Goal: Information Seeking & Learning: Learn about a topic

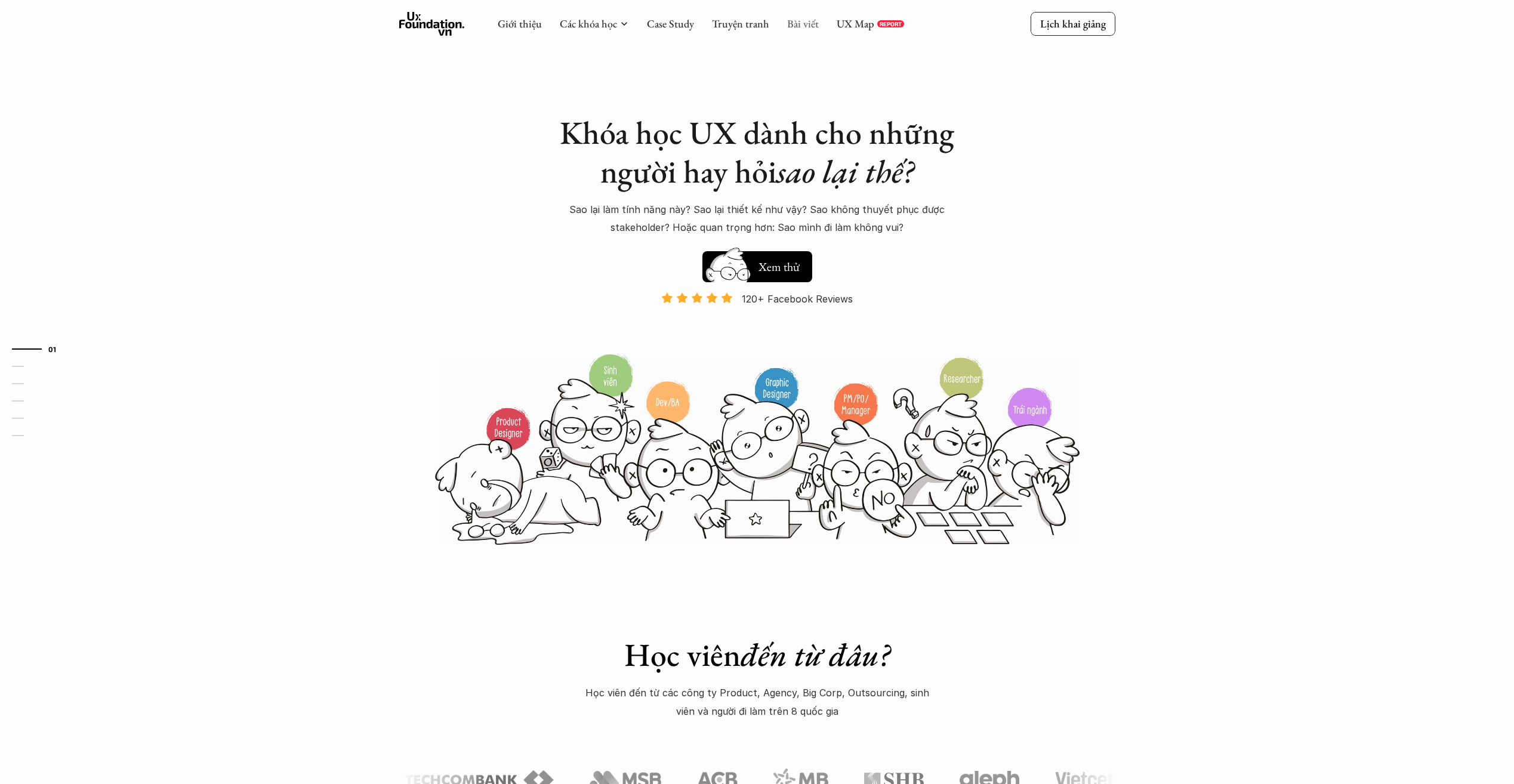
click at [797, 28] on link "Bài viết" at bounding box center [802, 23] width 32 height 14
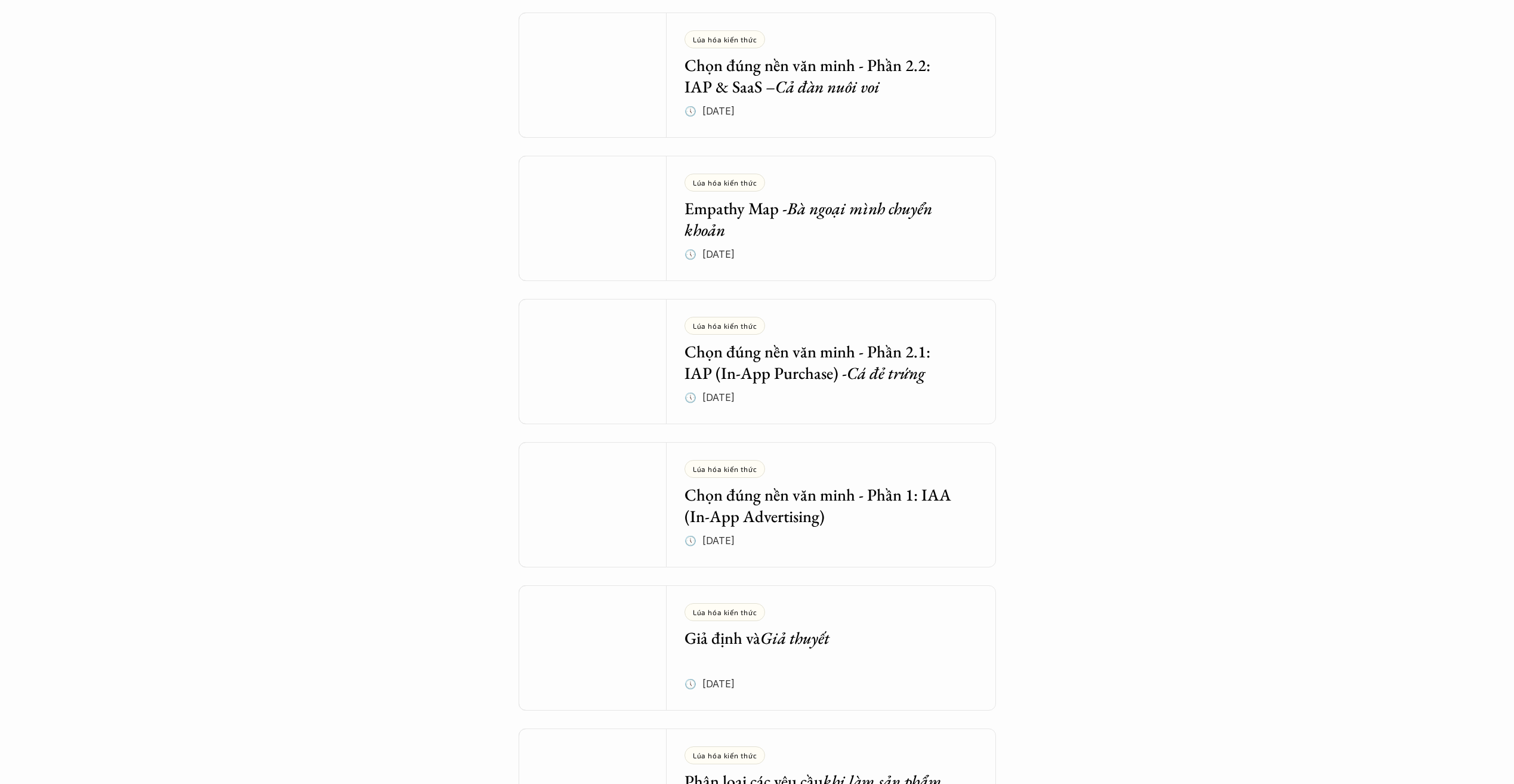
scroll to position [835, 0]
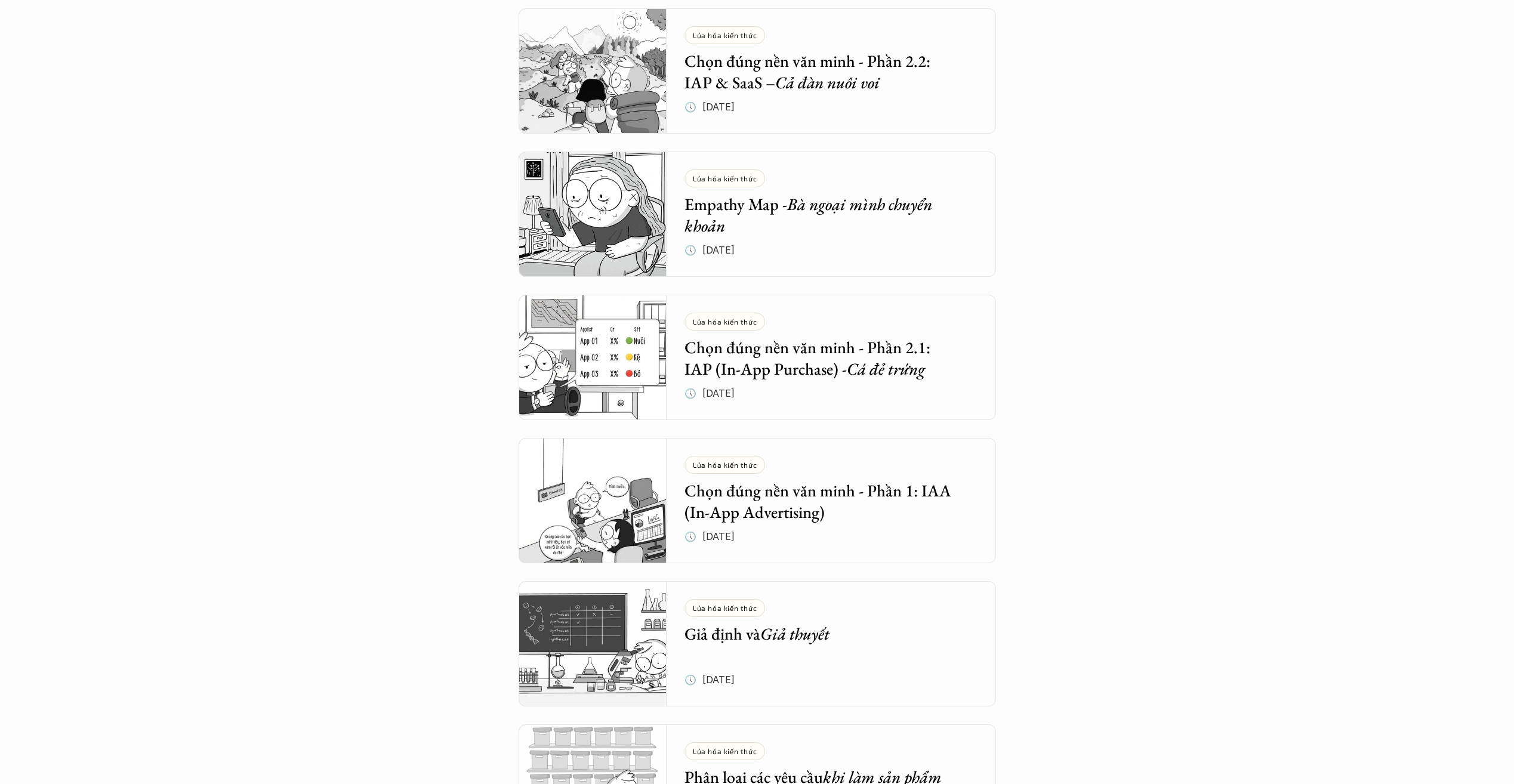
click at [806, 490] on h5 "Chọn đúng nền văn minh - Phần 1: IAA (In-App Advertising)" at bounding box center [822, 501] width 276 height 44
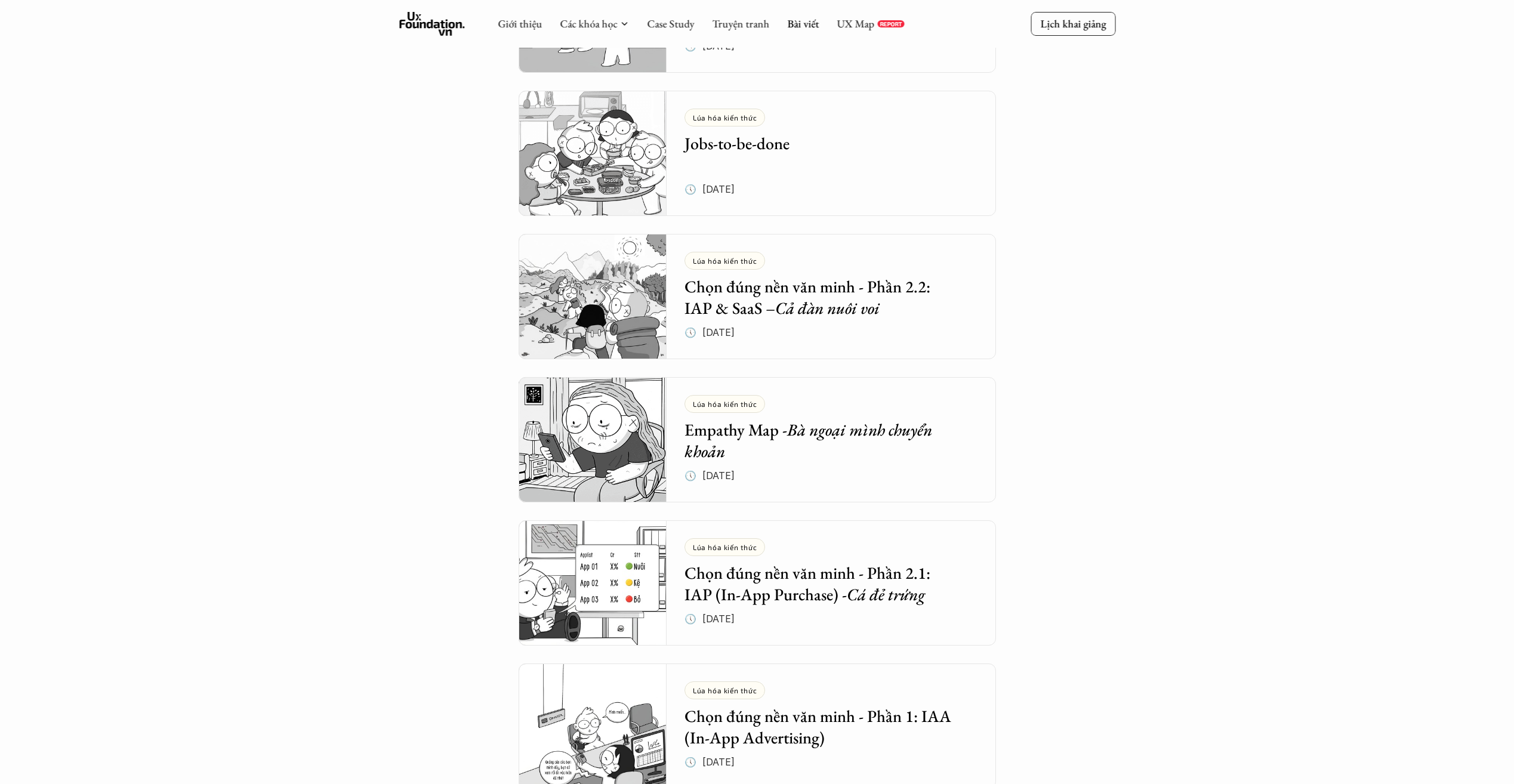
scroll to position [596, 0]
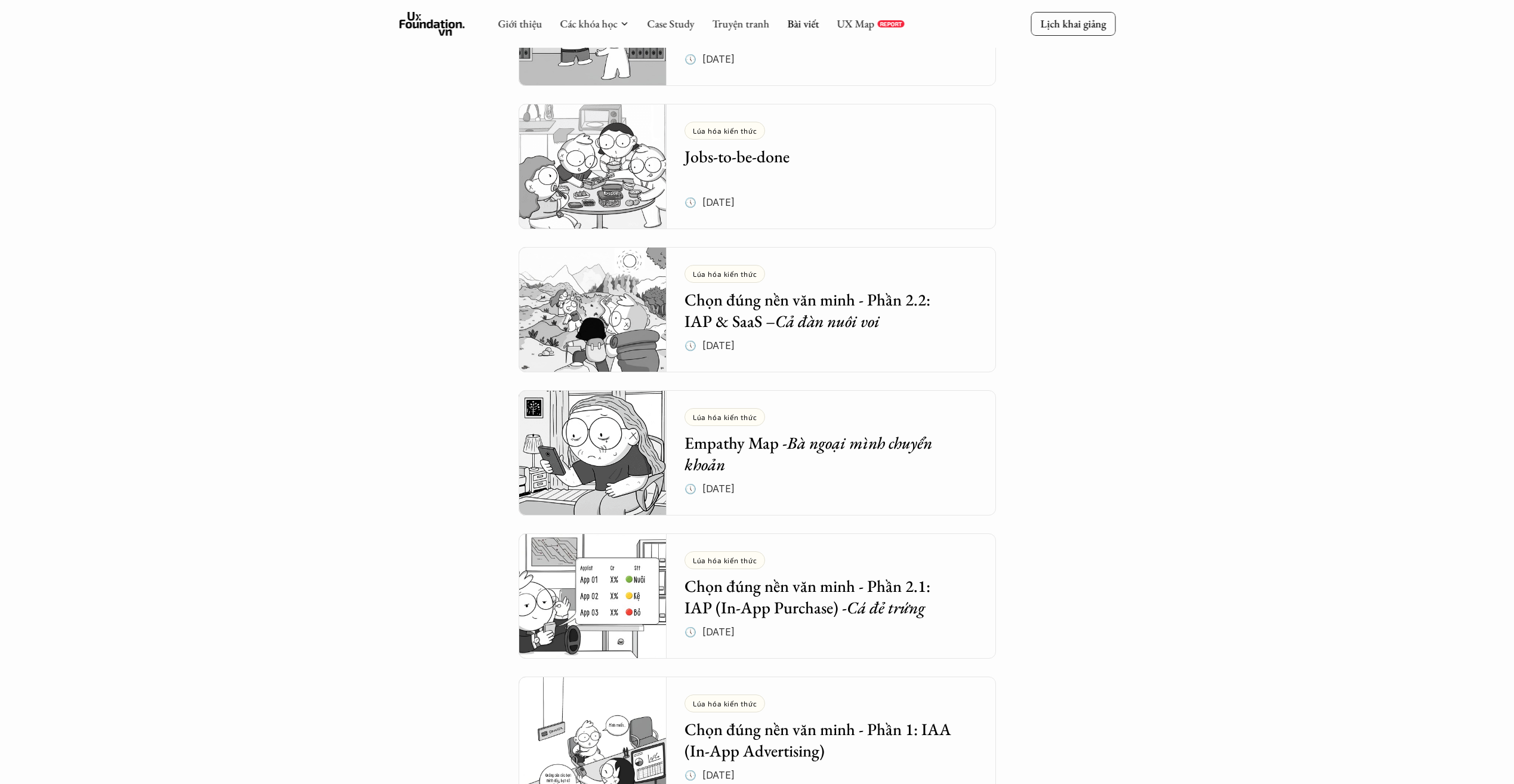
click at [787, 589] on h5 "Chọn đúng nền văn minh - Phần 2.1: IAP (In-App Purchase) - Cá đẻ trứng" at bounding box center [822, 597] width 276 height 44
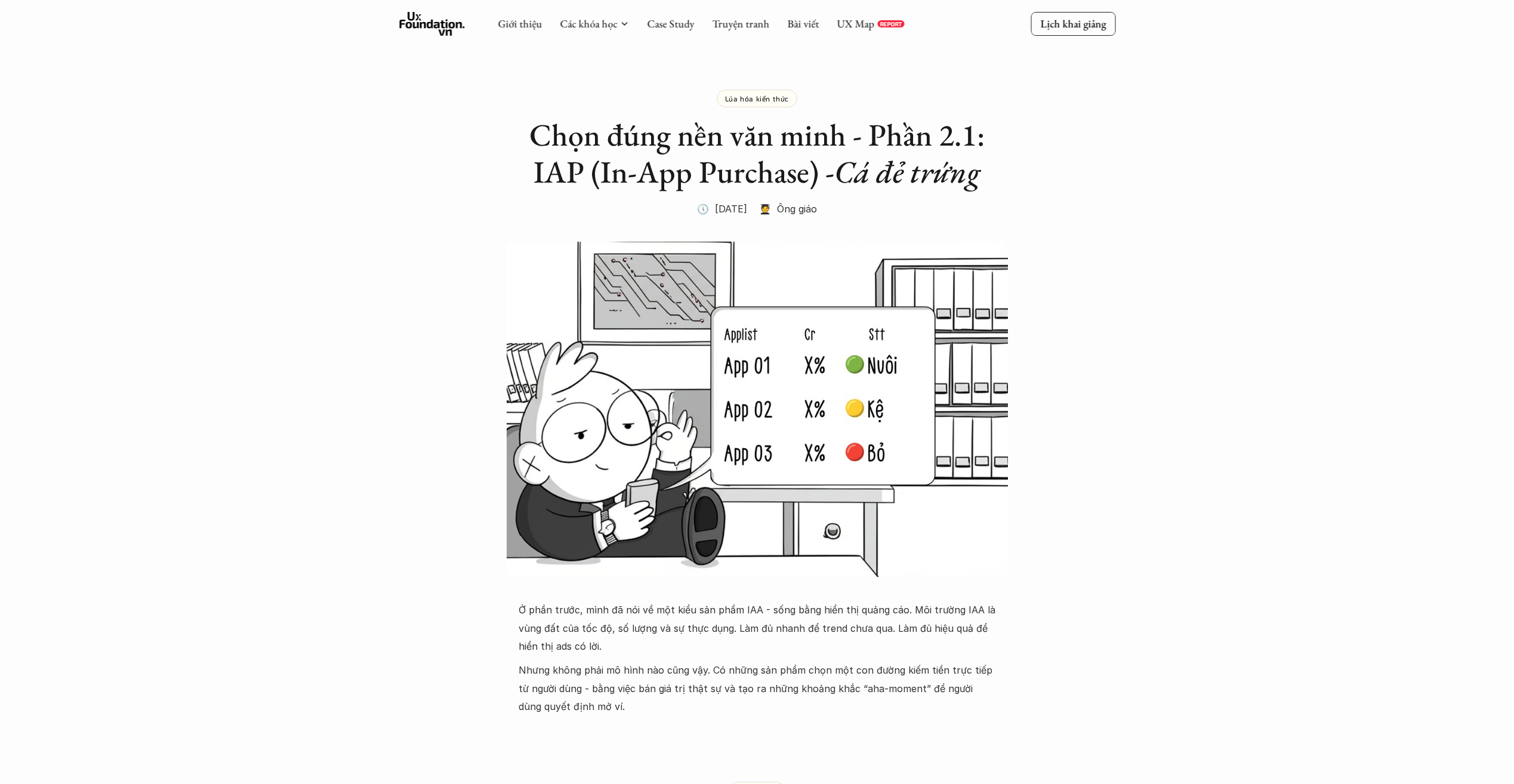
click at [790, 23] on link "Bài viết" at bounding box center [802, 23] width 32 height 14
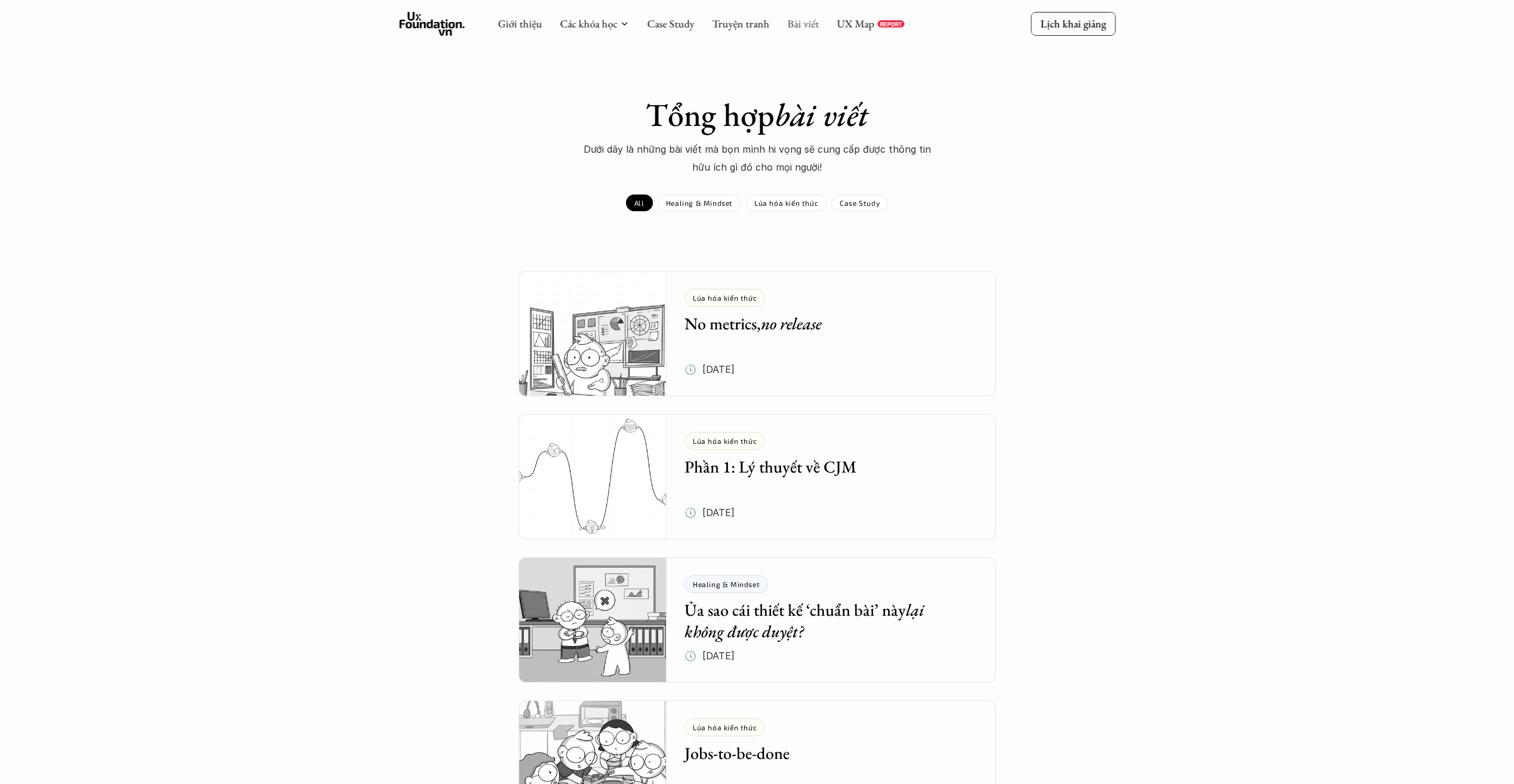
click at [797, 23] on link "Bài viết" at bounding box center [802, 23] width 32 height 14
click at [740, 18] on link "Truyện tranh" at bounding box center [741, 23] width 58 height 14
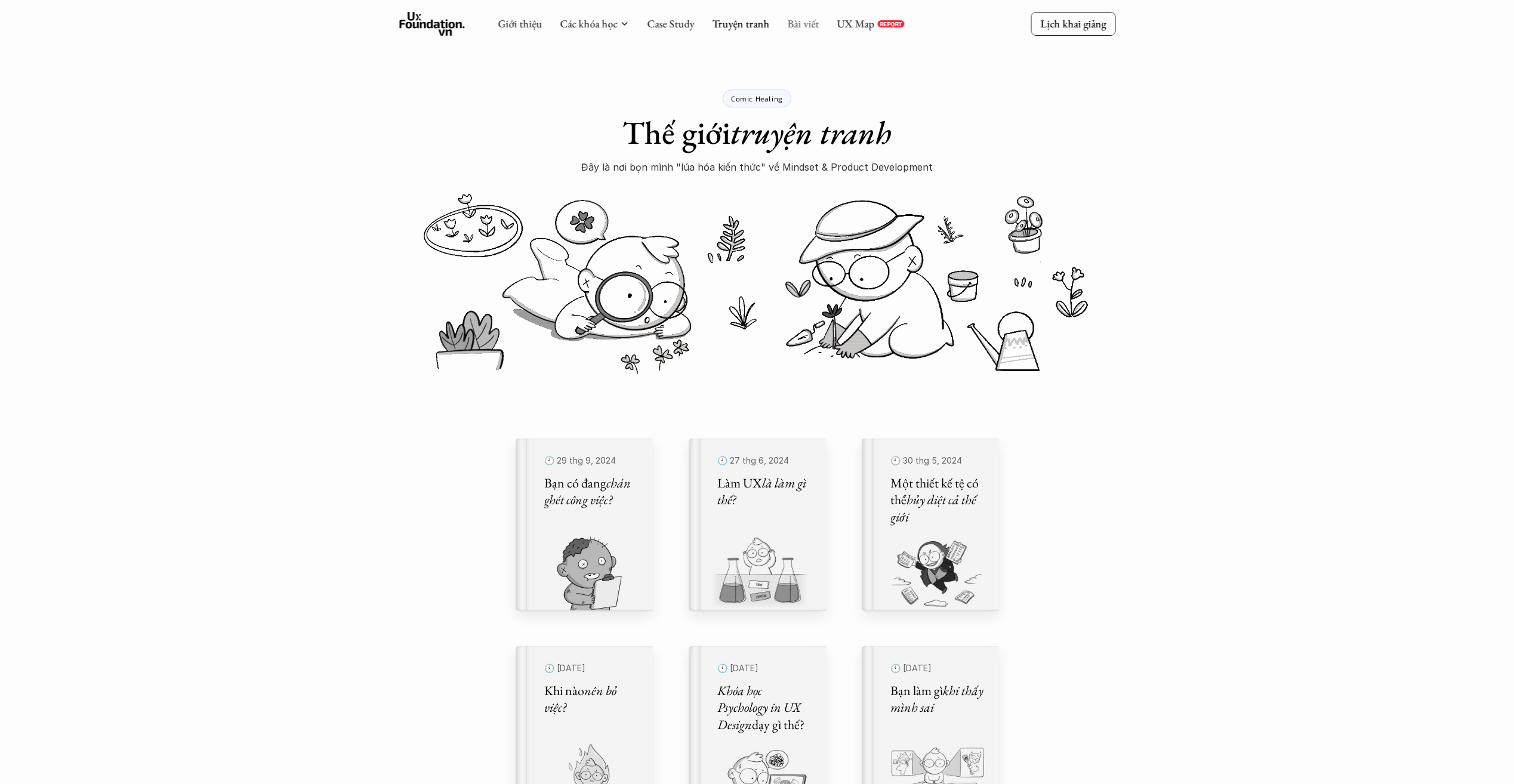
click at [800, 24] on link "Bài viết" at bounding box center [802, 23] width 32 height 14
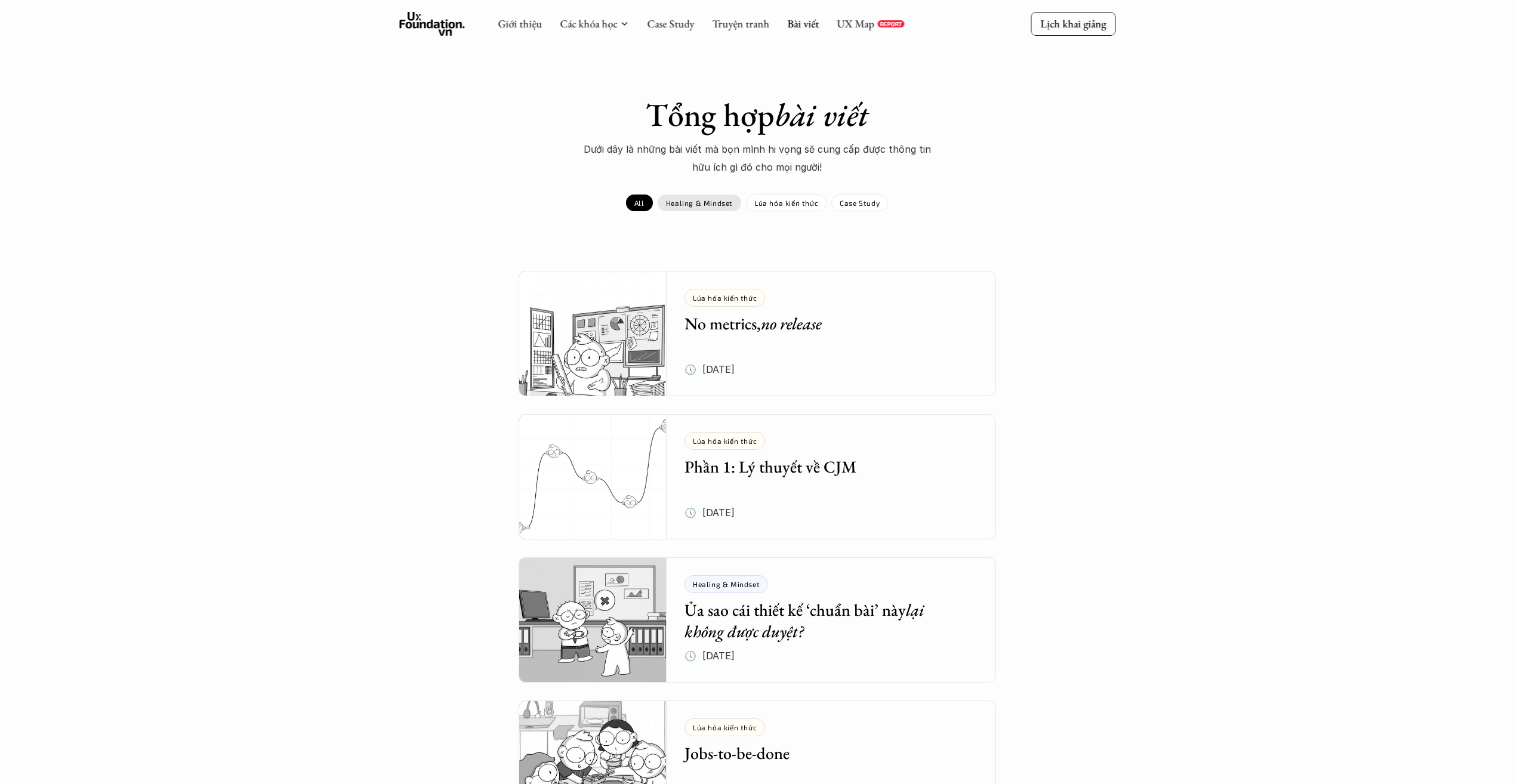
click at [709, 209] on div "Healing & Mindset" at bounding box center [699, 202] width 83 height 16
click at [801, 209] on div "Lúa hóa kiến thức" at bounding box center [786, 202] width 80 height 16
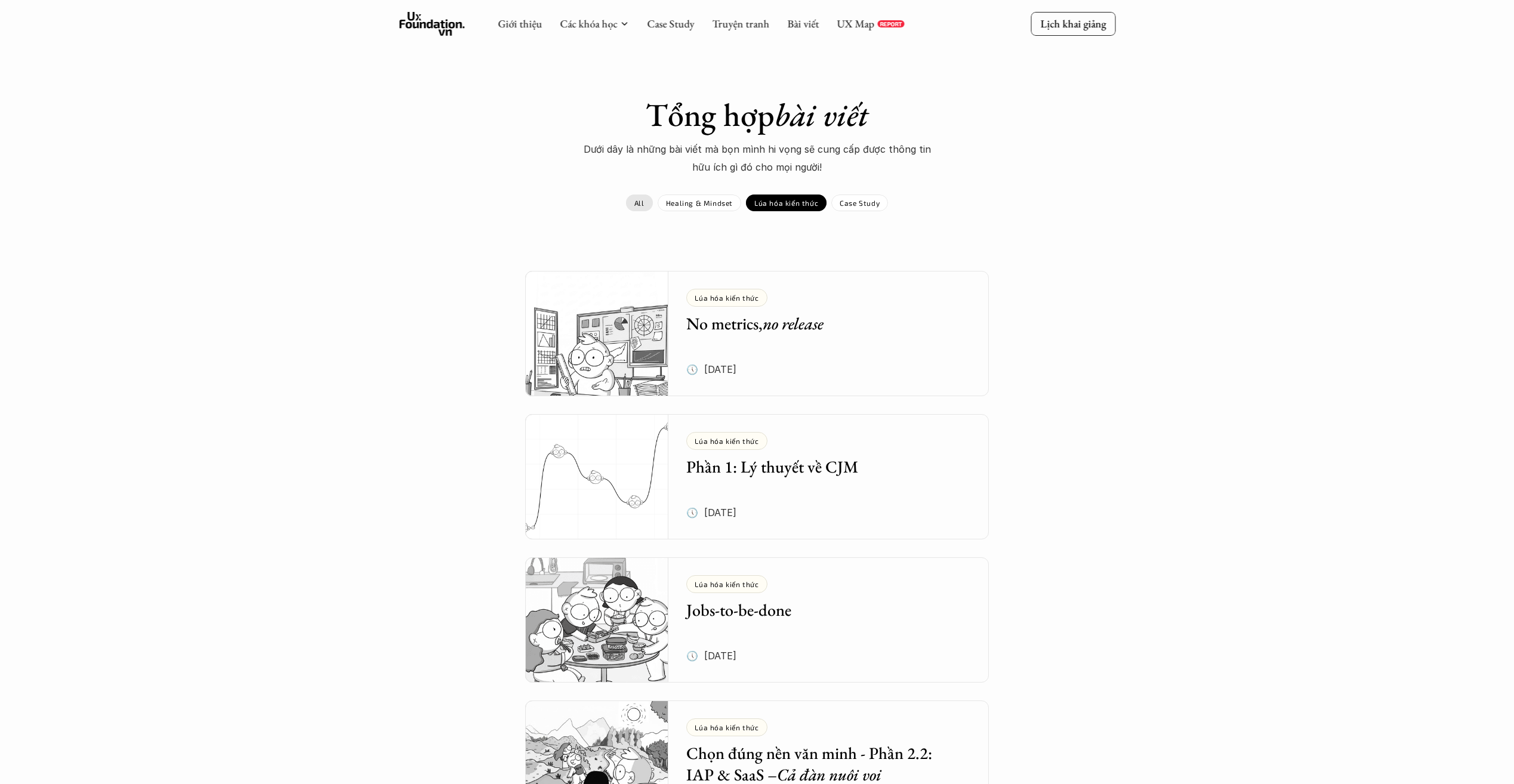
click at [653, 199] on link "All" at bounding box center [639, 202] width 26 height 16
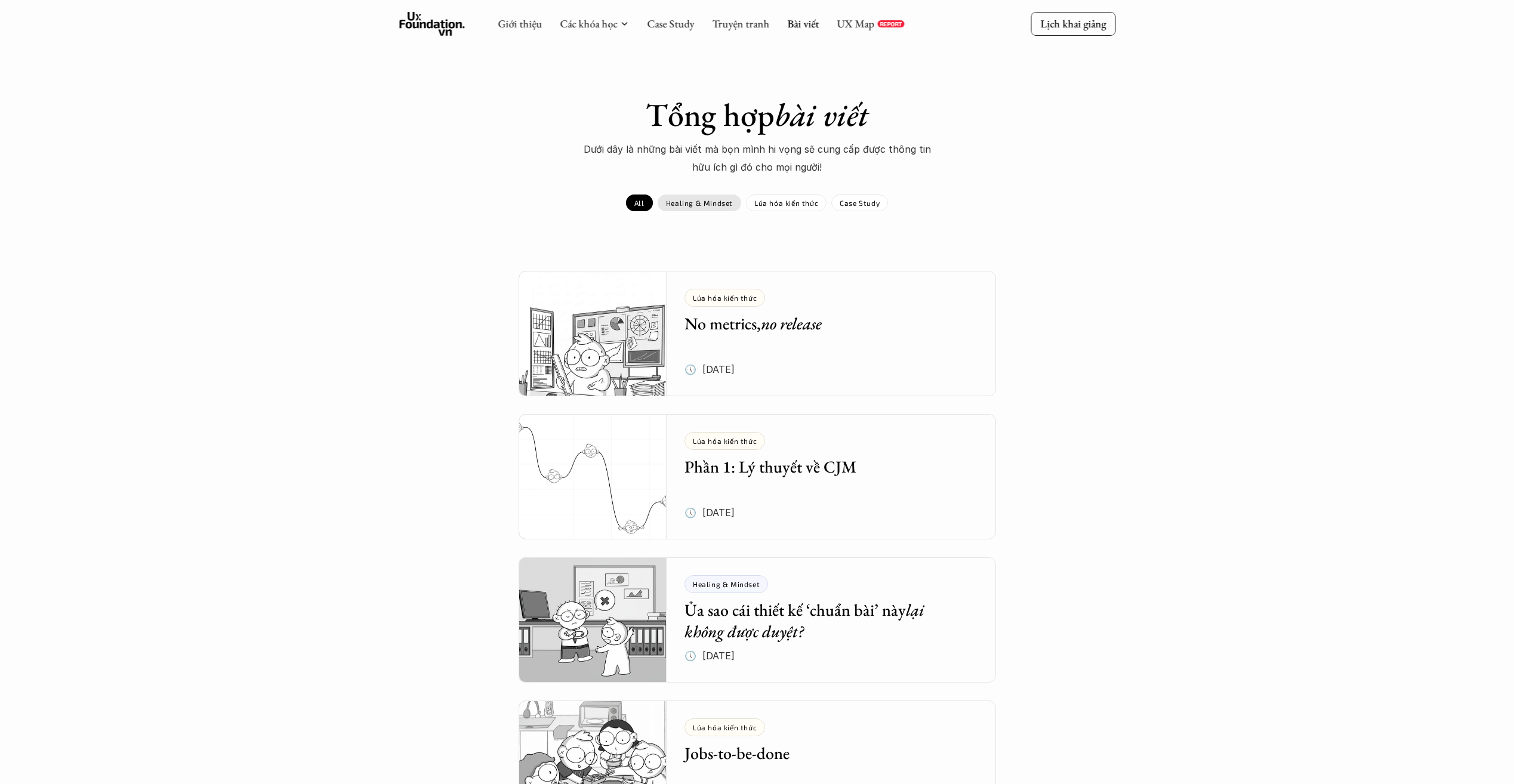
click at [717, 207] on p "Healing & Mindset" at bounding box center [699, 202] width 67 height 9
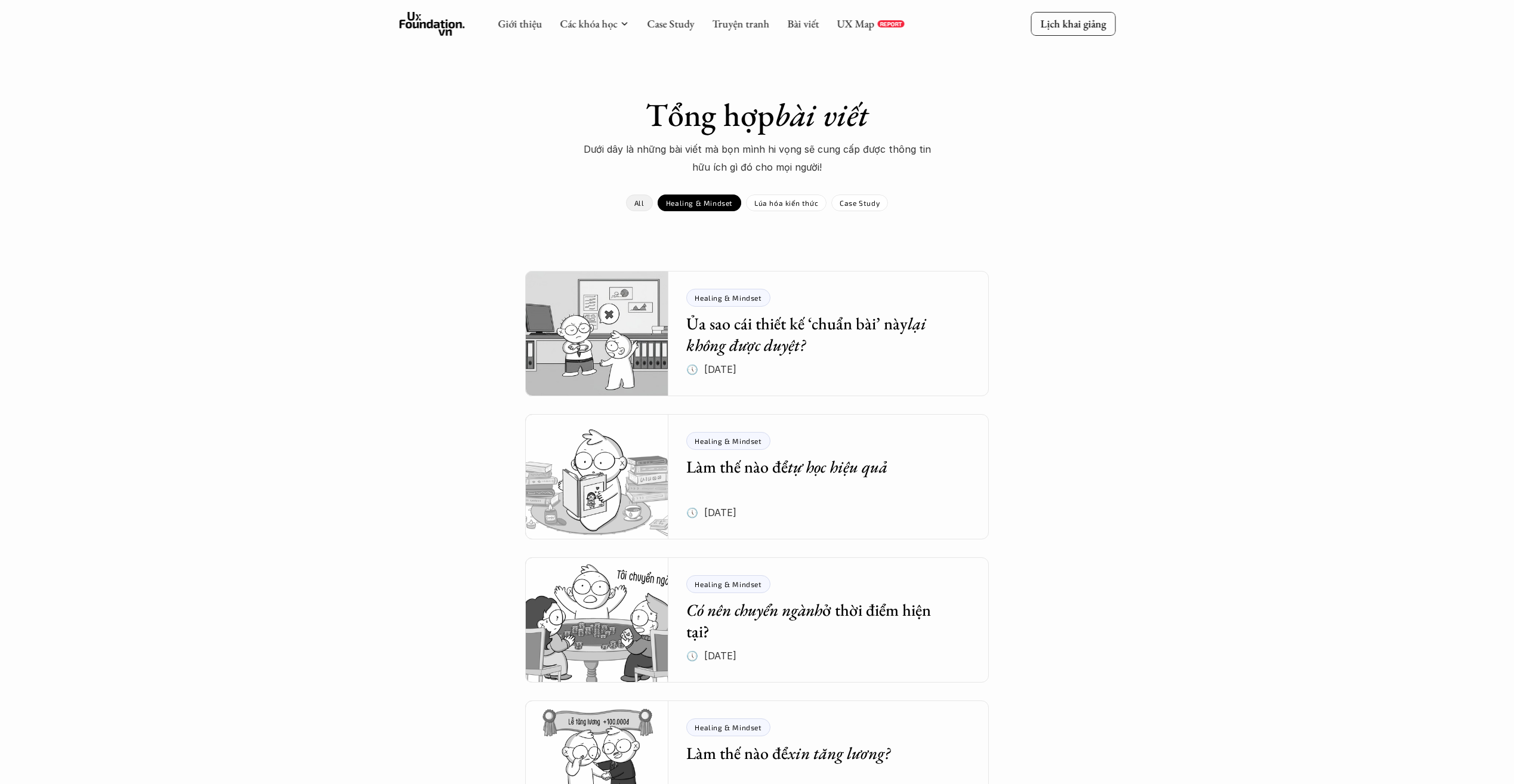
click at [632, 205] on link "All" at bounding box center [639, 202] width 26 height 16
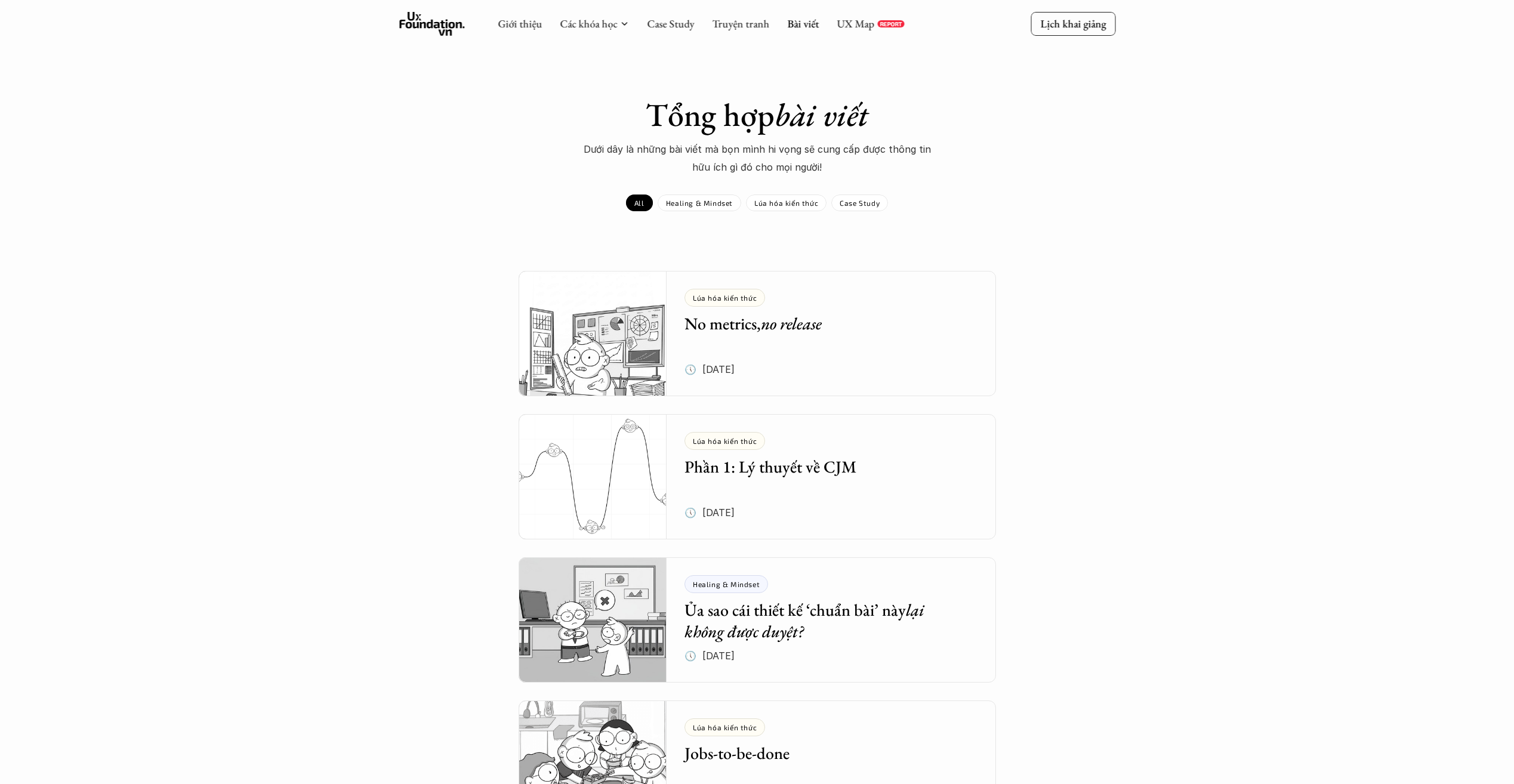
click at [646, 206] on div "All" at bounding box center [639, 202] width 26 height 16
click at [780, 205] on p "Lúa hóa kiến thức" at bounding box center [786, 202] width 64 height 9
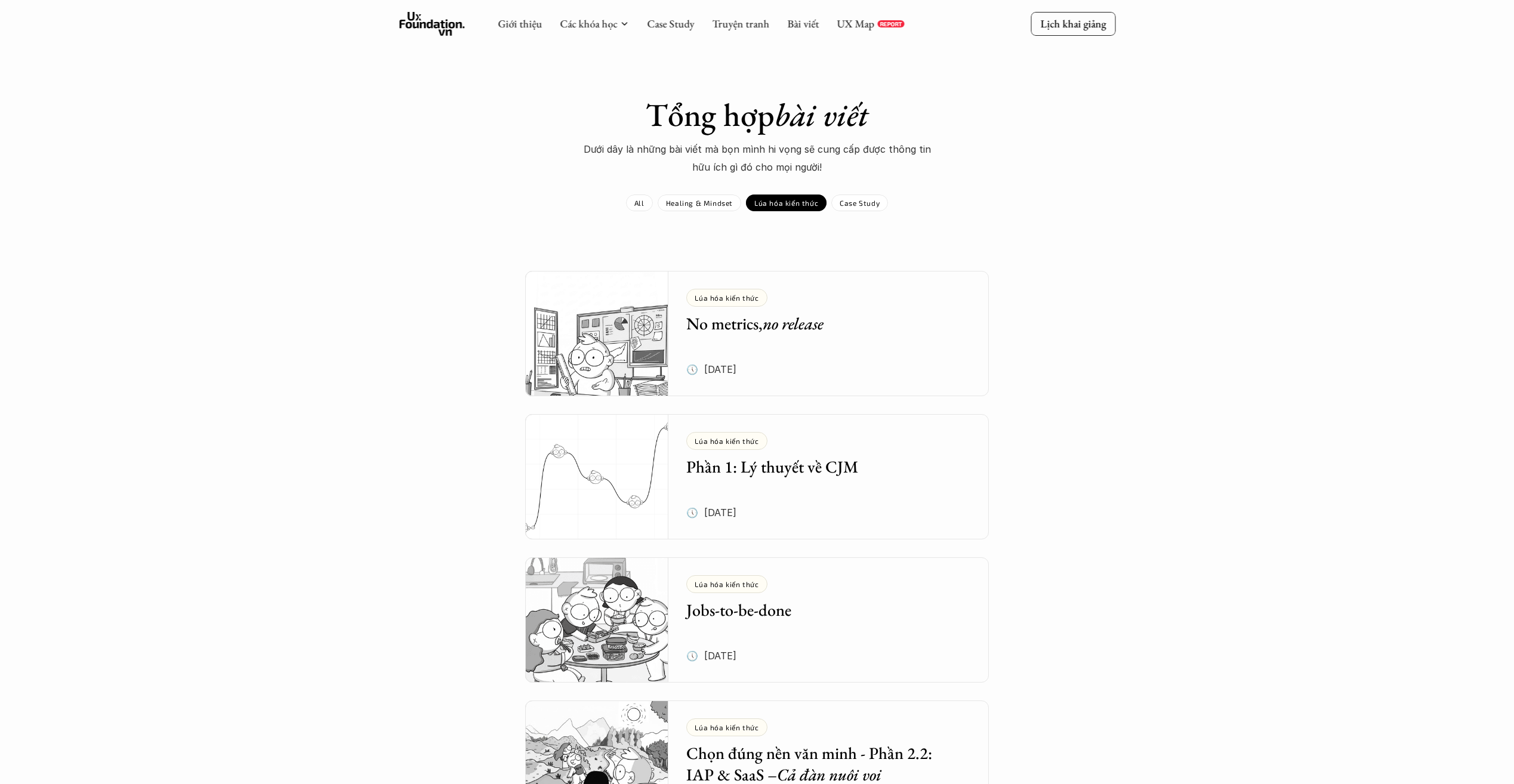
click at [720, 190] on div "Tổng hợp bài viết Dưới dây là những bài viết mà bọn mình hi vọng sẽ cung cấp đư…" at bounding box center [757, 153] width 692 height 116
click at [698, 199] on p "Healing & Mindset" at bounding box center [699, 202] width 67 height 9
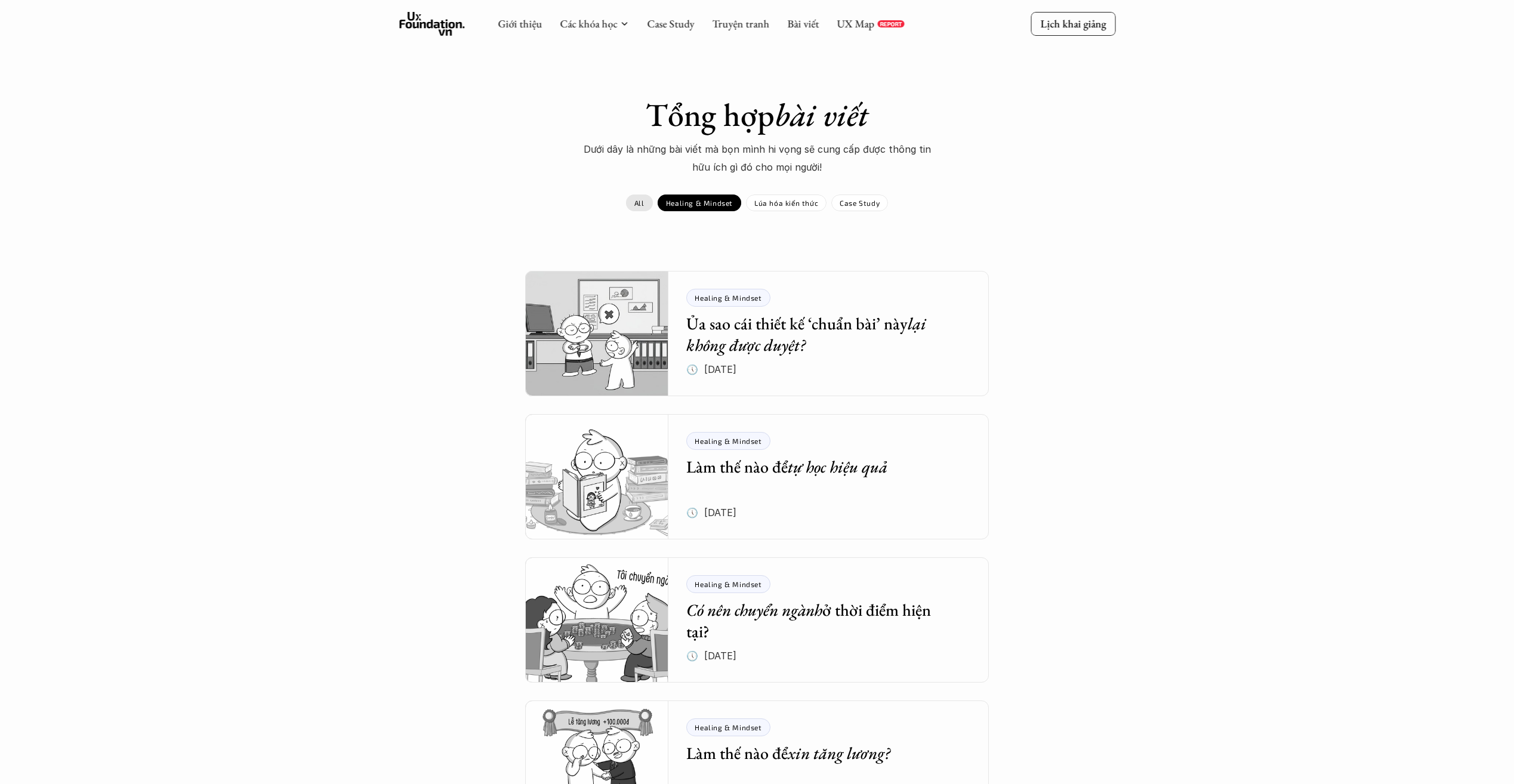
click at [643, 200] on p "All" at bounding box center [639, 202] width 10 height 9
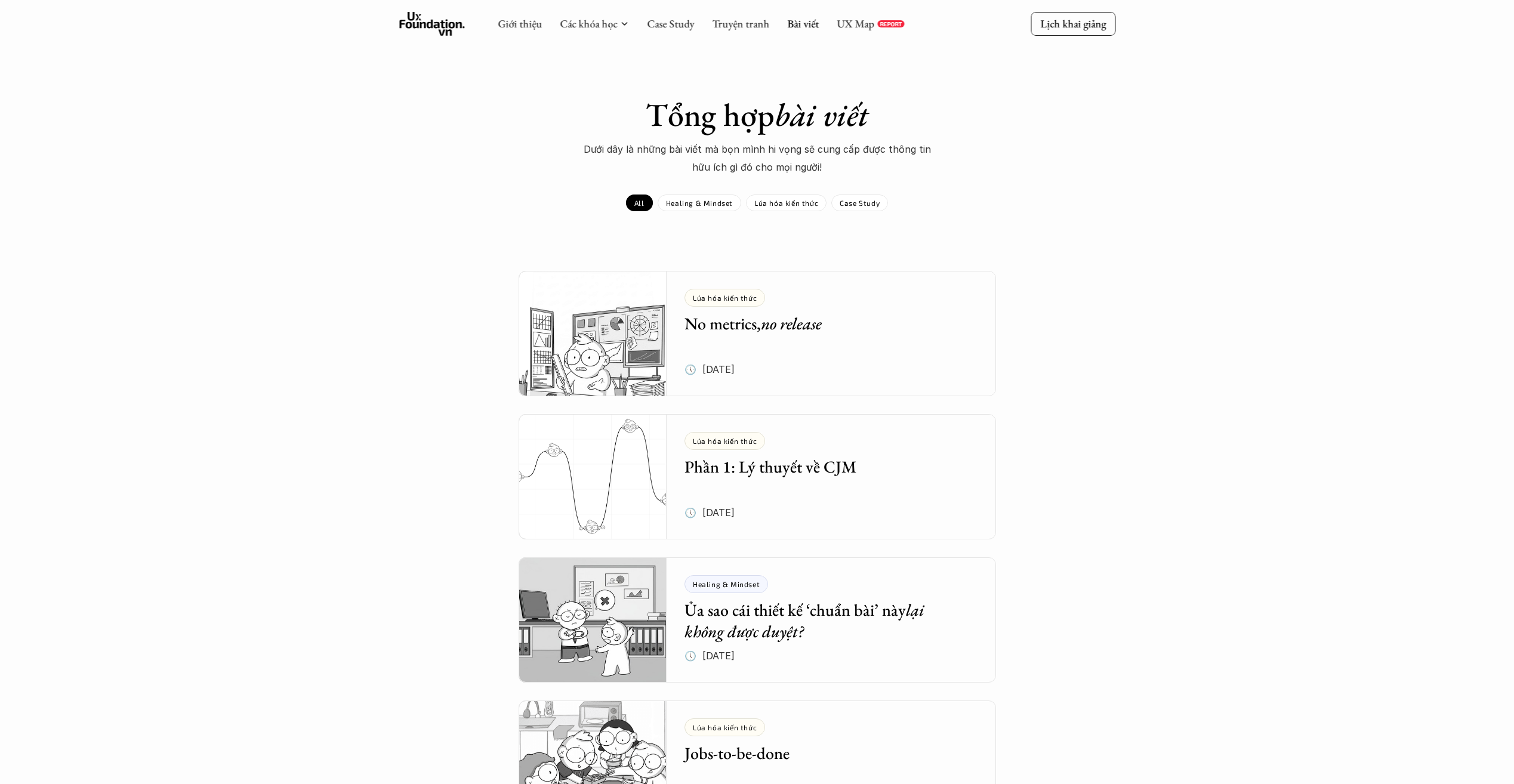
drag, startPoint x: 493, startPoint y: 247, endPoint x: 971, endPoint y: 392, distance: 499.5
drag, startPoint x: 971, startPoint y: 392, endPoint x: 477, endPoint y: 360, distance: 495.0
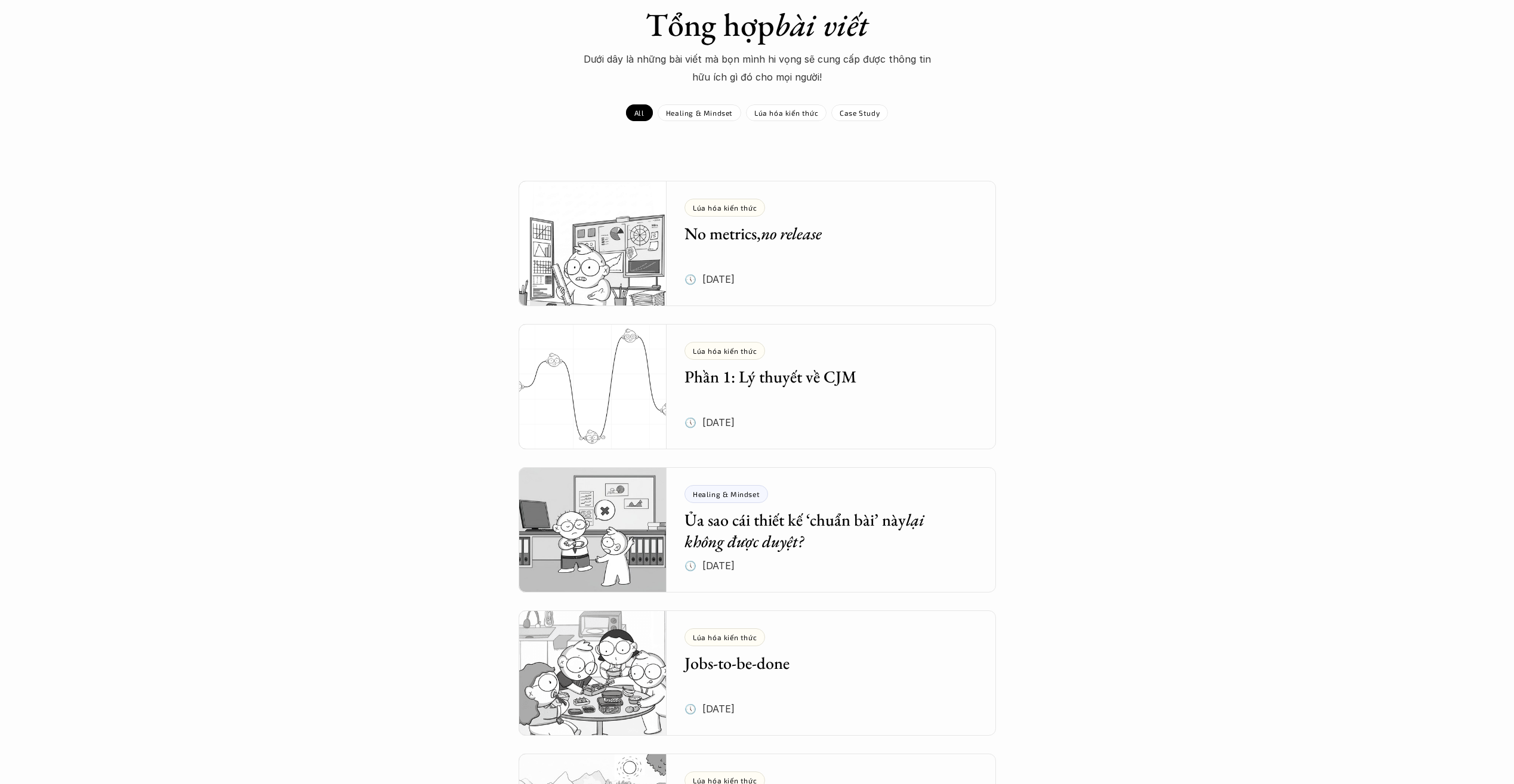
scroll to position [60, 0]
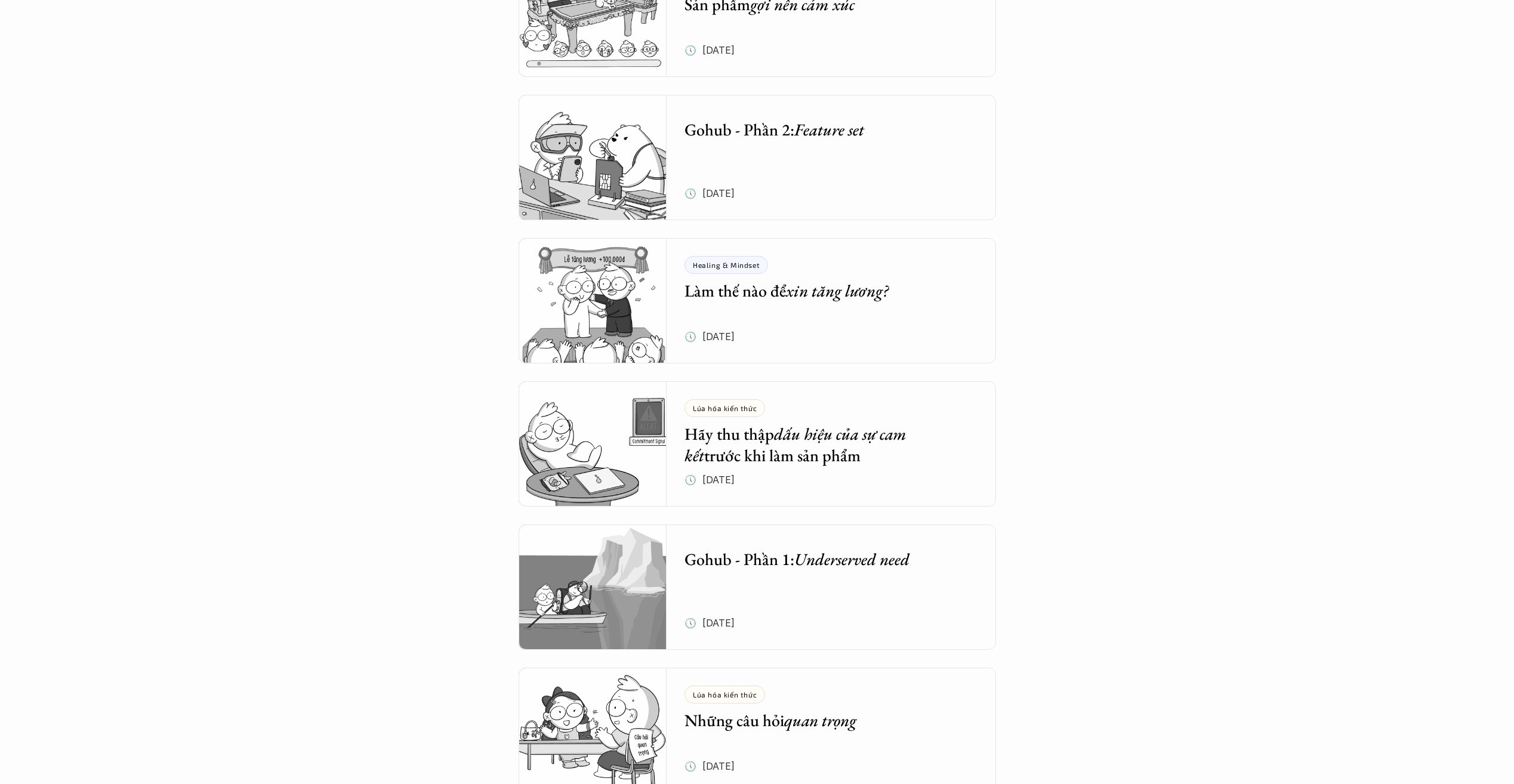
drag, startPoint x: 496, startPoint y: 176, endPoint x: 581, endPoint y: 547, distance: 380.6
drag, startPoint x: 581, startPoint y: 547, endPoint x: 424, endPoint y: 554, distance: 157.2
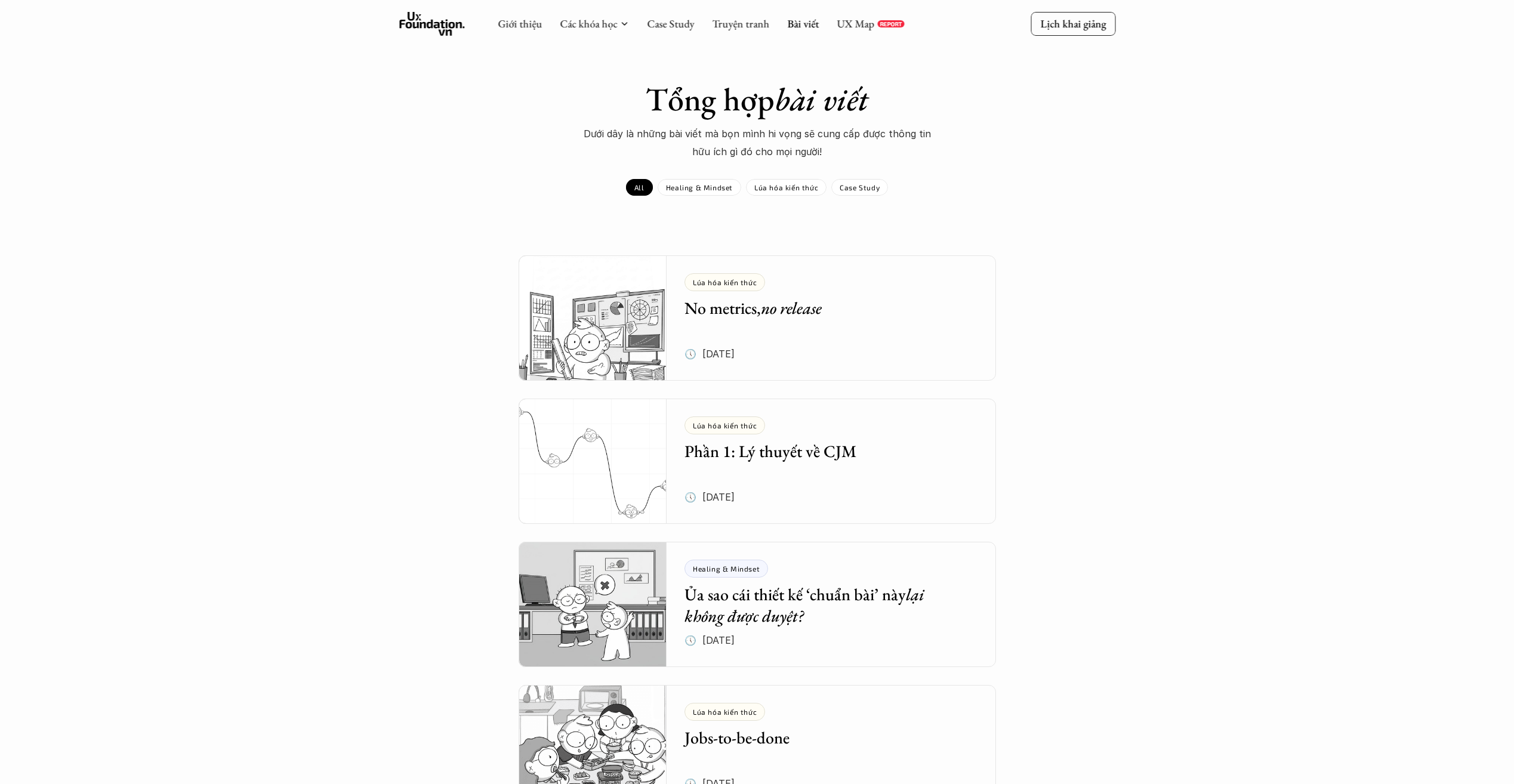
scroll to position [0, 0]
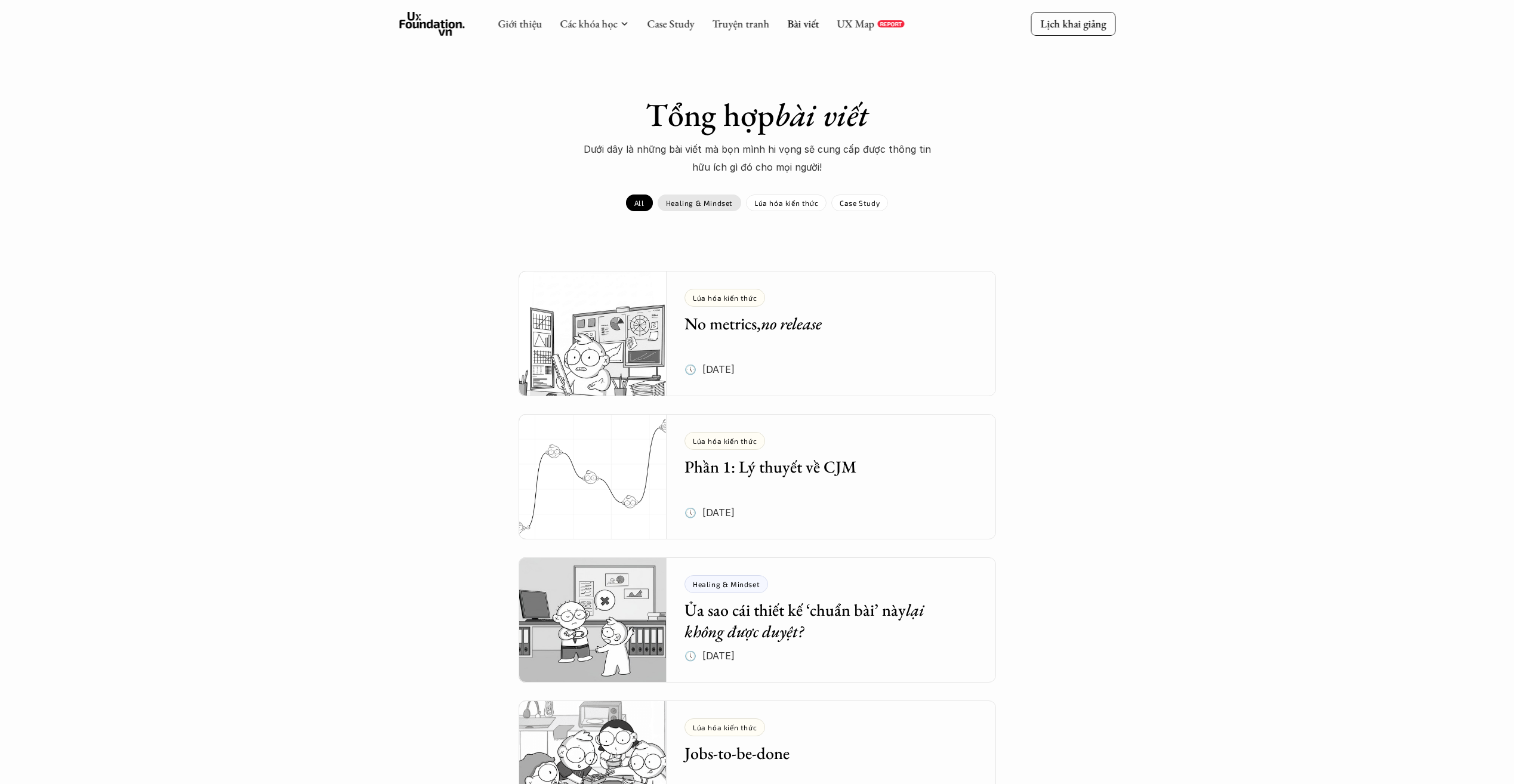
click at [697, 205] on p "Healing & Mindset" at bounding box center [699, 202] width 67 height 9
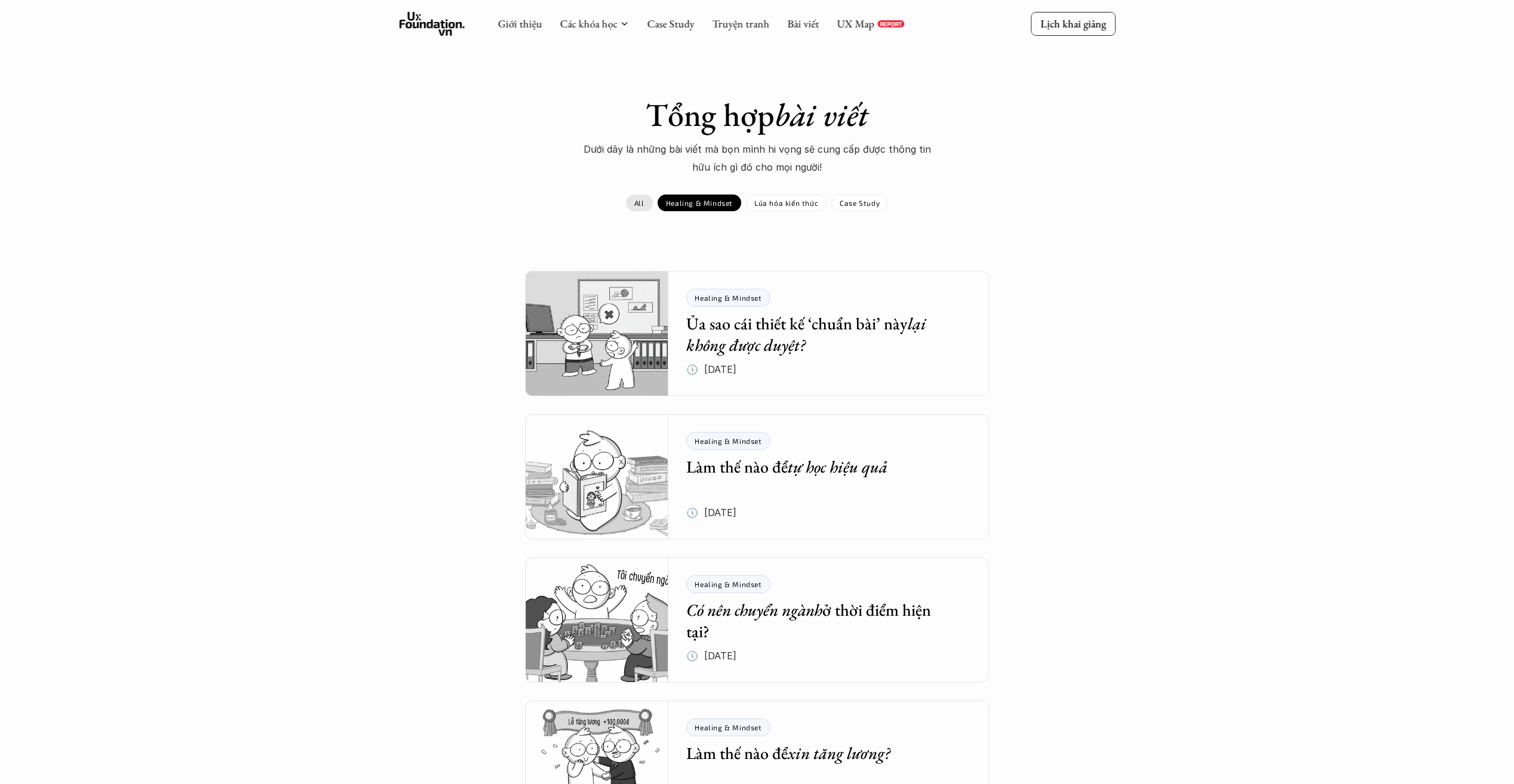
click at [644, 202] on p "All" at bounding box center [639, 202] width 10 height 9
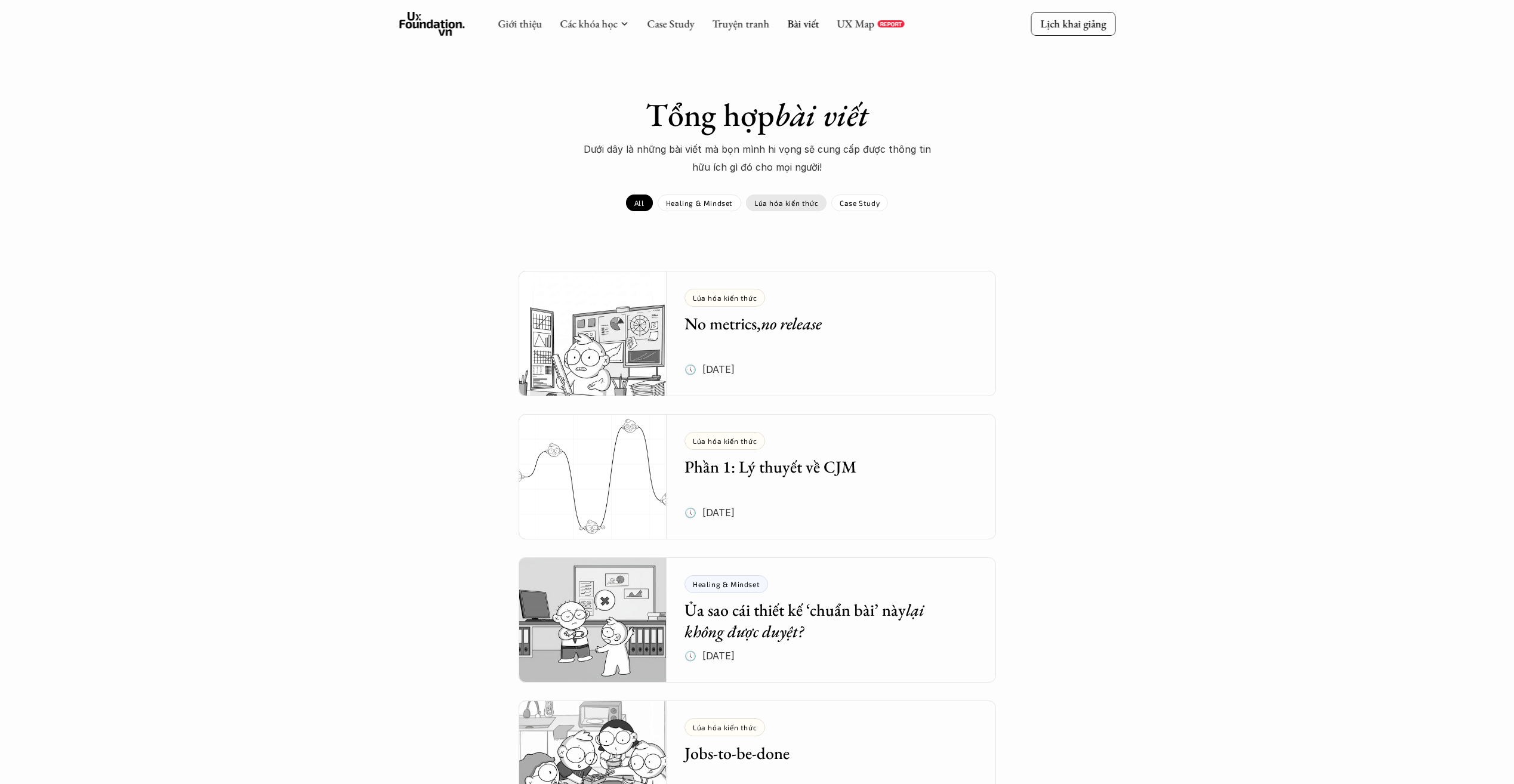
click at [773, 209] on div "Lúa hóa kiến thức" at bounding box center [786, 202] width 80 height 16
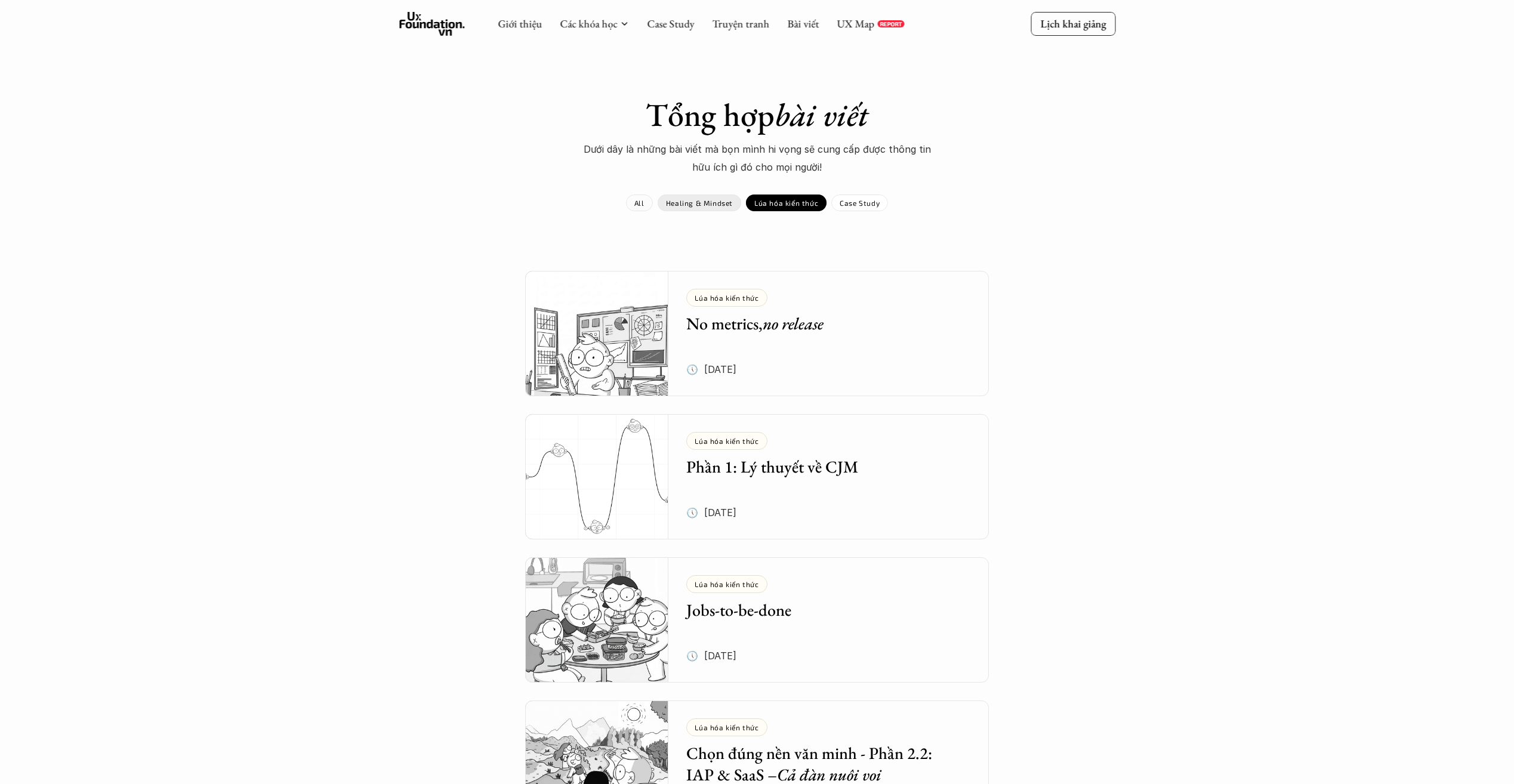
click at [674, 205] on p "Healing & Mindset" at bounding box center [699, 202] width 67 height 9
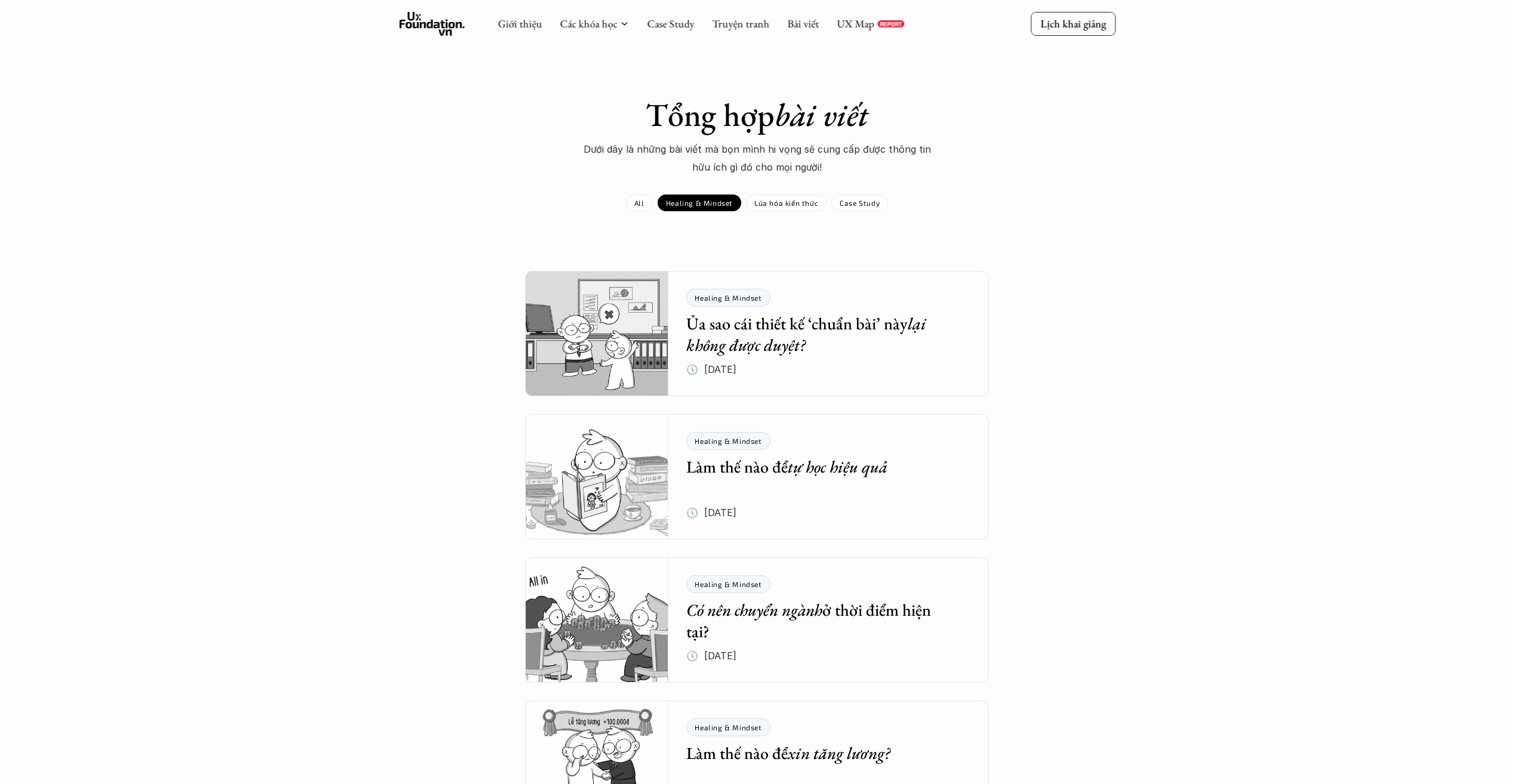
click at [674, 205] on p "Healing & Mindset" at bounding box center [699, 202] width 67 height 9
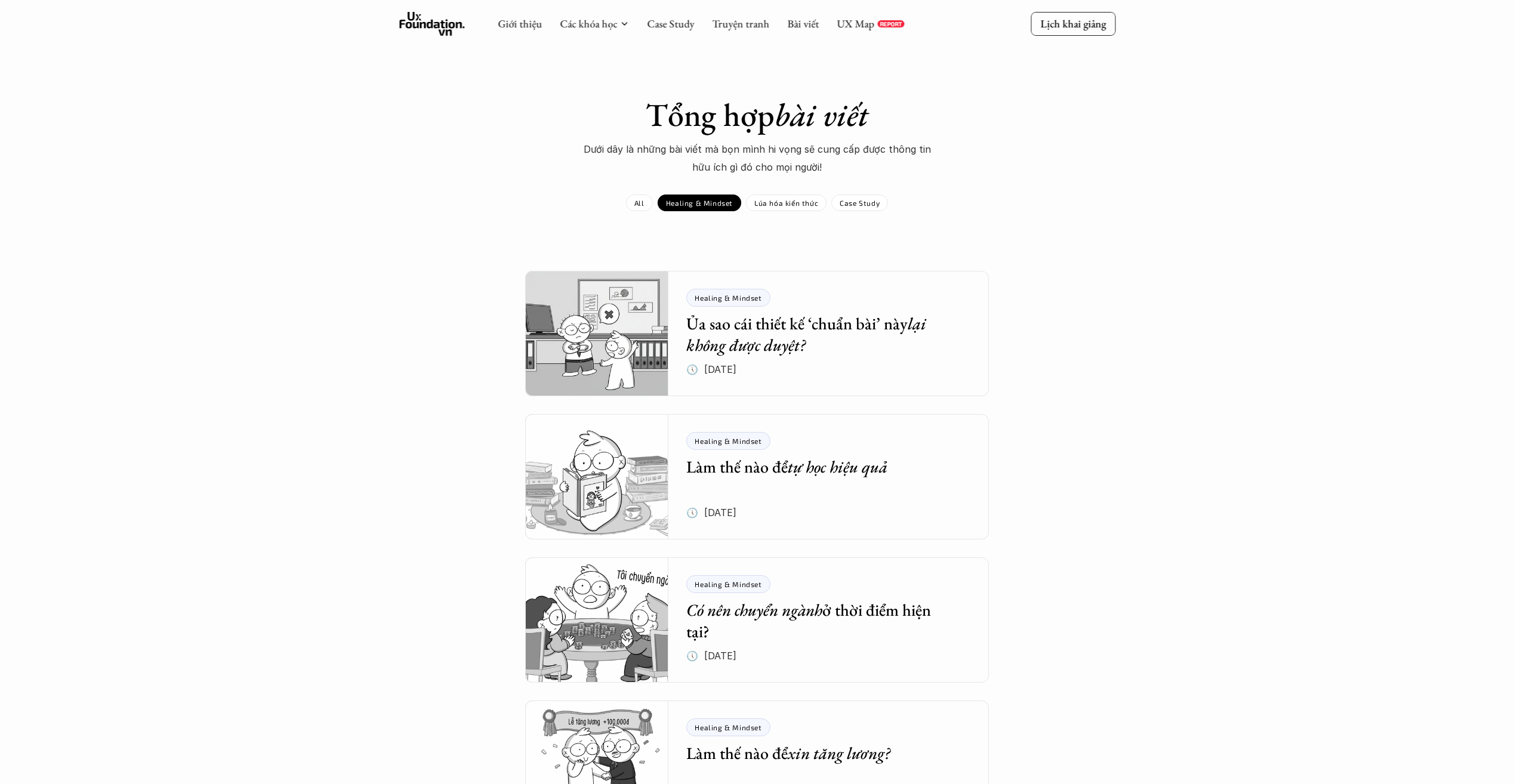
click at [674, 205] on p "Healing & Mindset" at bounding box center [699, 202] width 67 height 9
click at [674, 204] on p "Healing & Mindset" at bounding box center [699, 202] width 67 height 9
click at [636, 192] on div "Tổng hợp bài viết Dưới dây là những bài viết mà bọn mình hi vọng sẽ cung cấp đư…" at bounding box center [757, 153] width 692 height 116
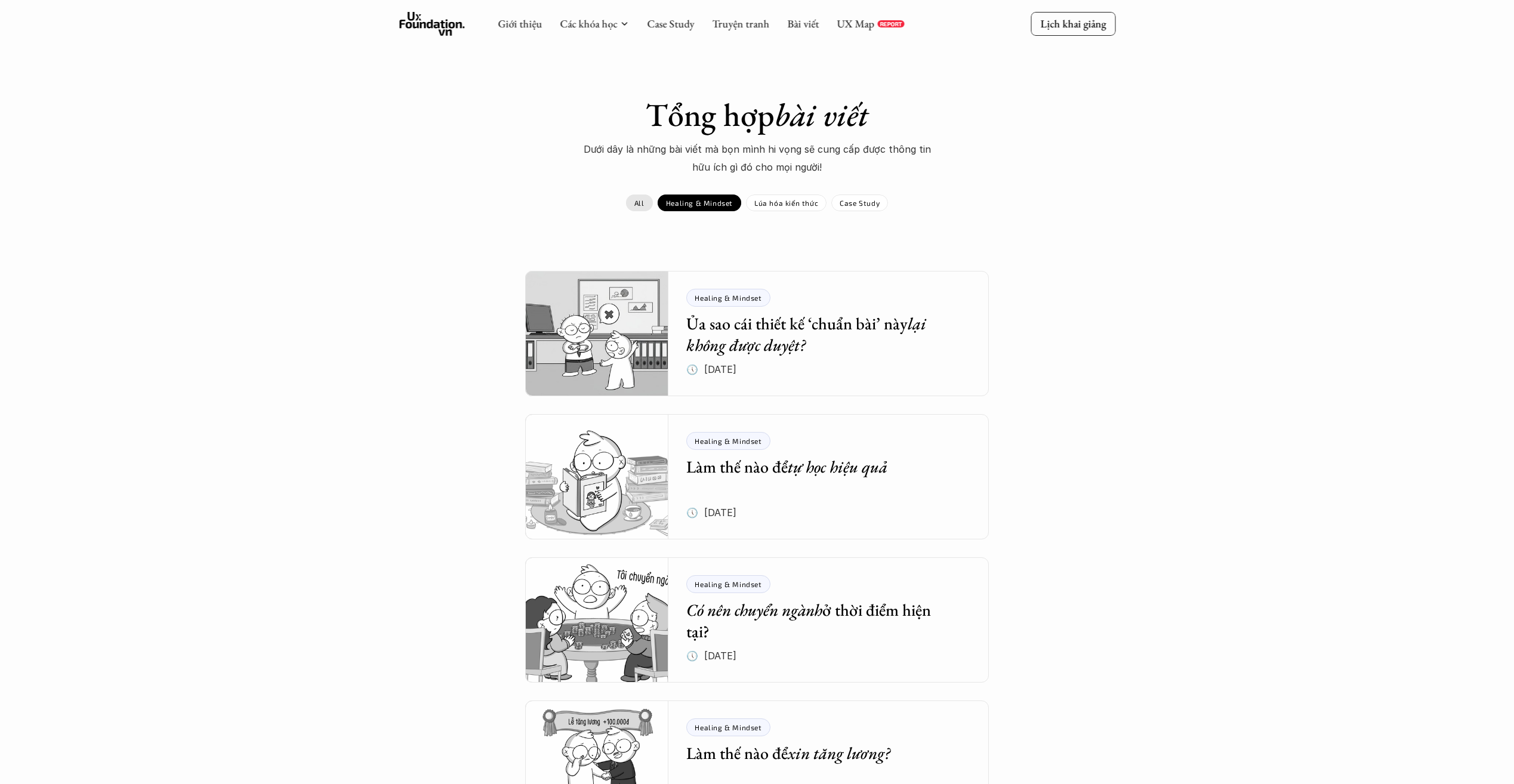
click at [636, 195] on link "All" at bounding box center [639, 202] width 26 height 16
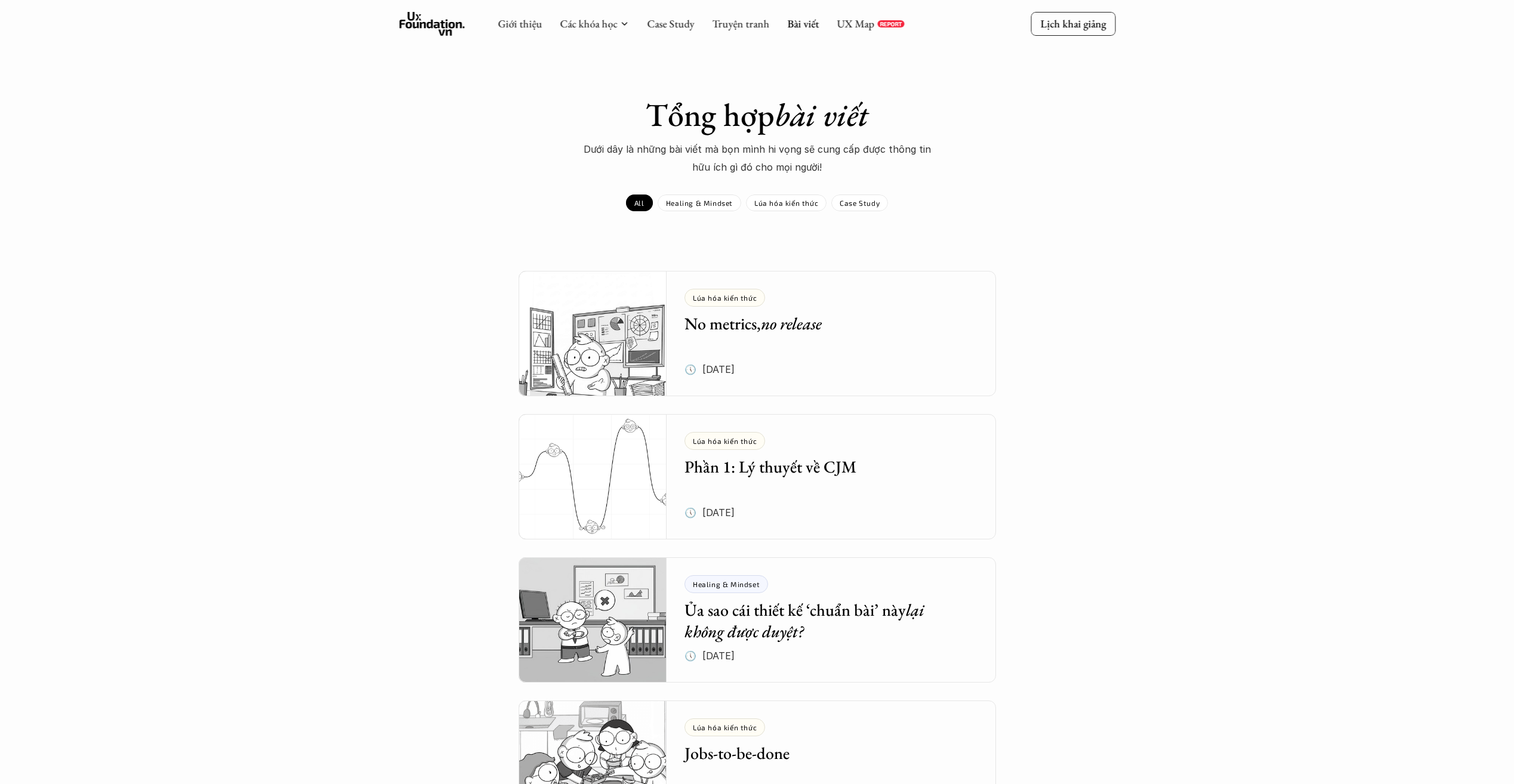
click at [690, 208] on div "Healing & Mindset" at bounding box center [699, 202] width 83 height 16
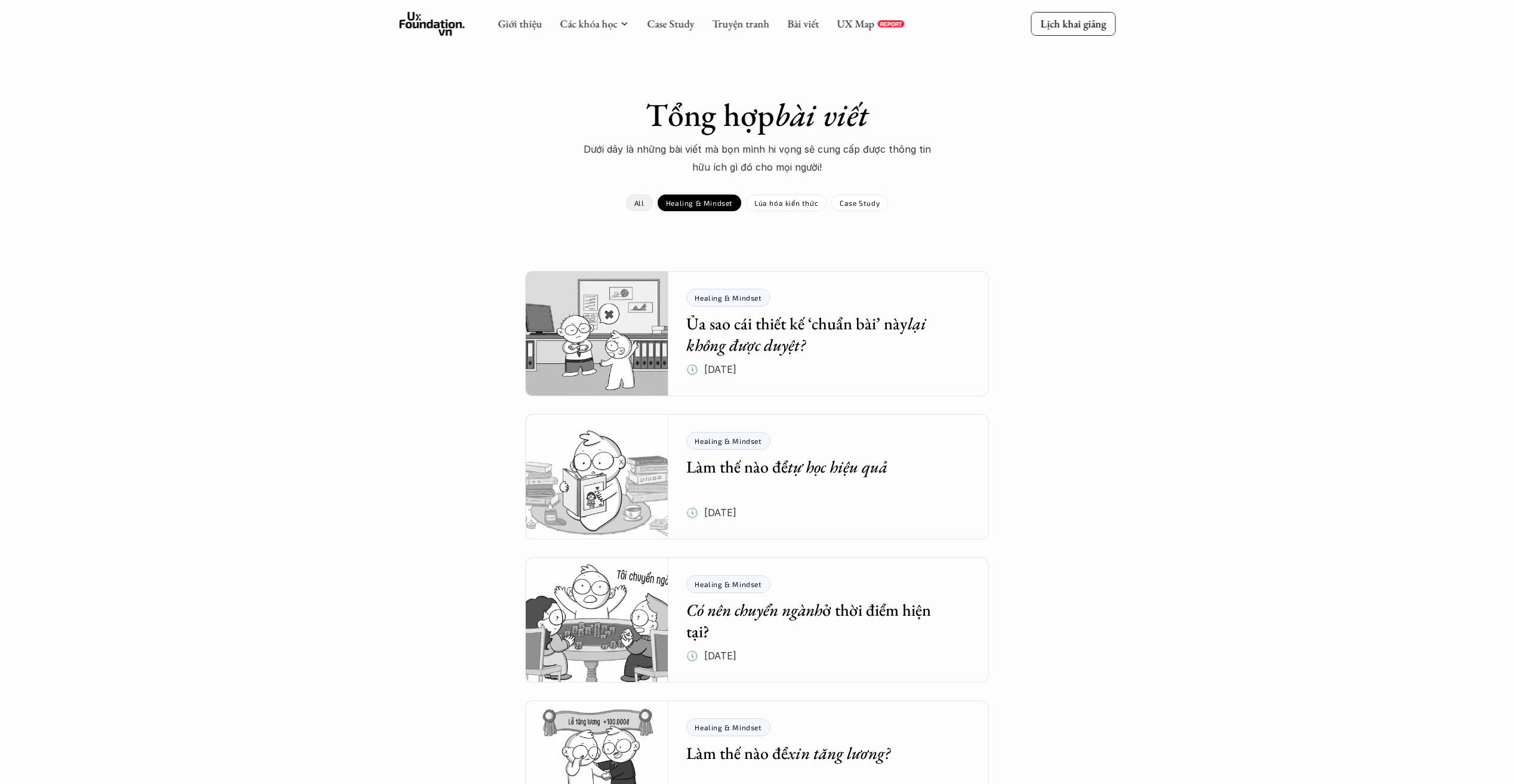
click at [635, 202] on link "All" at bounding box center [639, 202] width 26 height 16
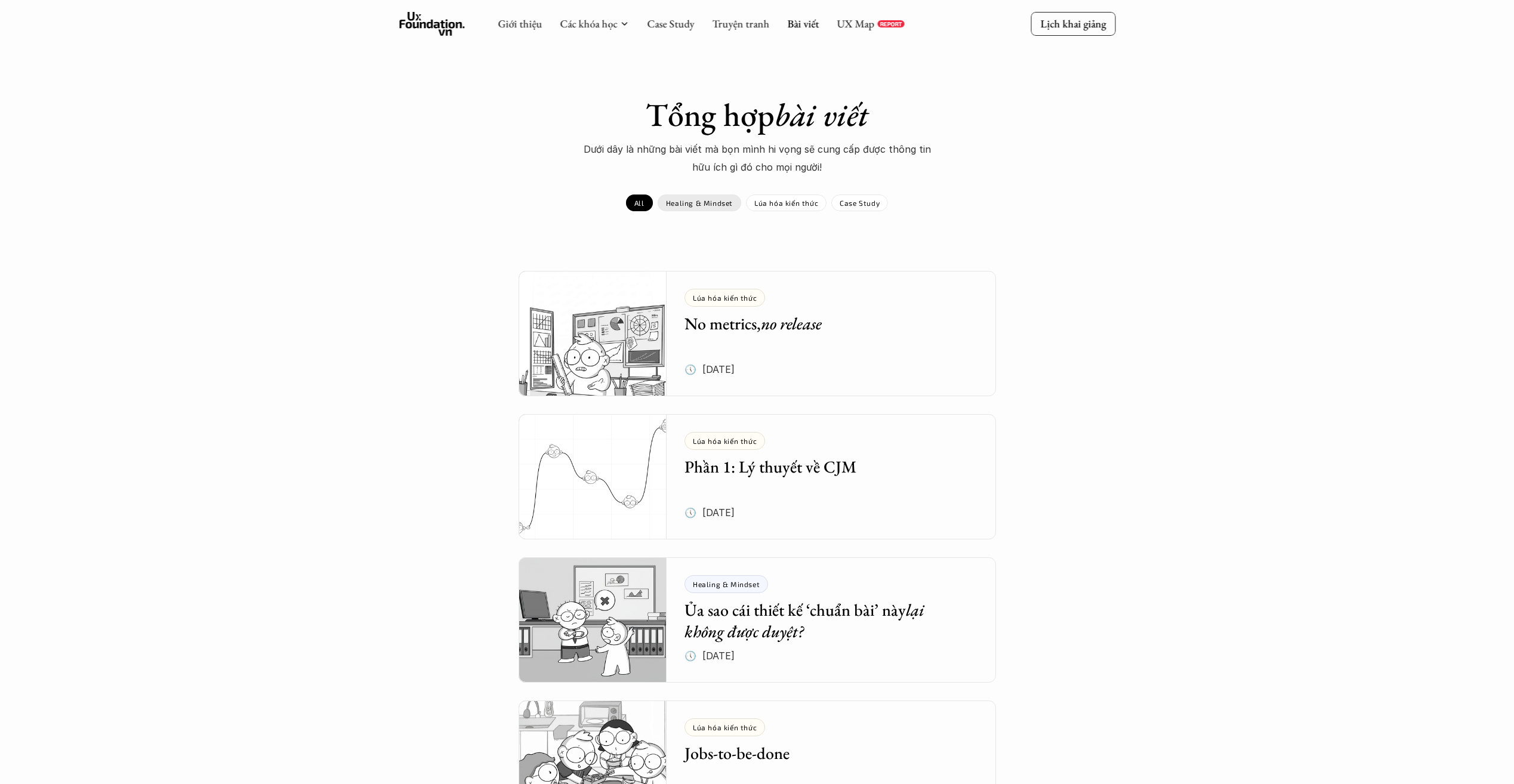
click at [685, 204] on p "Healing & Mindset" at bounding box center [699, 202] width 67 height 9
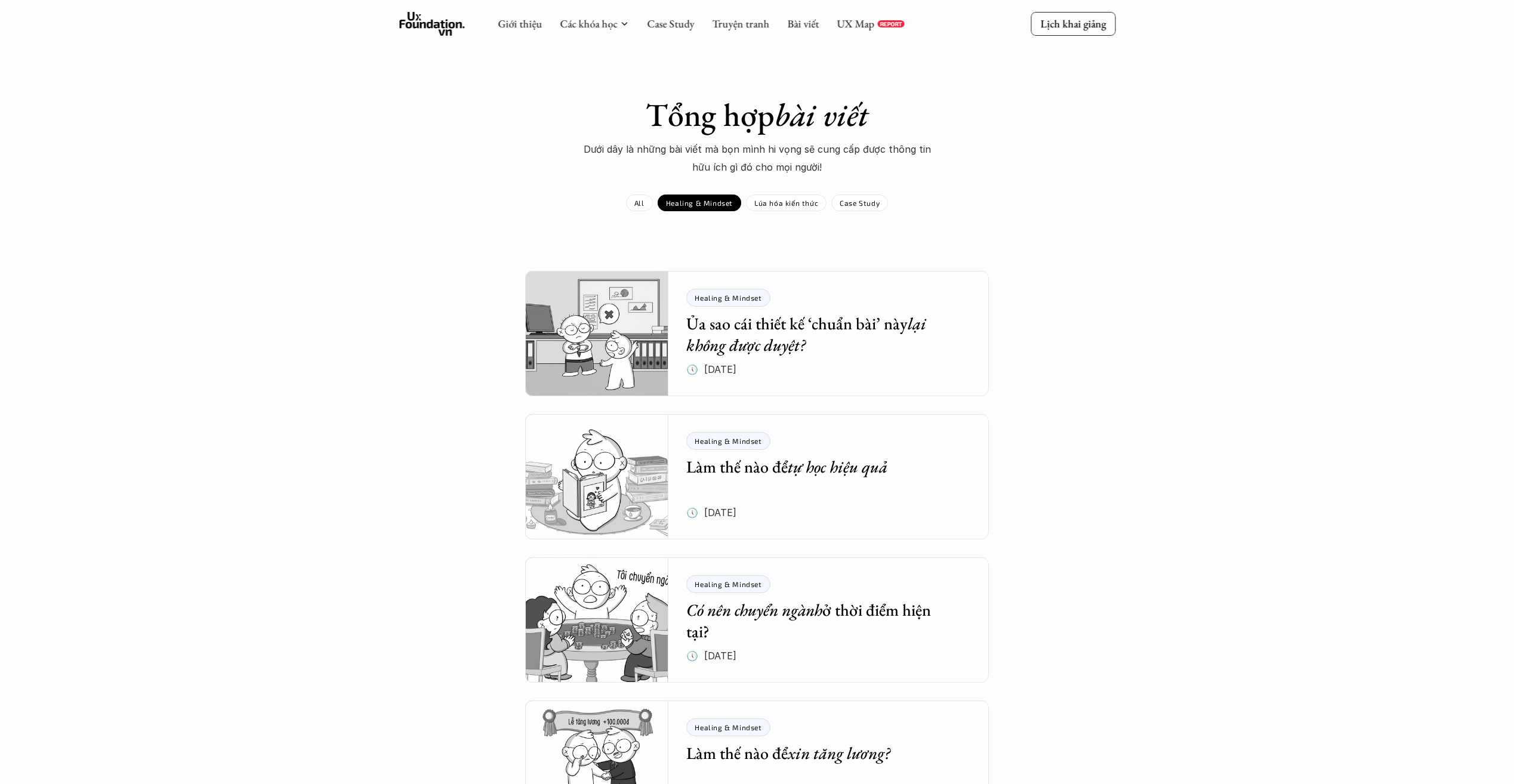
click at [639, 206] on p "All" at bounding box center [639, 202] width 10 height 9
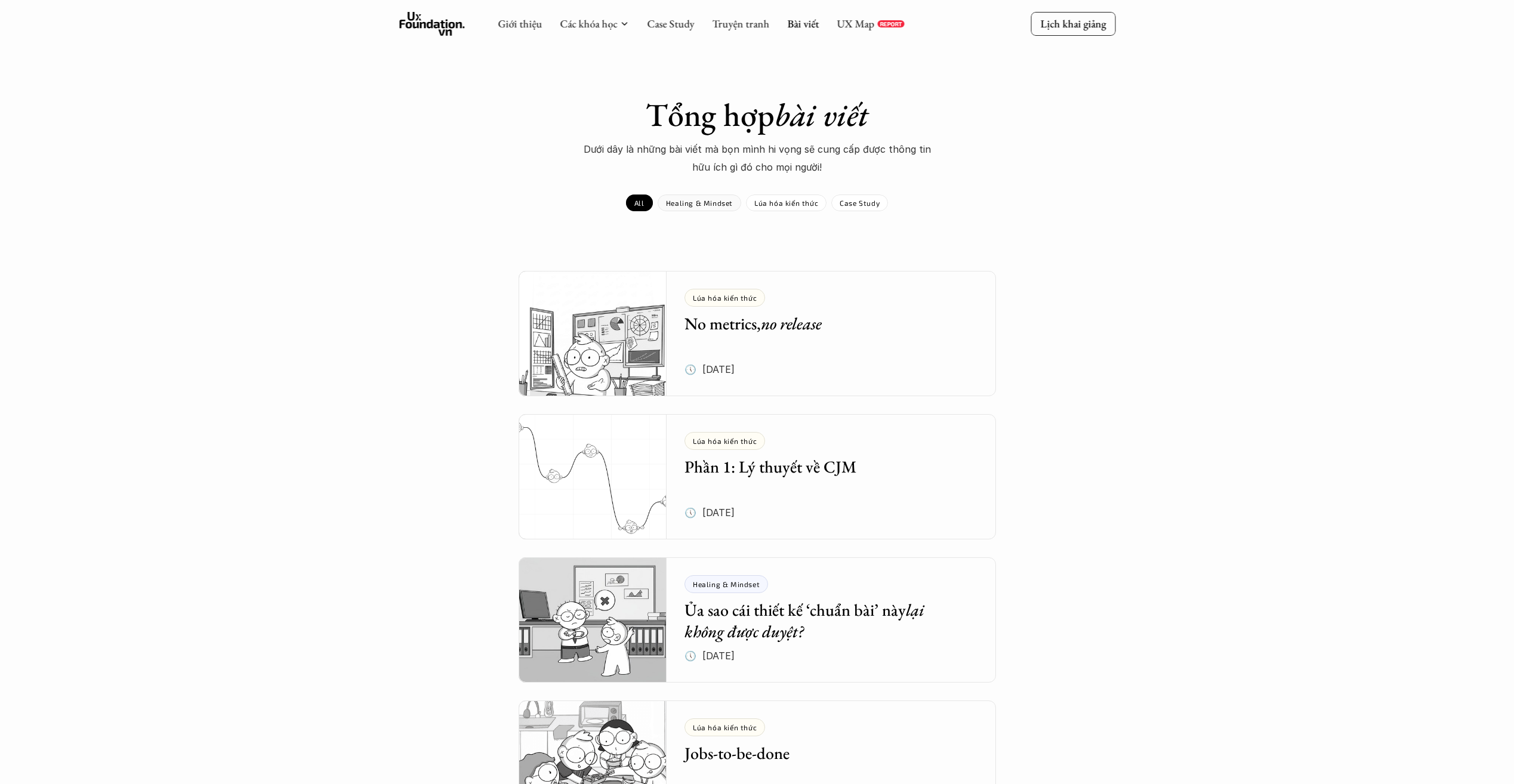
click at [683, 206] on p "Healing & Mindset" at bounding box center [699, 202] width 67 height 9
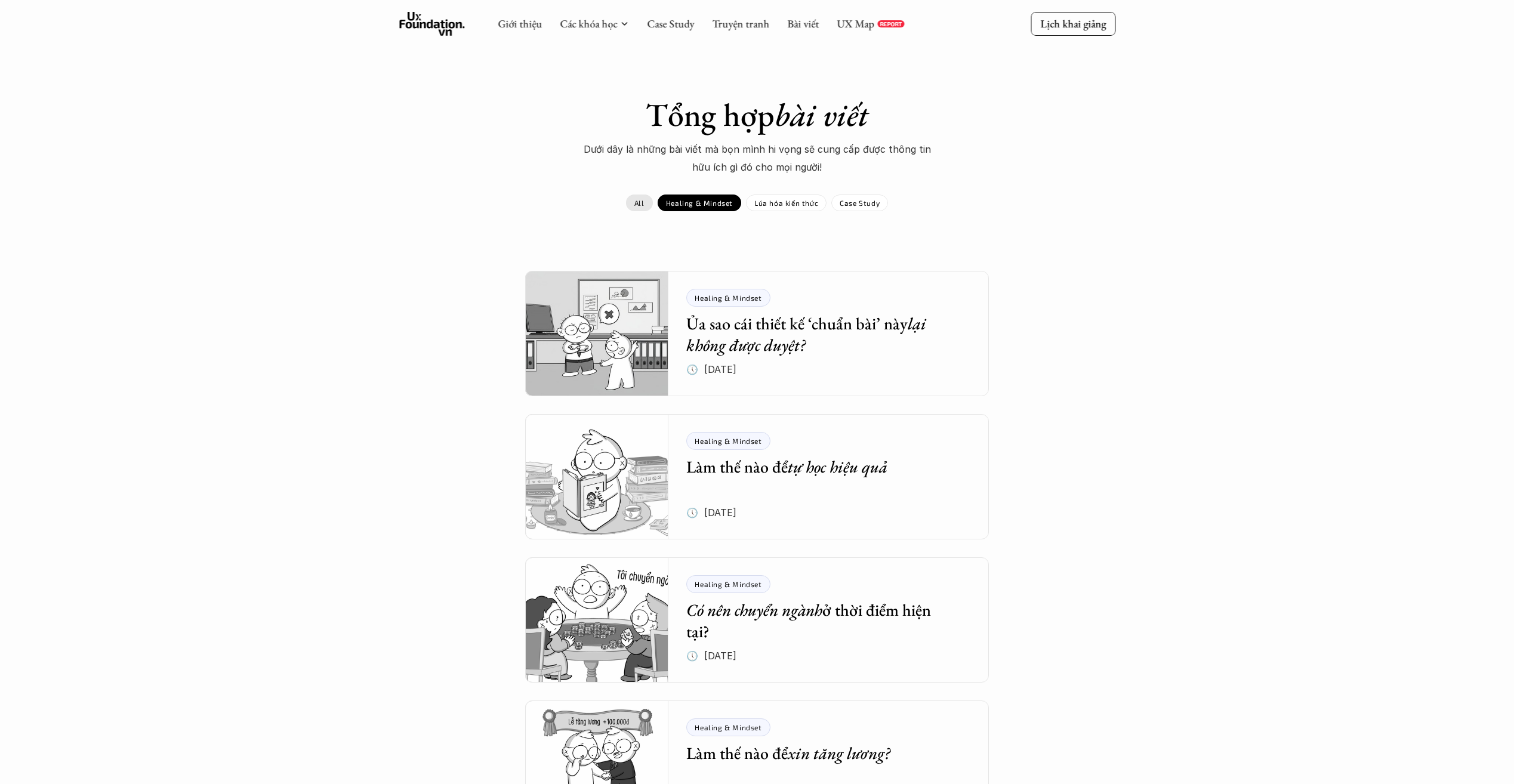
click at [644, 207] on p "All" at bounding box center [639, 202] width 10 height 9
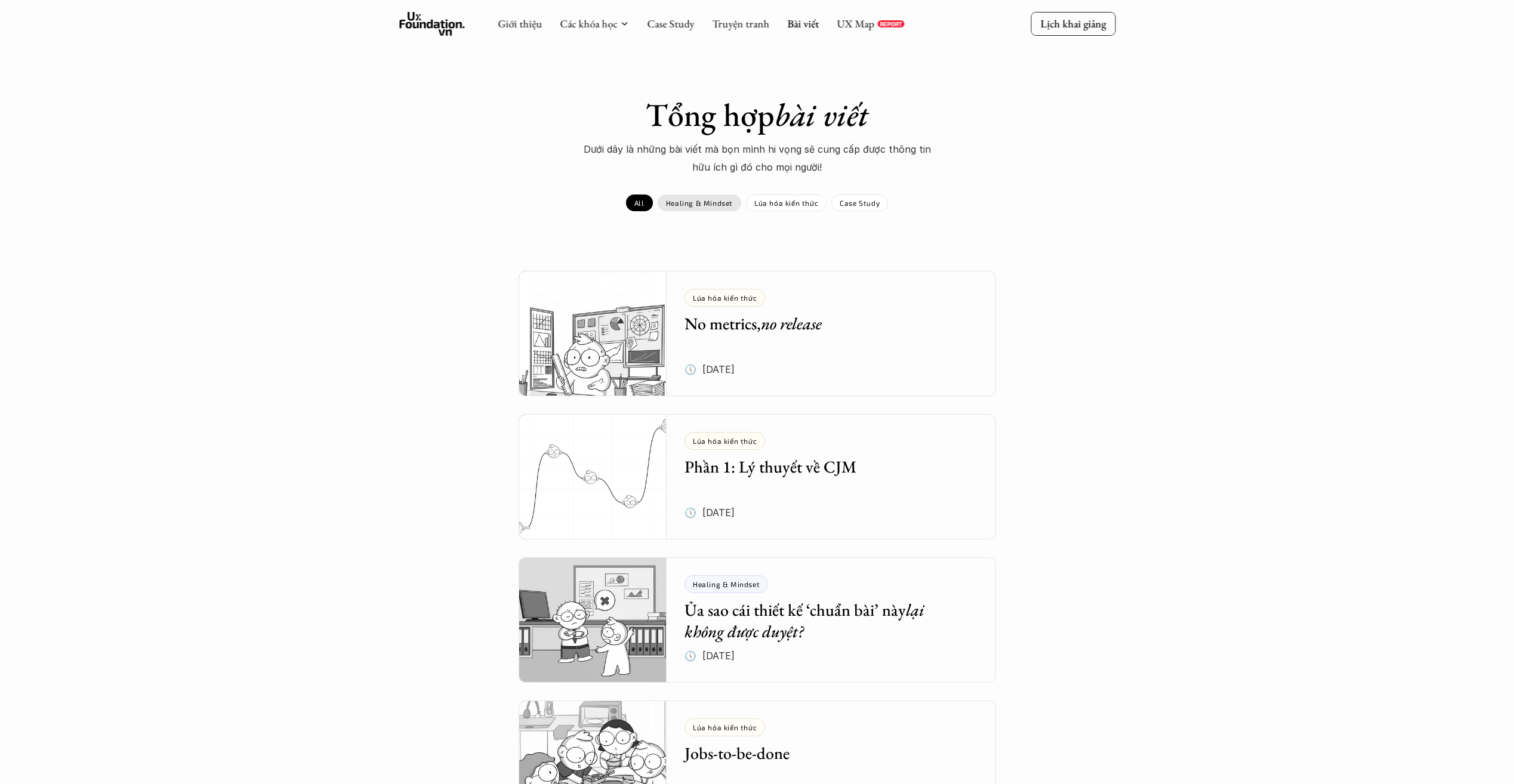
click at [706, 209] on div "Healing & Mindset" at bounding box center [699, 202] width 83 height 16
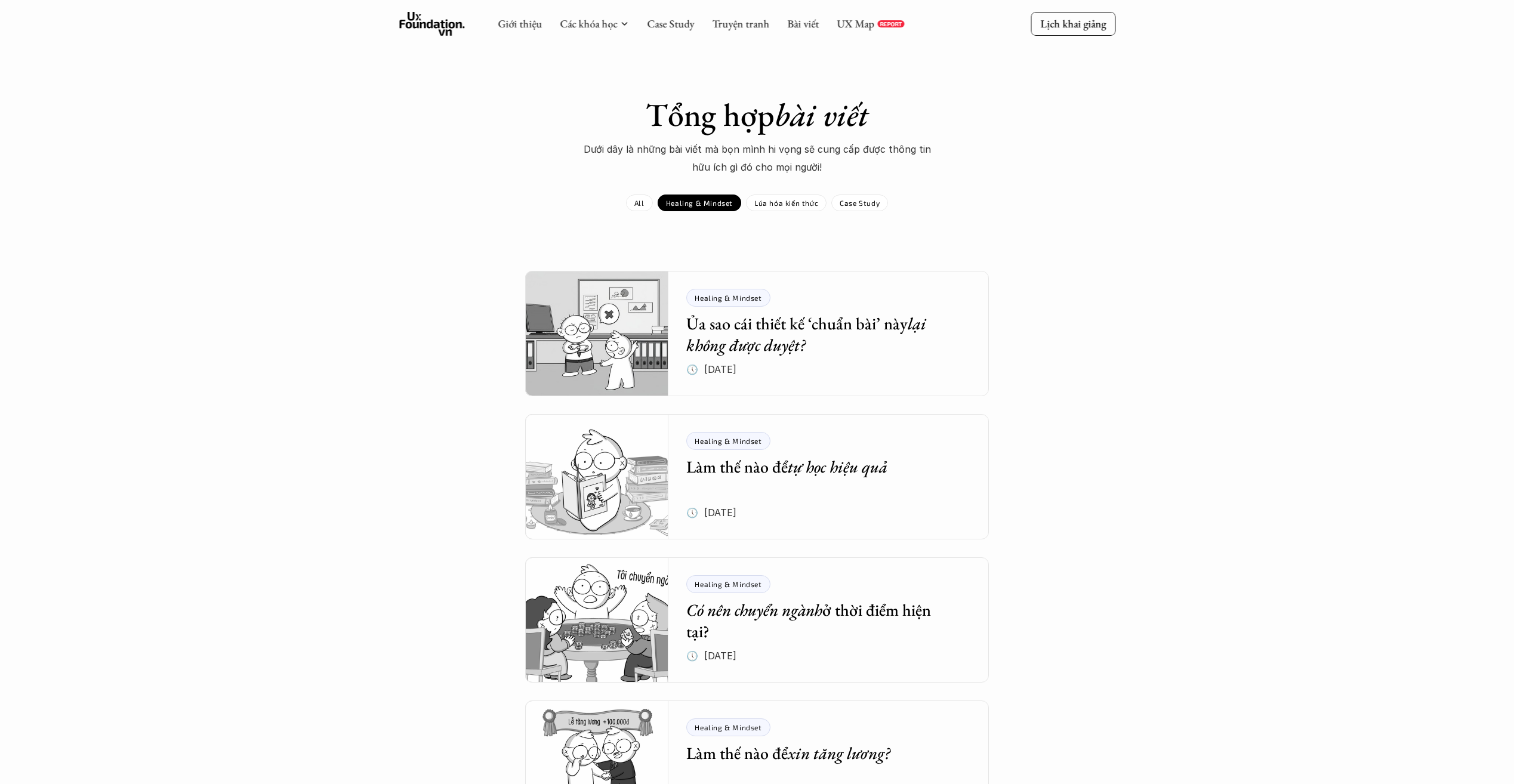
click at [636, 213] on div "Tổng hợp bài viết Dưới dây là những bài viết mà bọn mình hi vọng sẽ cung cấp đư…" at bounding box center [757, 675] width 692 height 1159
click at [640, 210] on link "All" at bounding box center [639, 202] width 26 height 16
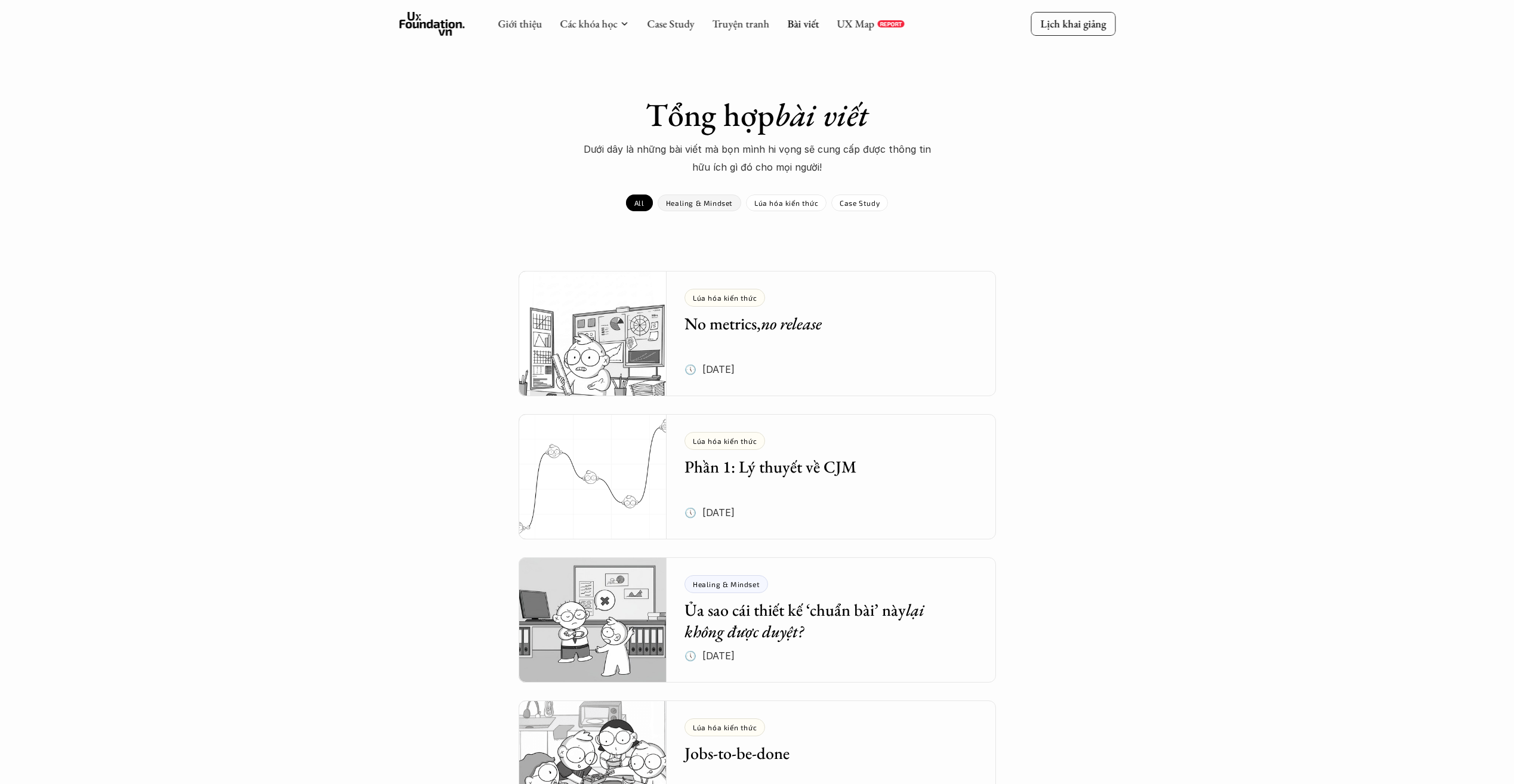
click at [690, 209] on div "Healing & Mindset" at bounding box center [699, 202] width 83 height 16
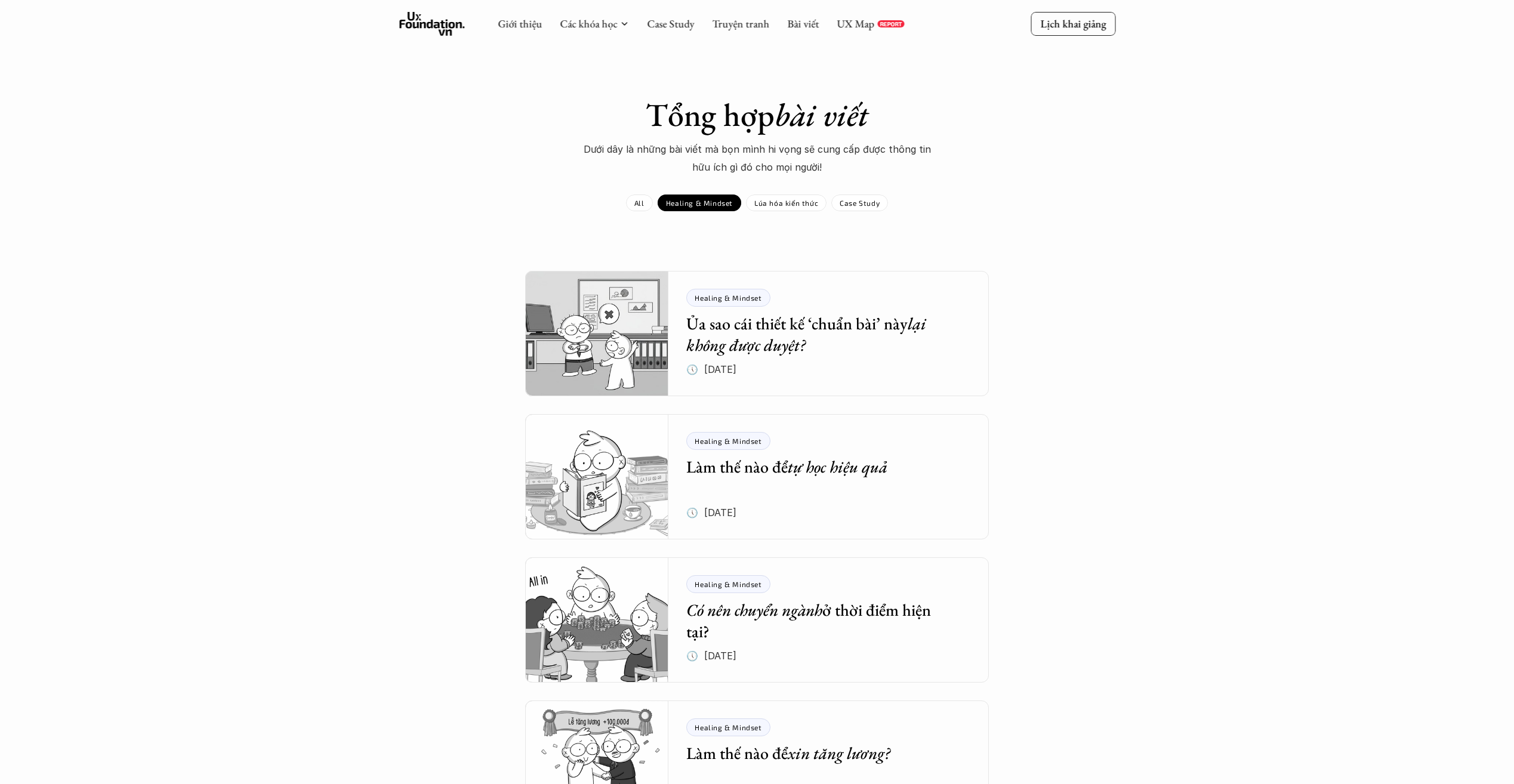
click at [634, 207] on link "All" at bounding box center [639, 202] width 26 height 16
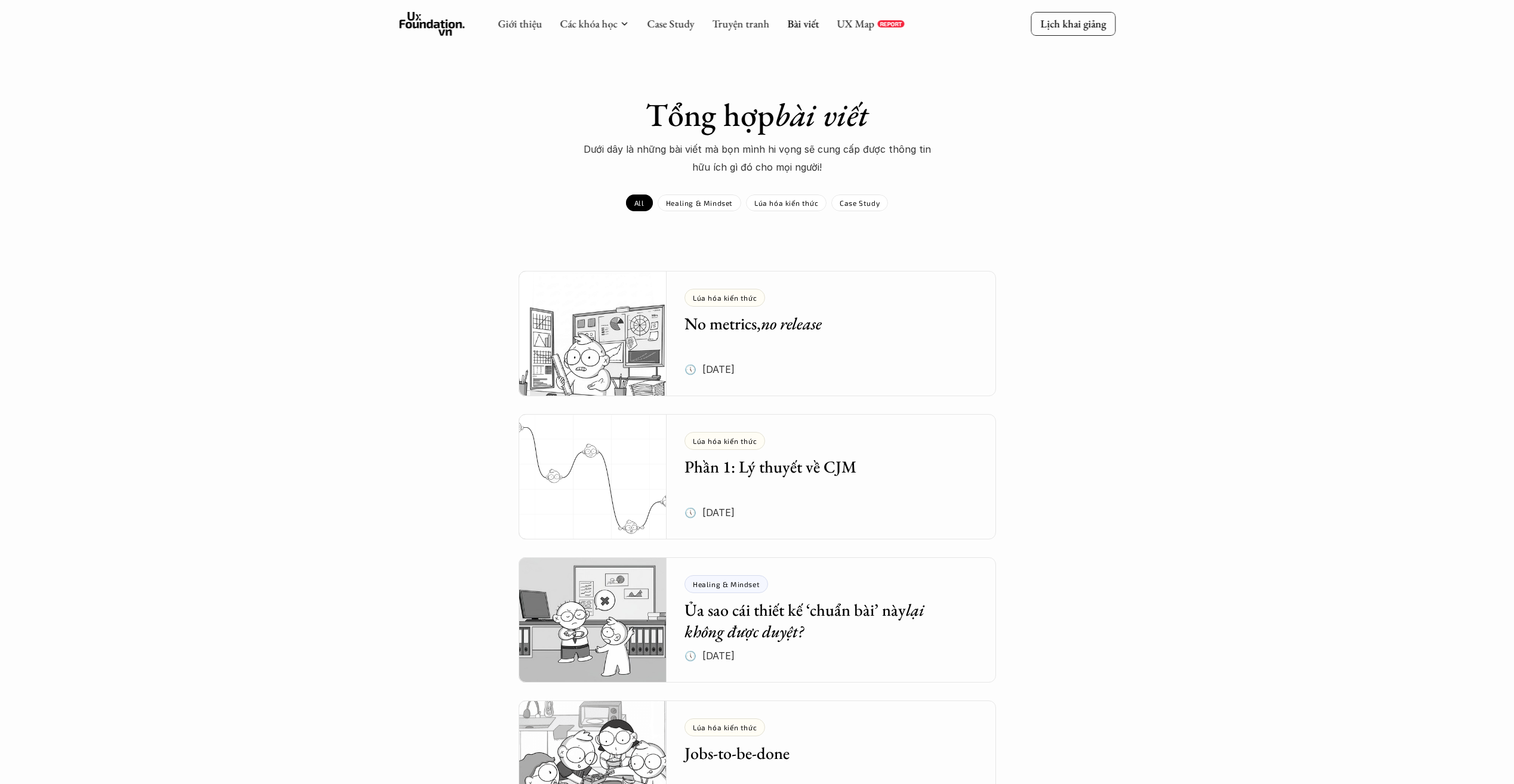
click at [683, 206] on p "Healing & Mindset" at bounding box center [699, 202] width 67 height 9
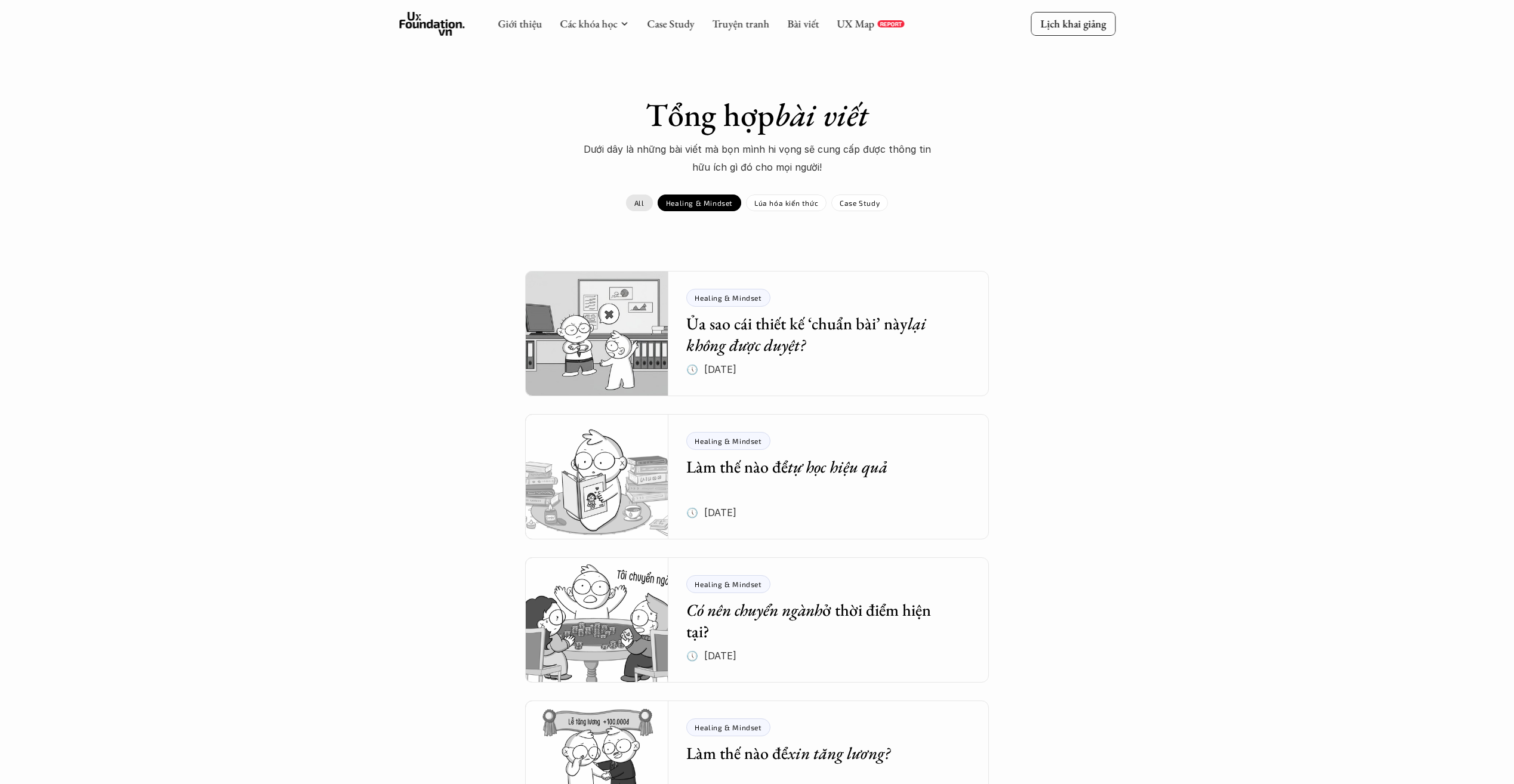
click at [667, 208] on div "Healing & Mindset" at bounding box center [699, 202] width 83 height 16
click at [643, 203] on p "All" at bounding box center [639, 202] width 10 height 9
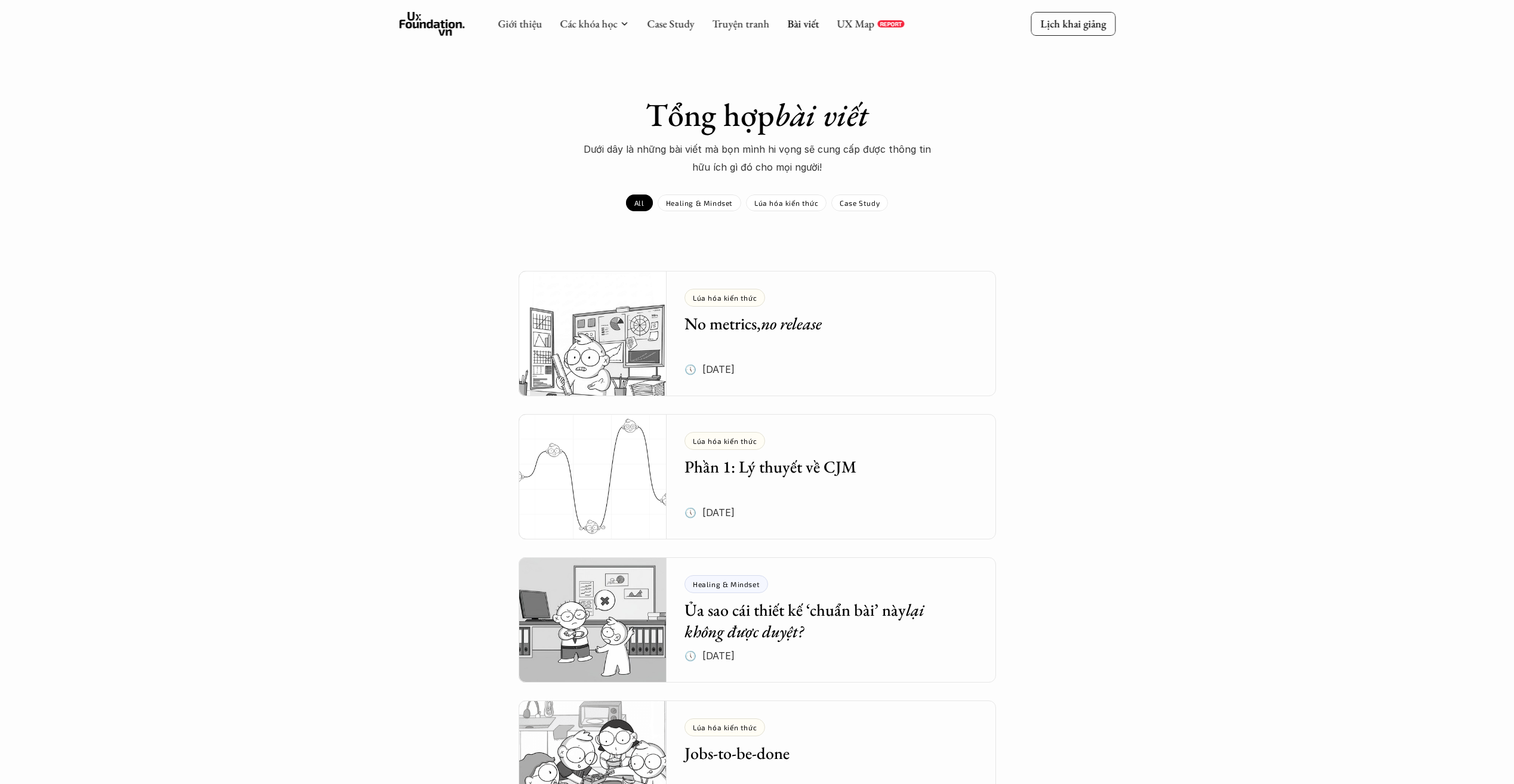
drag, startPoint x: 530, startPoint y: 254, endPoint x: 512, endPoint y: 248, distance: 19.0
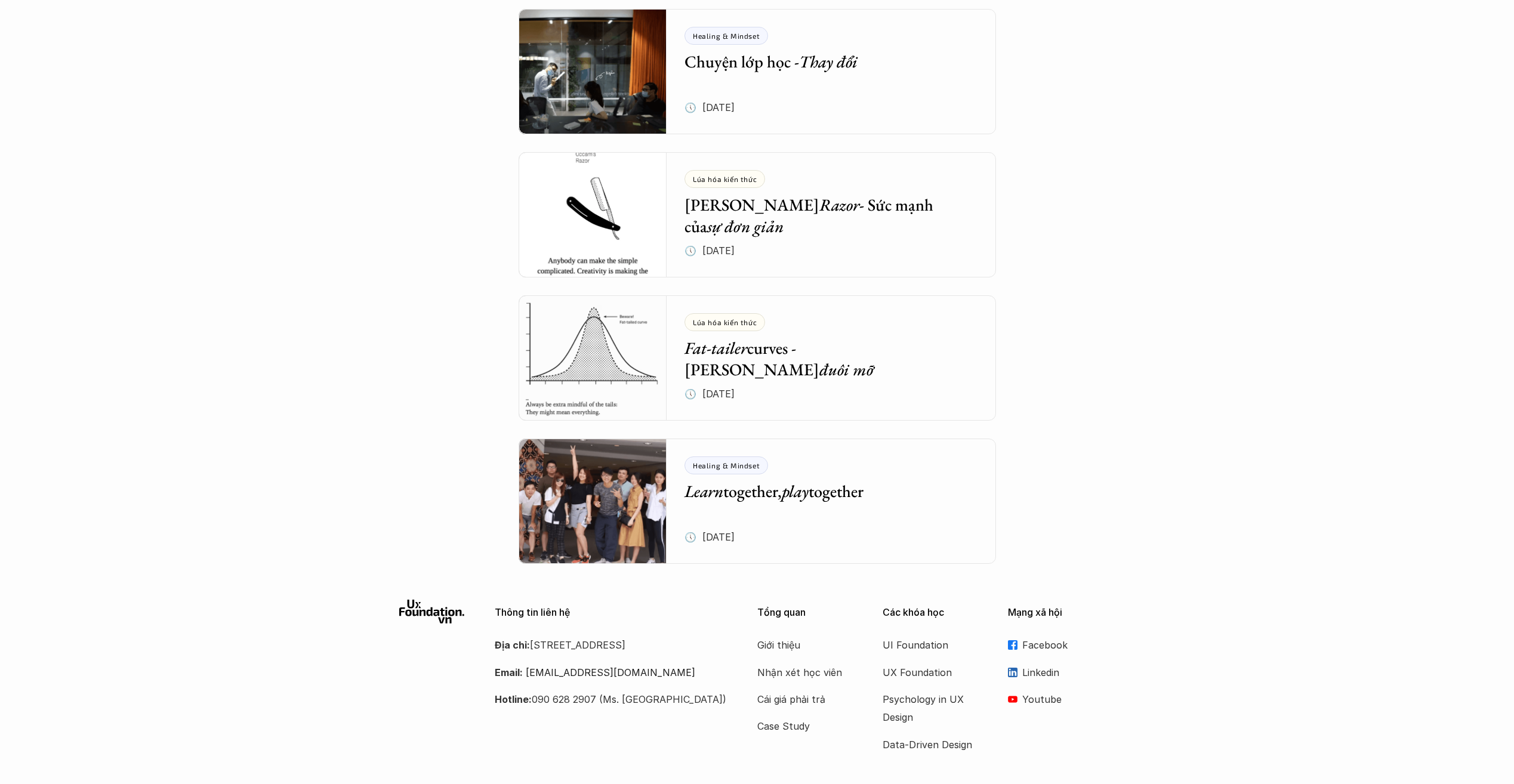
scroll to position [4898, 0]
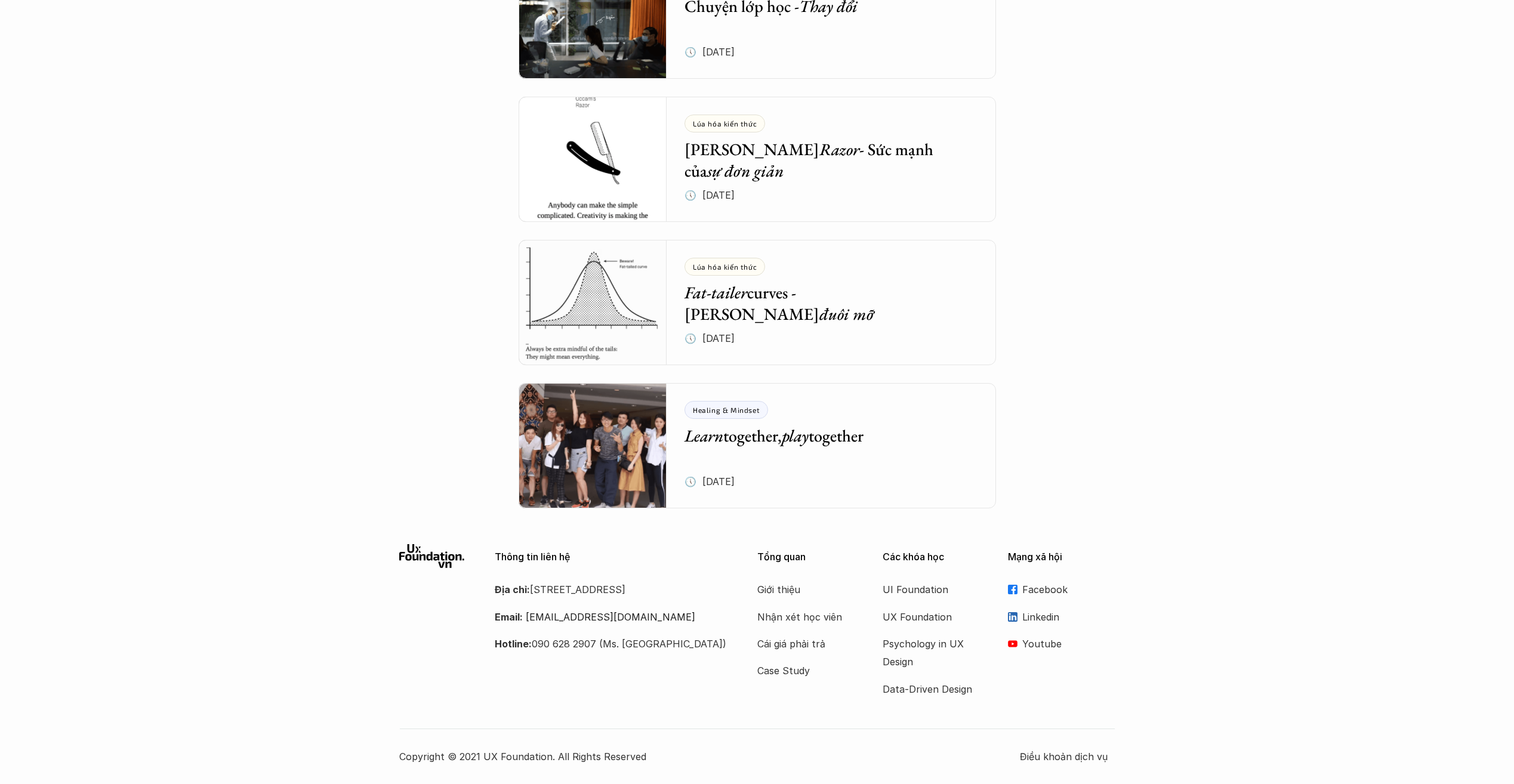
drag, startPoint x: 502, startPoint y: 246, endPoint x: 1154, endPoint y: 805, distance: 858.8
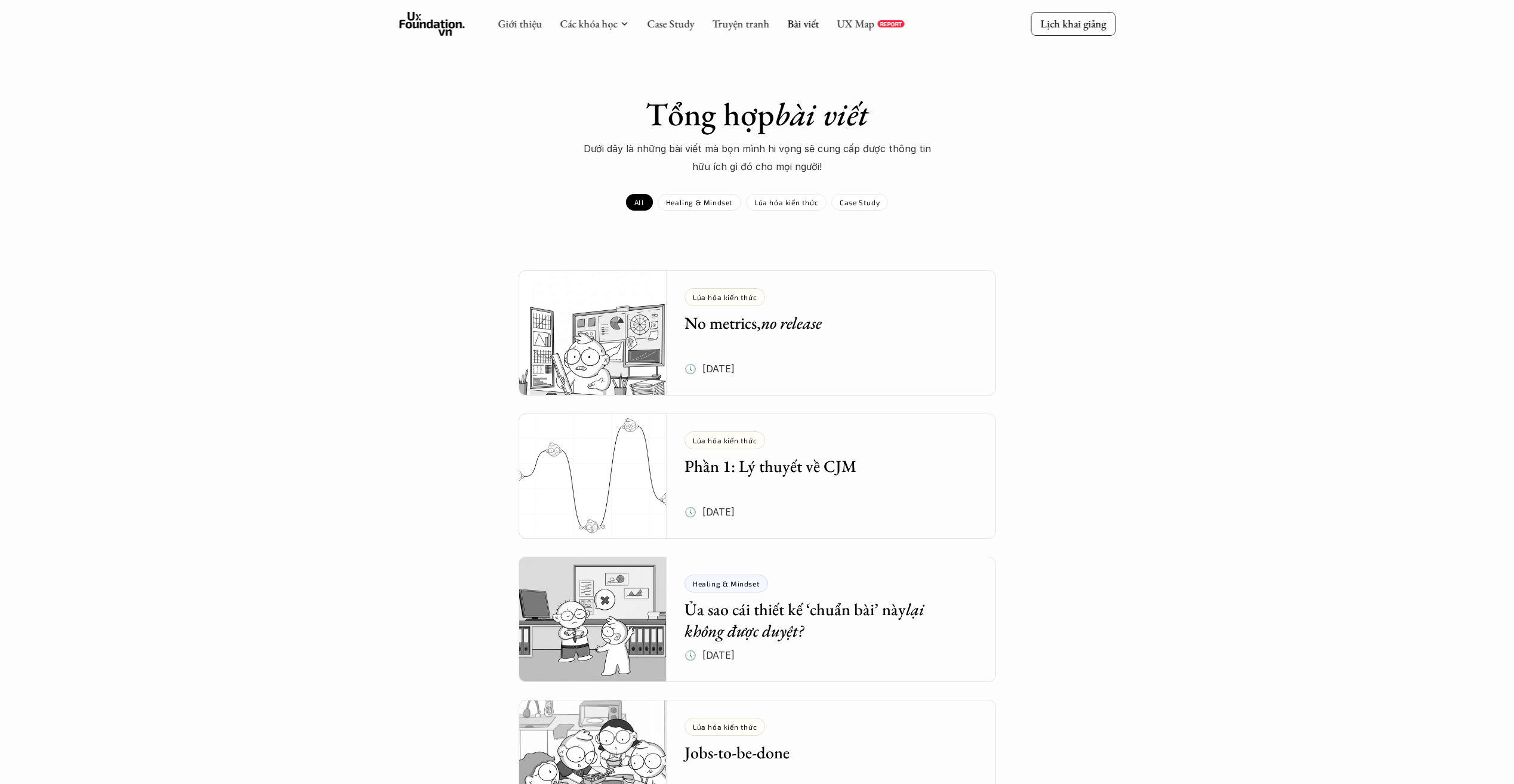
scroll to position [0, 0]
click at [676, 205] on p "Healing & Mindset" at bounding box center [699, 202] width 67 height 9
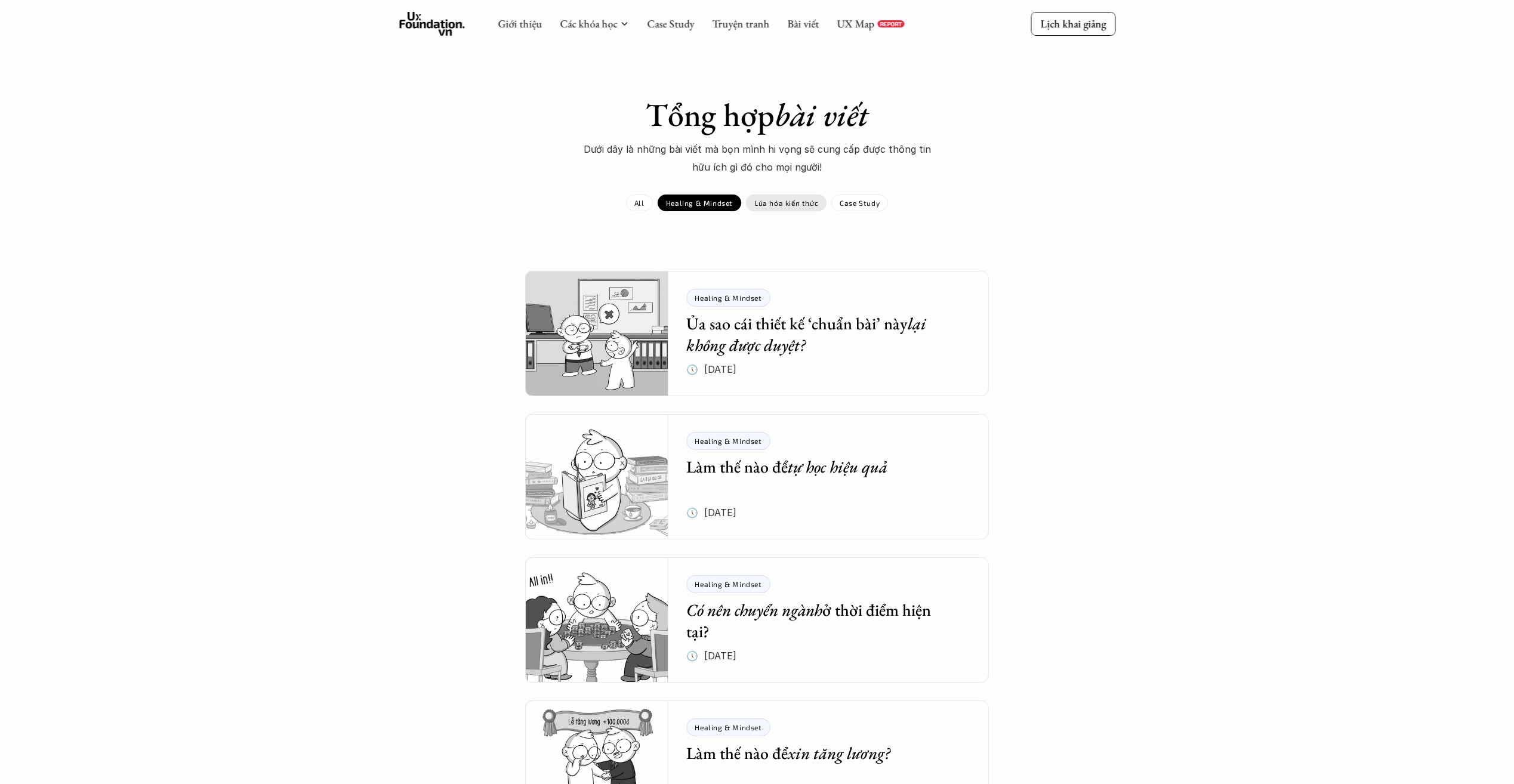
click at [809, 206] on p "Lúa hóa kiến thức" at bounding box center [786, 202] width 64 height 9
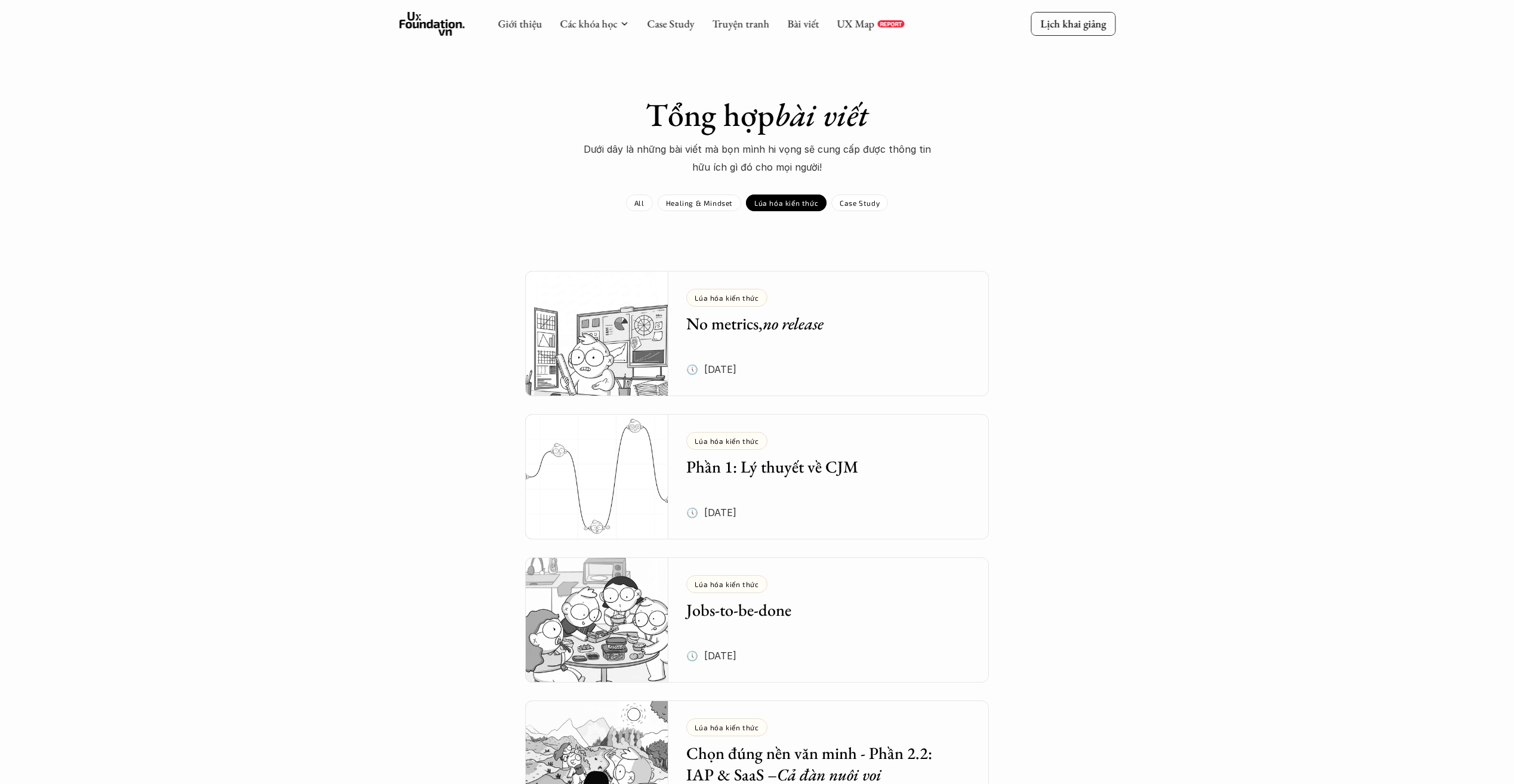
click at [843, 208] on div "Case Study" at bounding box center [859, 202] width 57 height 16
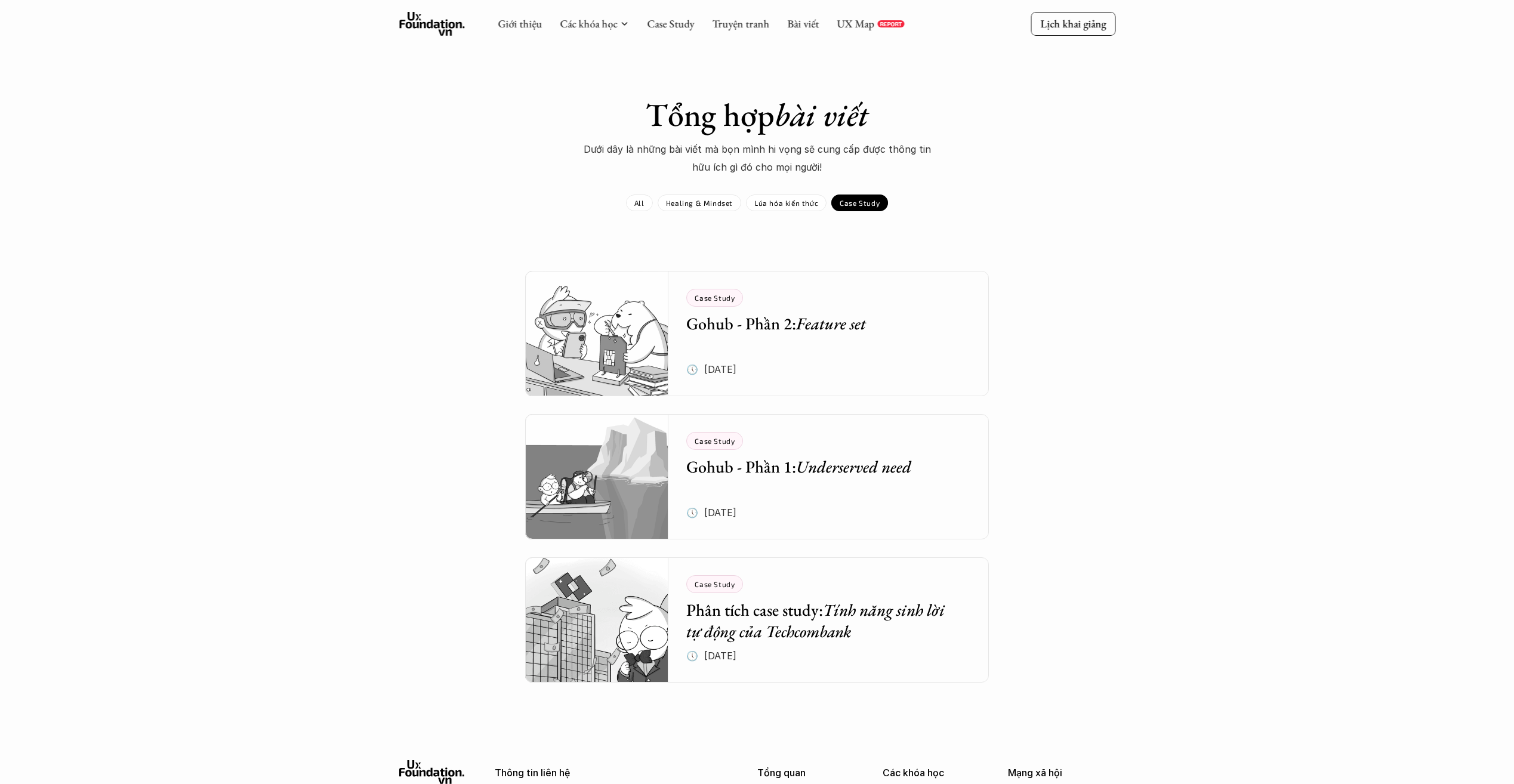
click at [720, 213] on div "Tổng hợp bài viết Dưới dây là những bài viết mà bọn mình hi vọng sẽ cung cấp đư…" at bounding box center [757, 389] width 692 height 587
click at [712, 206] on p "Healing & Mindset" at bounding box center [699, 202] width 67 height 9
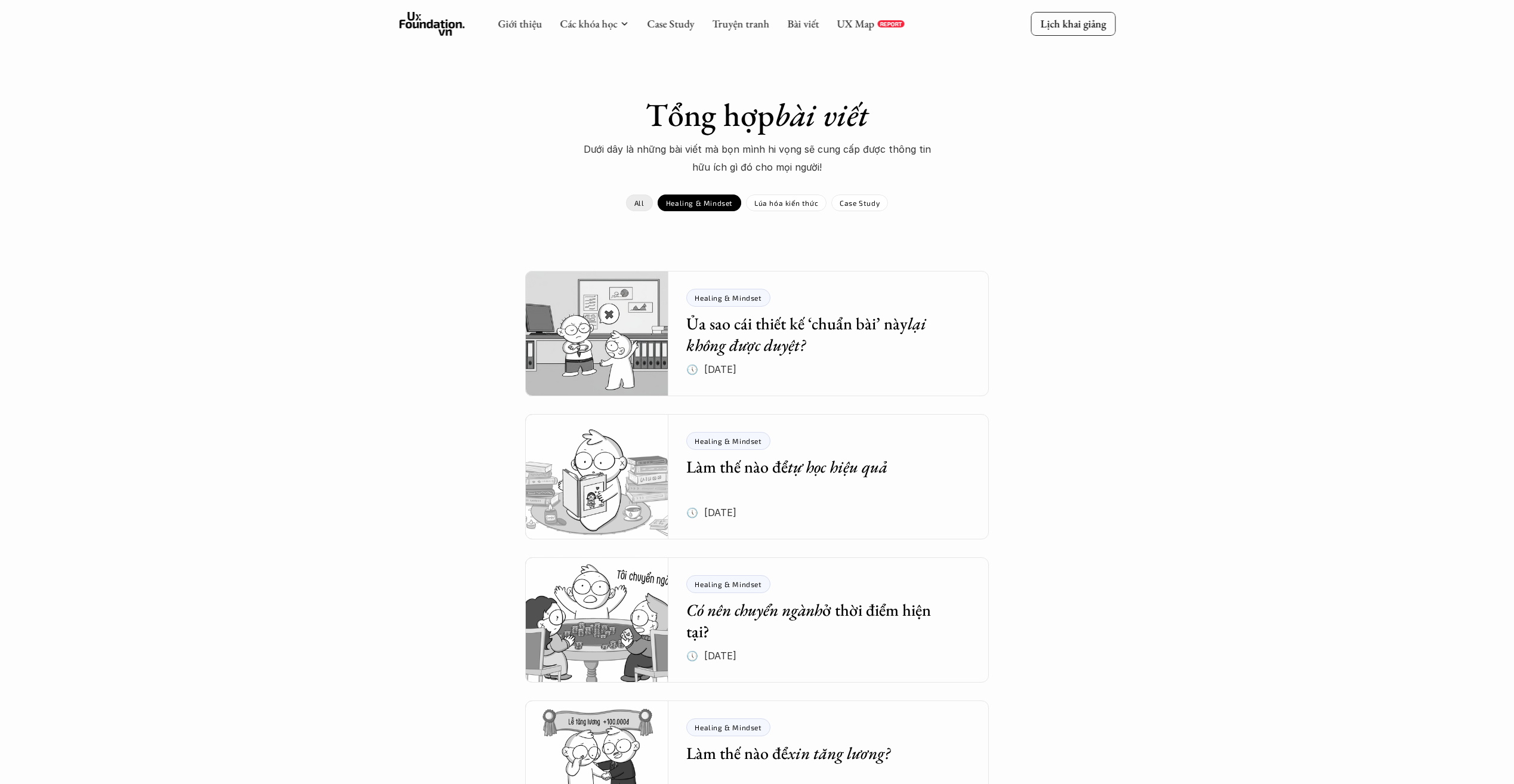
click at [636, 208] on link "All" at bounding box center [639, 202] width 26 height 16
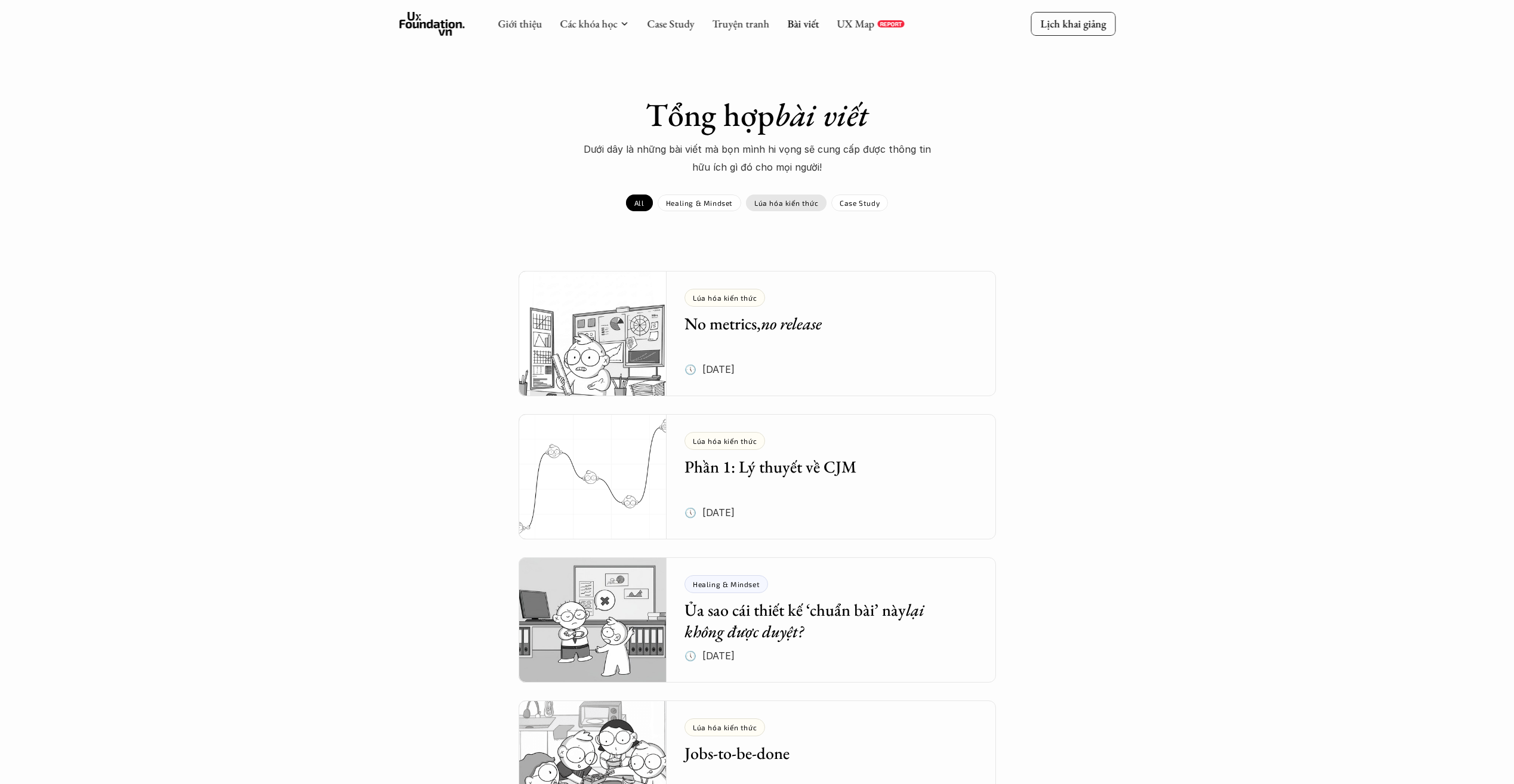
click at [789, 202] on p "Lúa hóa kiến thức" at bounding box center [786, 202] width 64 height 9
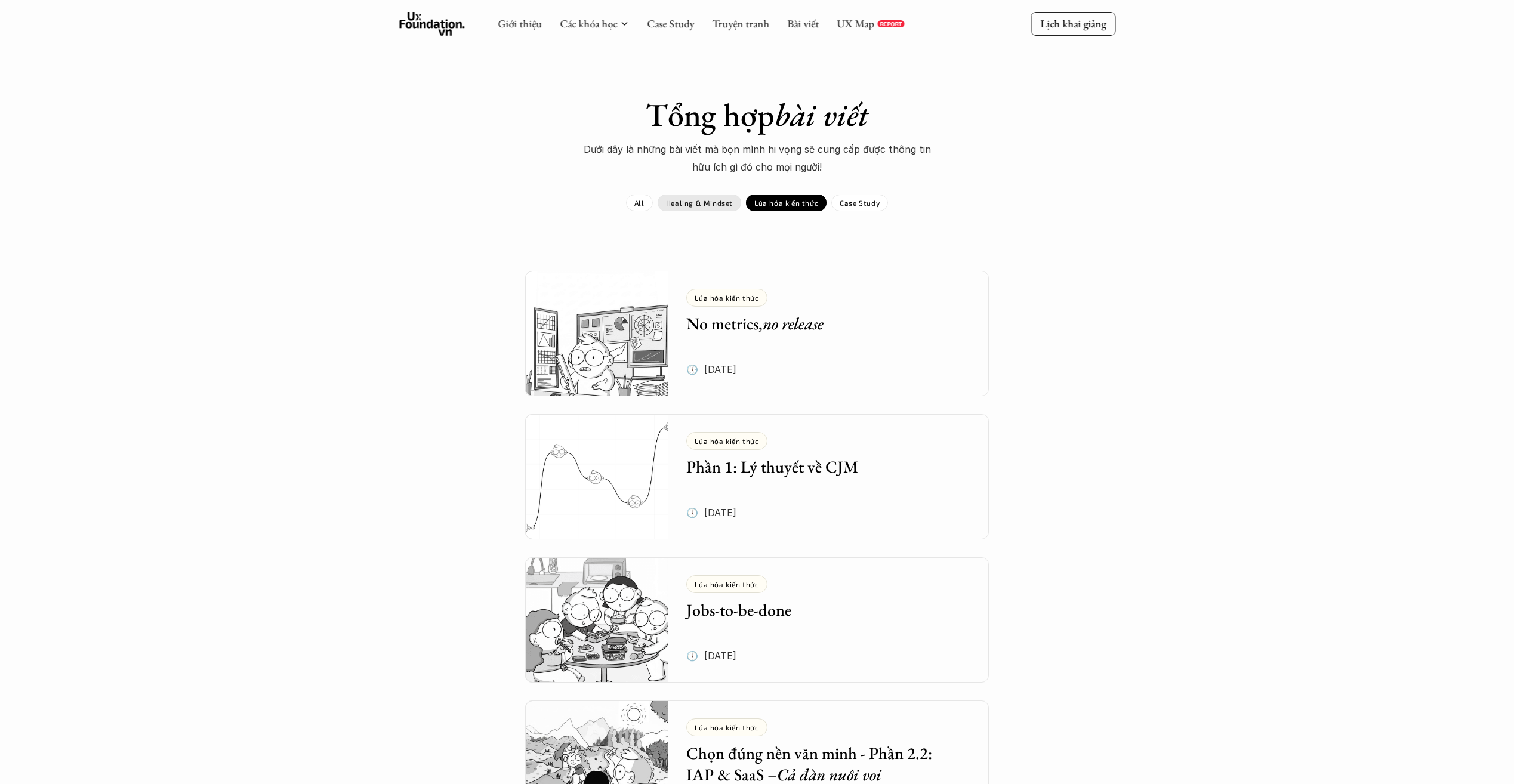
click at [705, 200] on p "Healing & Mindset" at bounding box center [699, 202] width 67 height 9
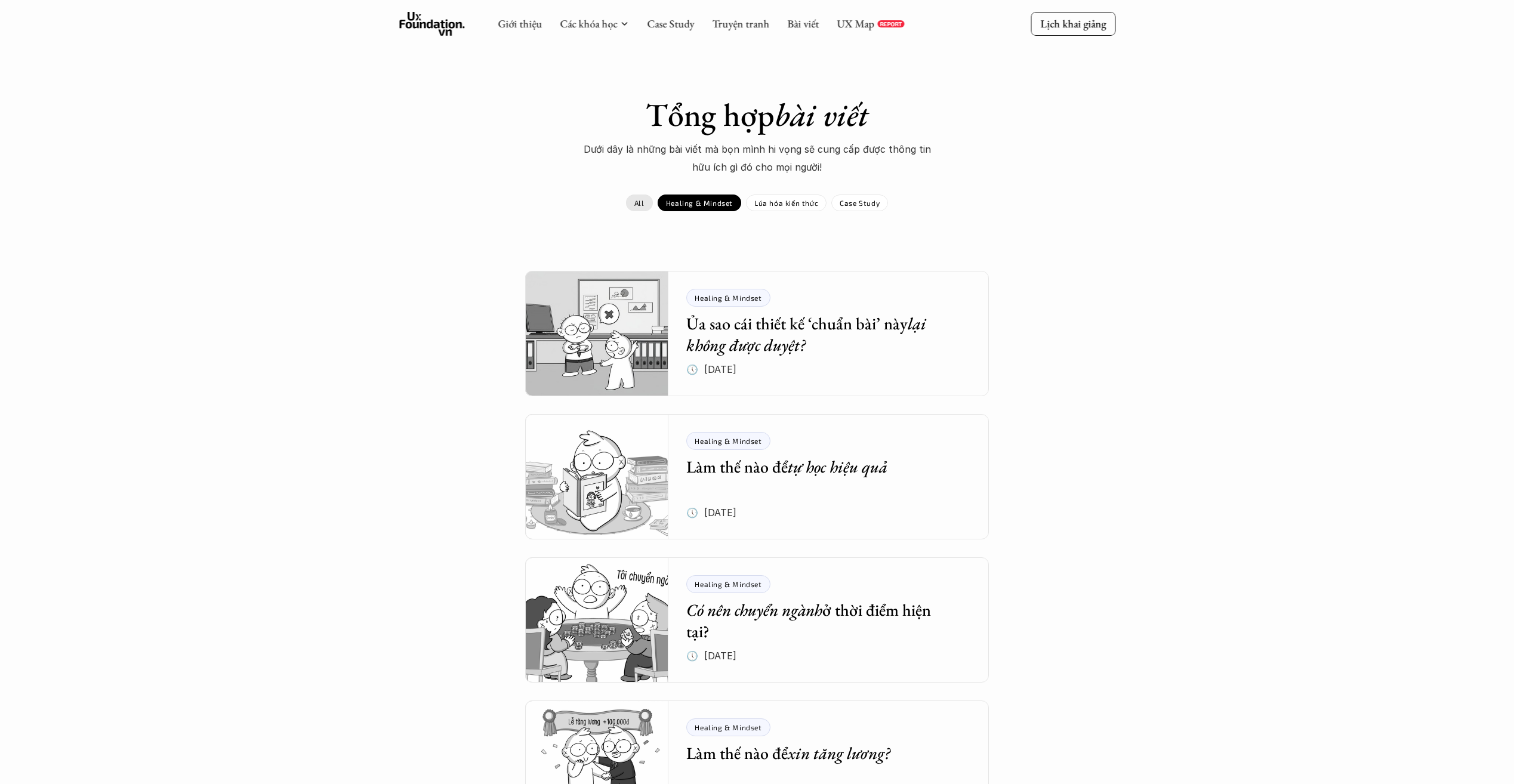
click at [640, 200] on p "All" at bounding box center [639, 202] width 10 height 9
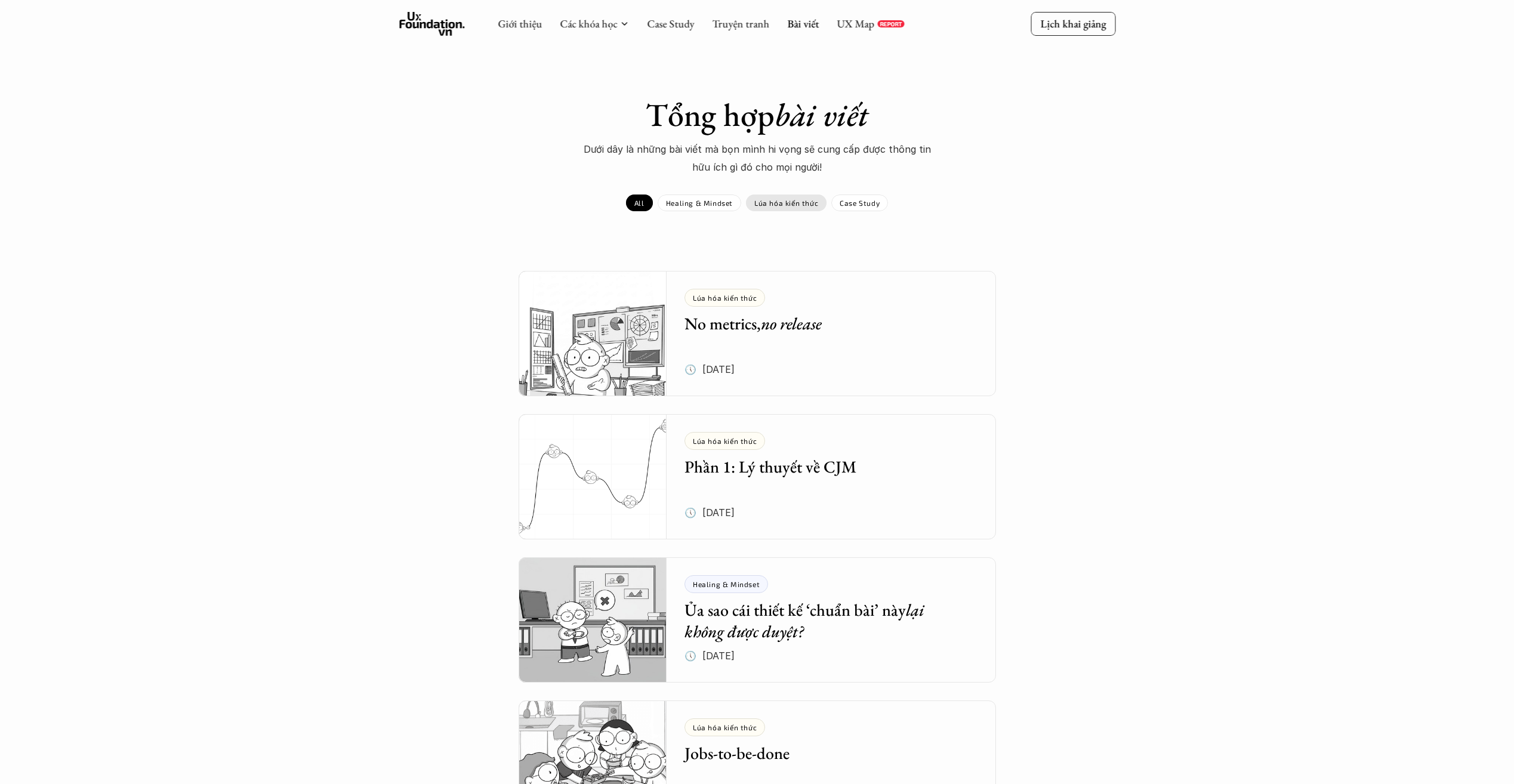
click at [797, 207] on p "Lúa hóa kiến thức" at bounding box center [786, 202] width 64 height 9
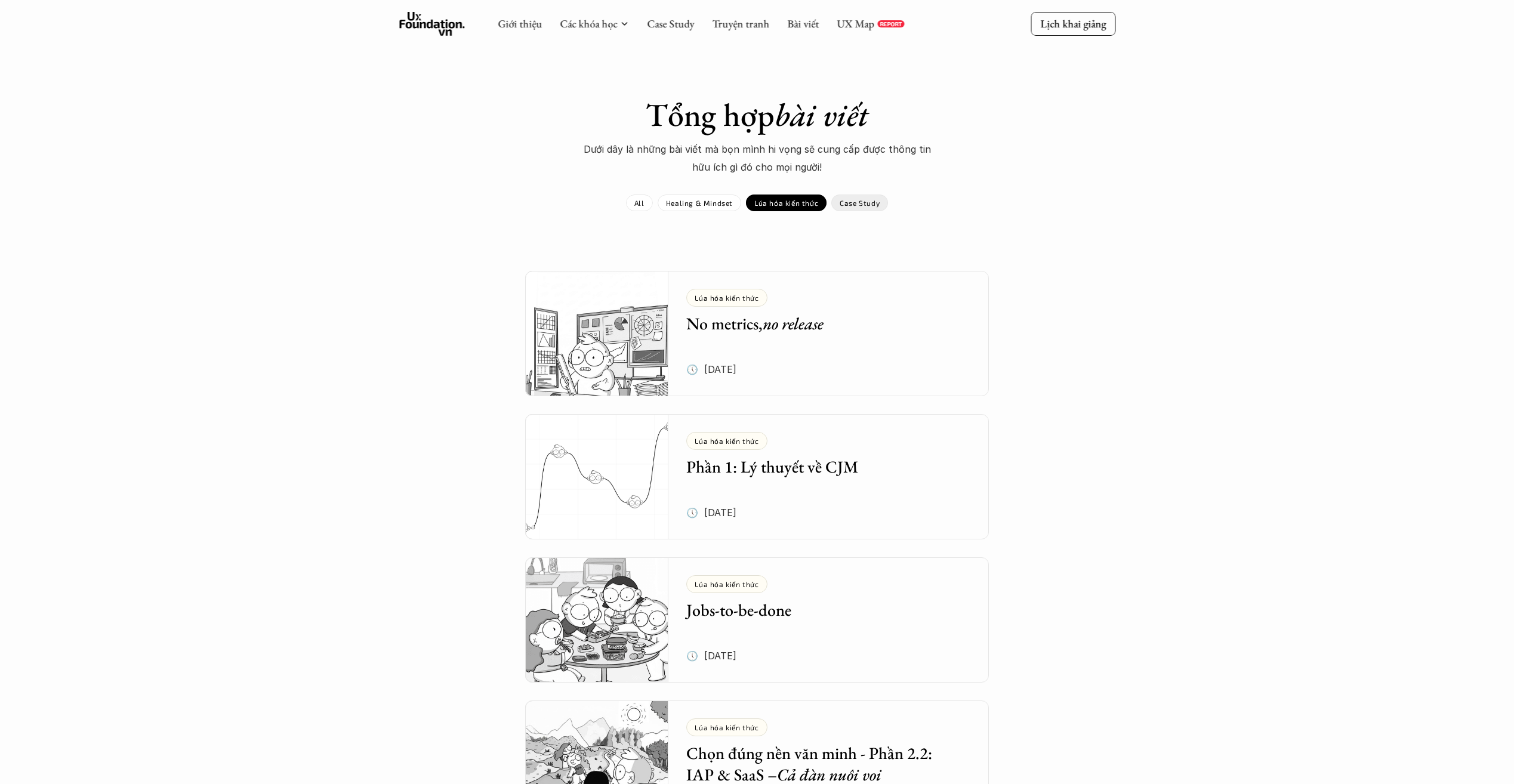
click at [853, 209] on div "Case Study" at bounding box center [859, 202] width 57 height 16
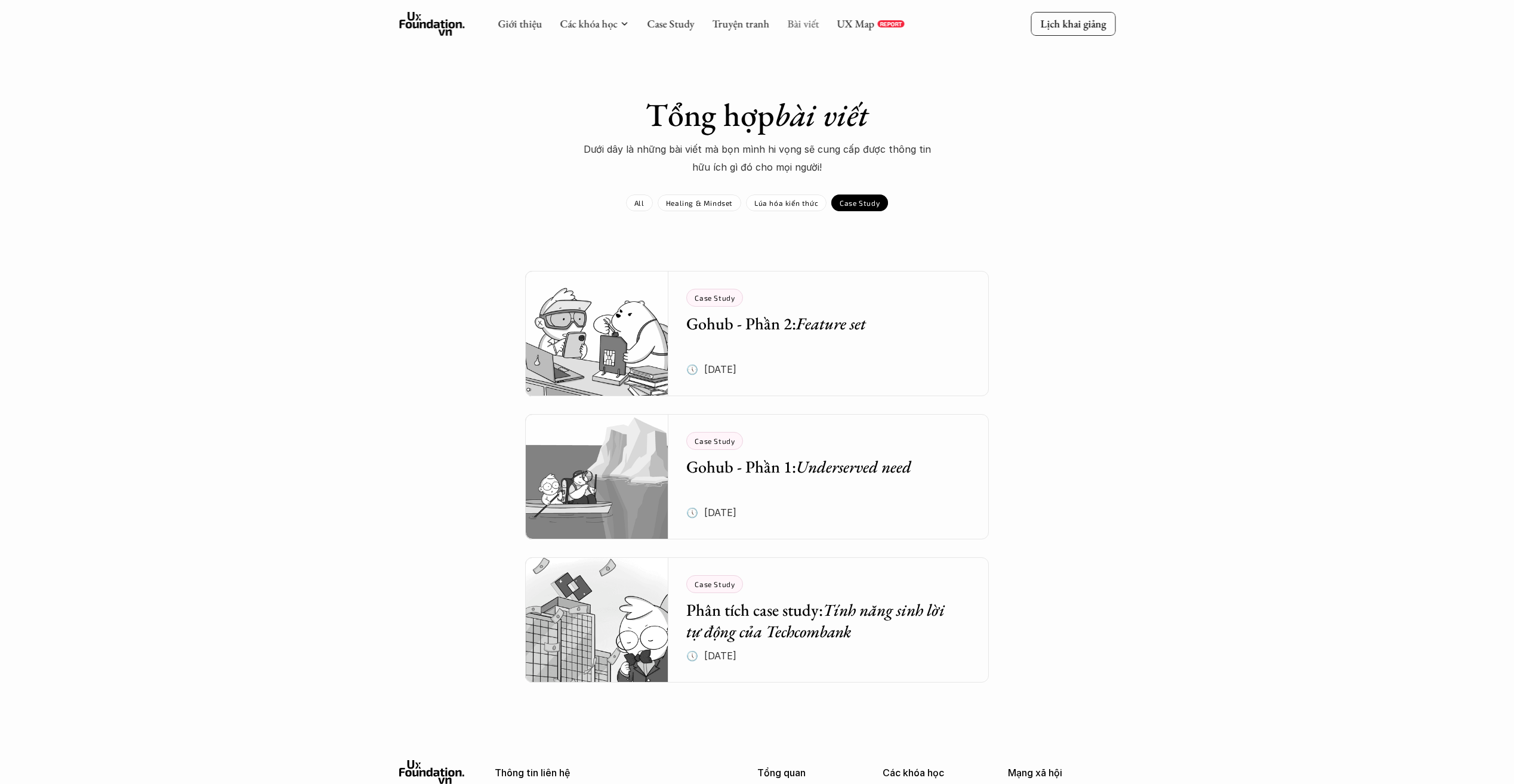
click at [809, 26] on link "Bài viết" at bounding box center [802, 23] width 32 height 14
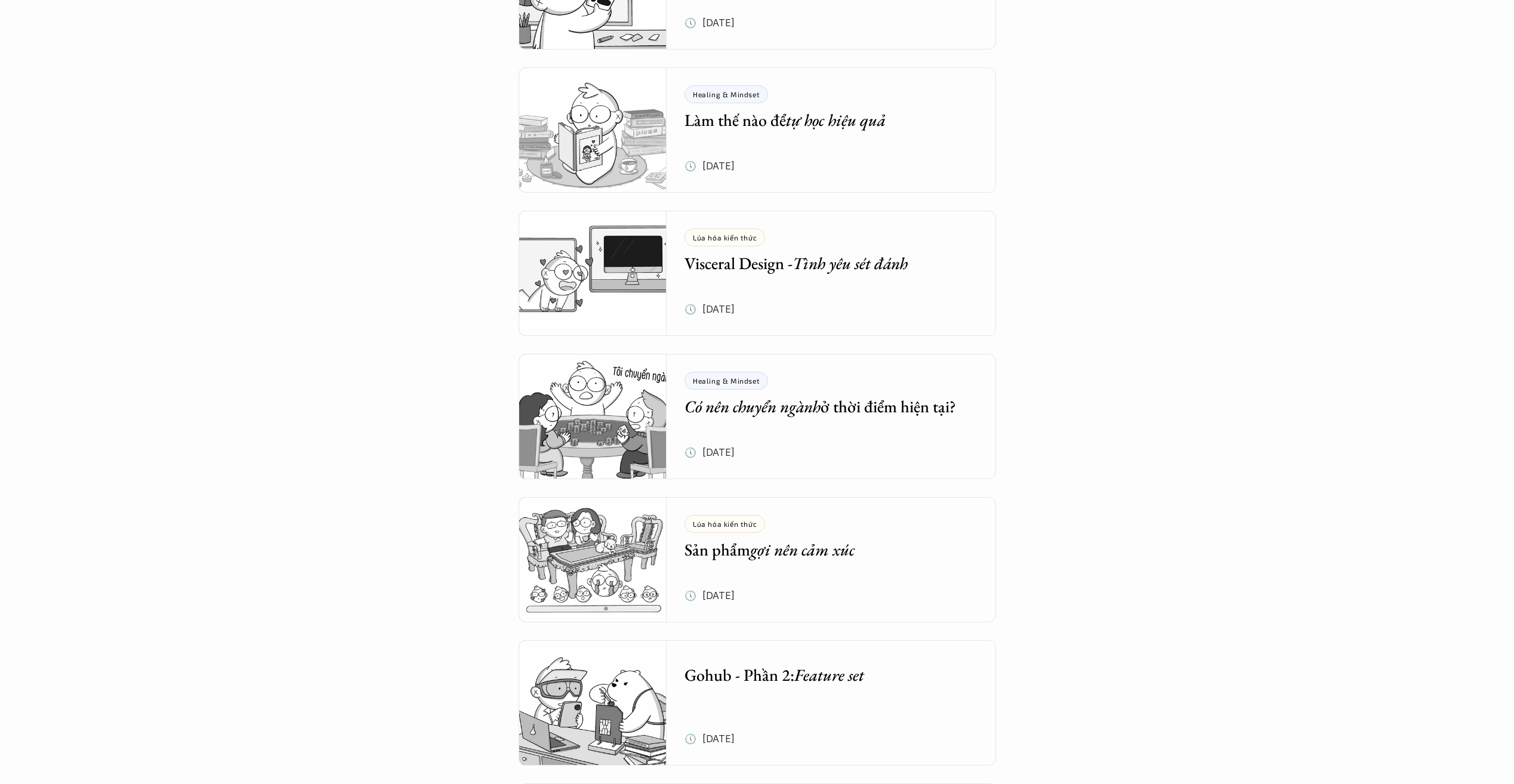
scroll to position [1789, 0]
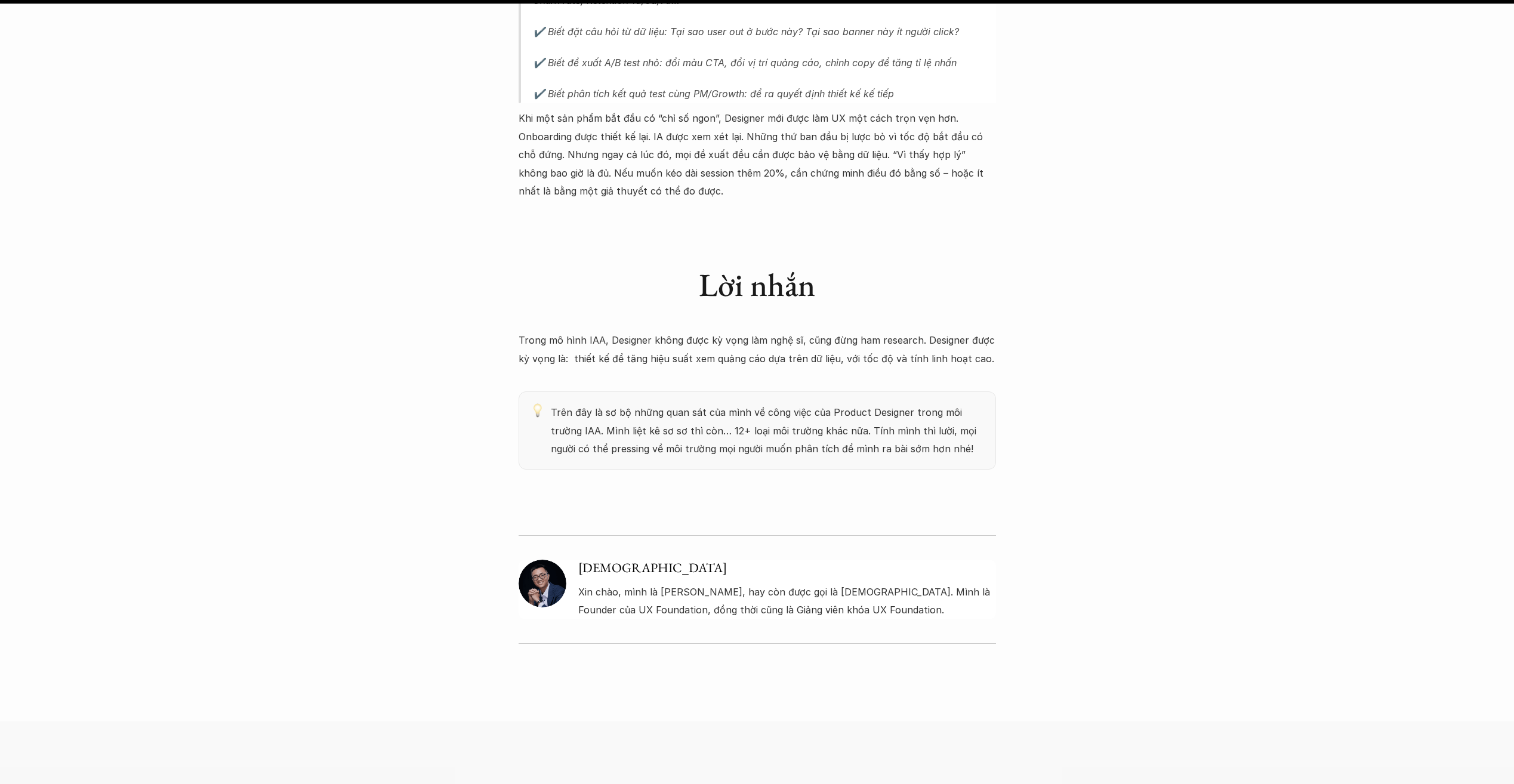
scroll to position [2804, 0]
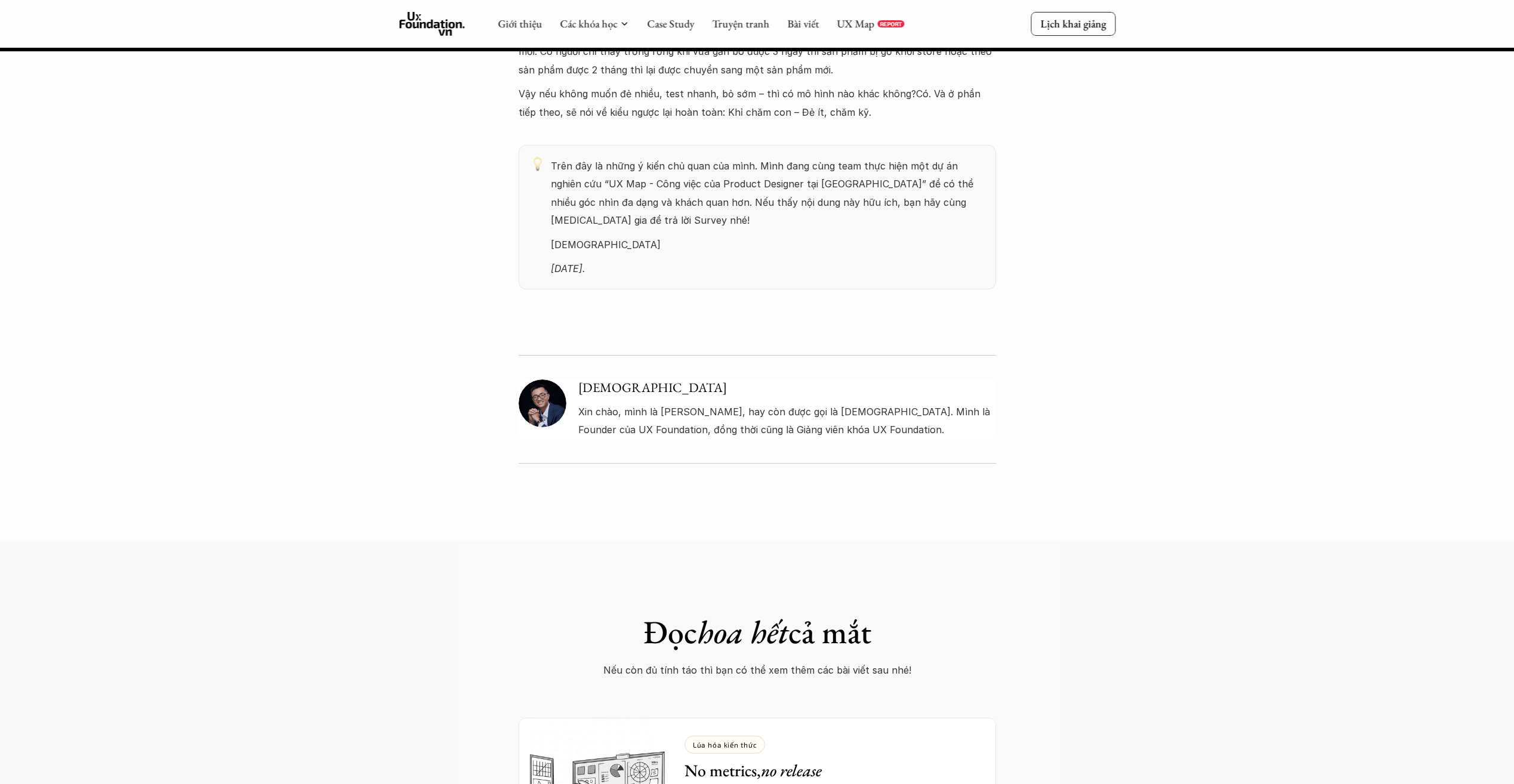
scroll to position [3340, 0]
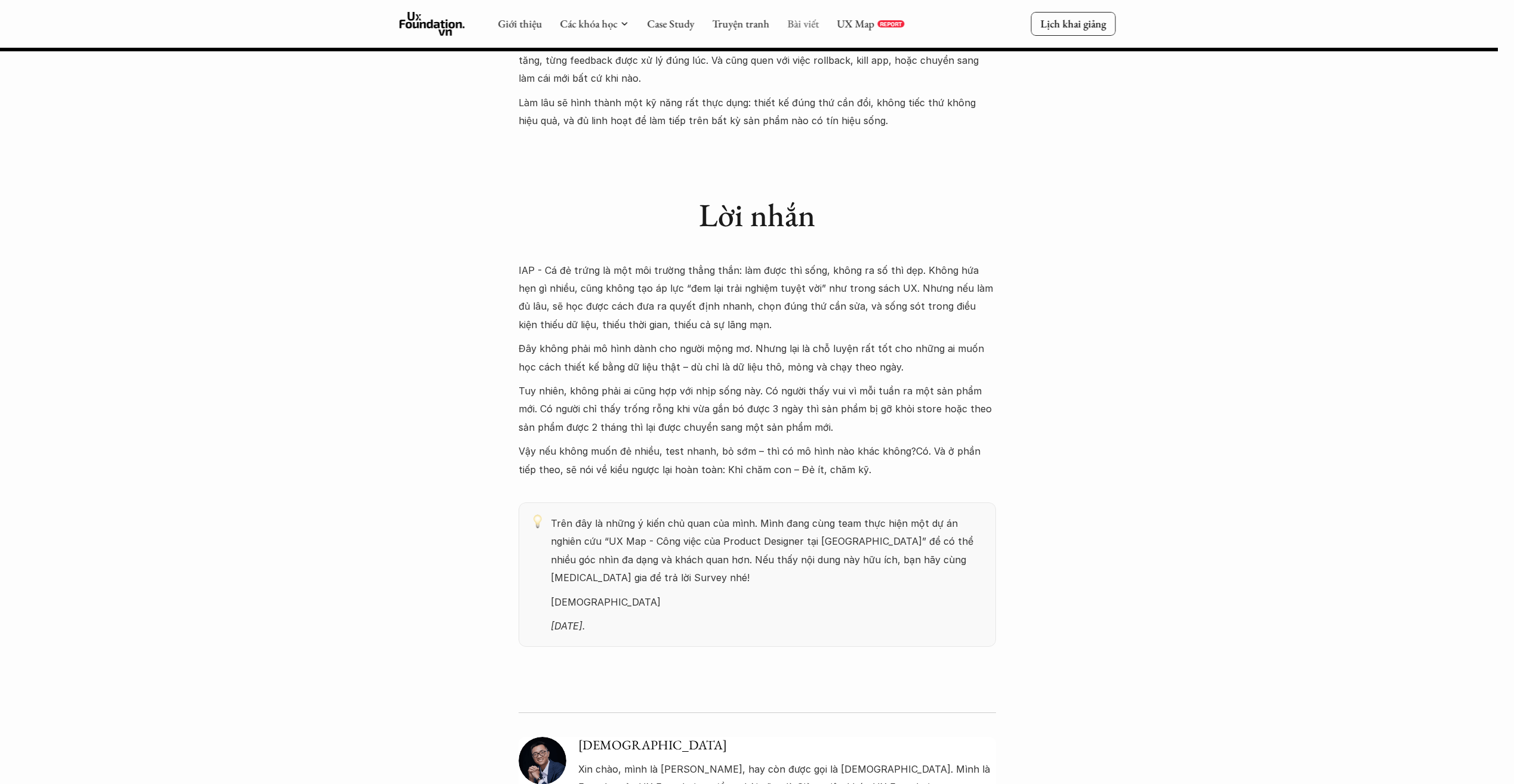
click at [797, 19] on link "Bài viết" at bounding box center [802, 23] width 32 height 14
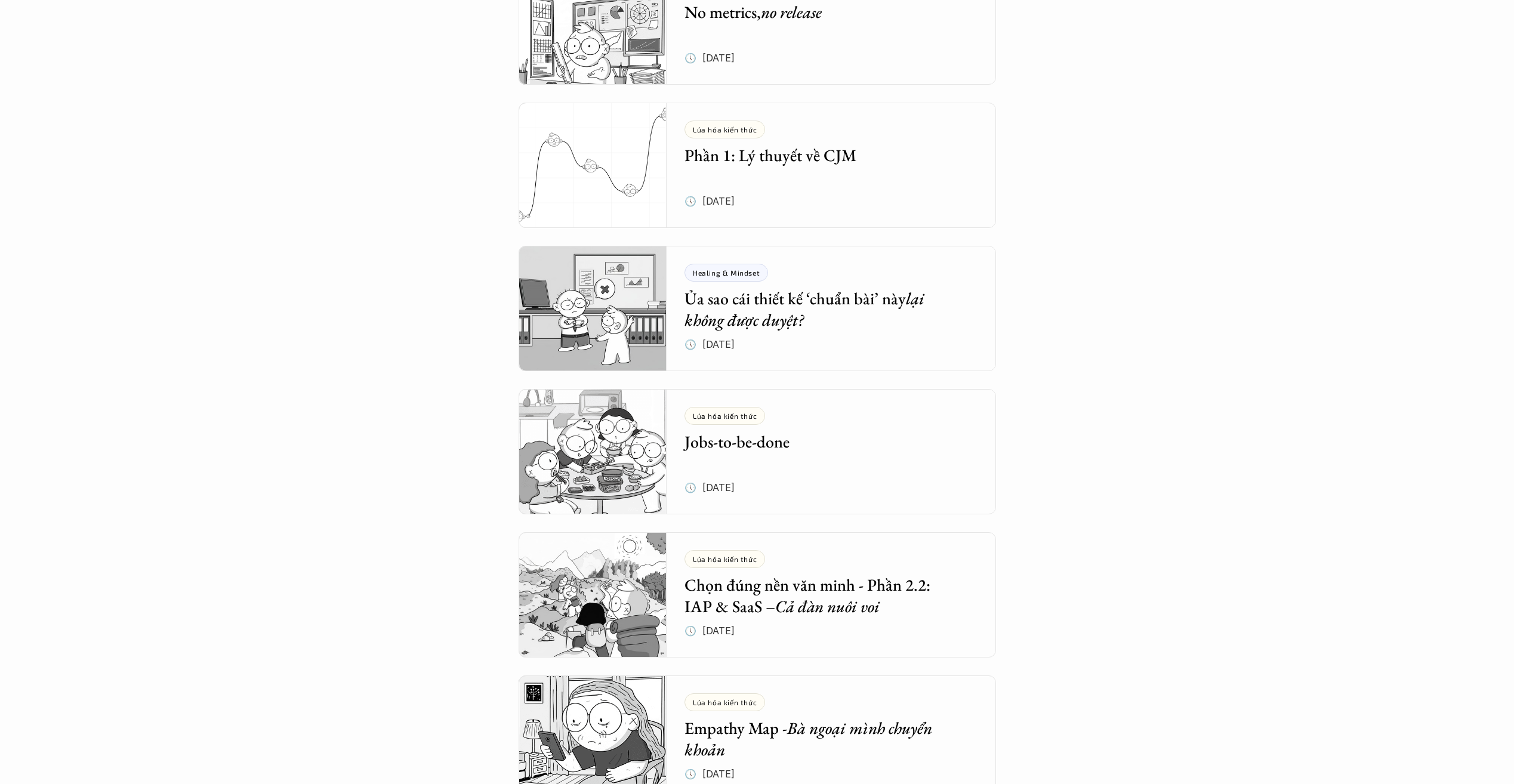
scroll to position [358, 0]
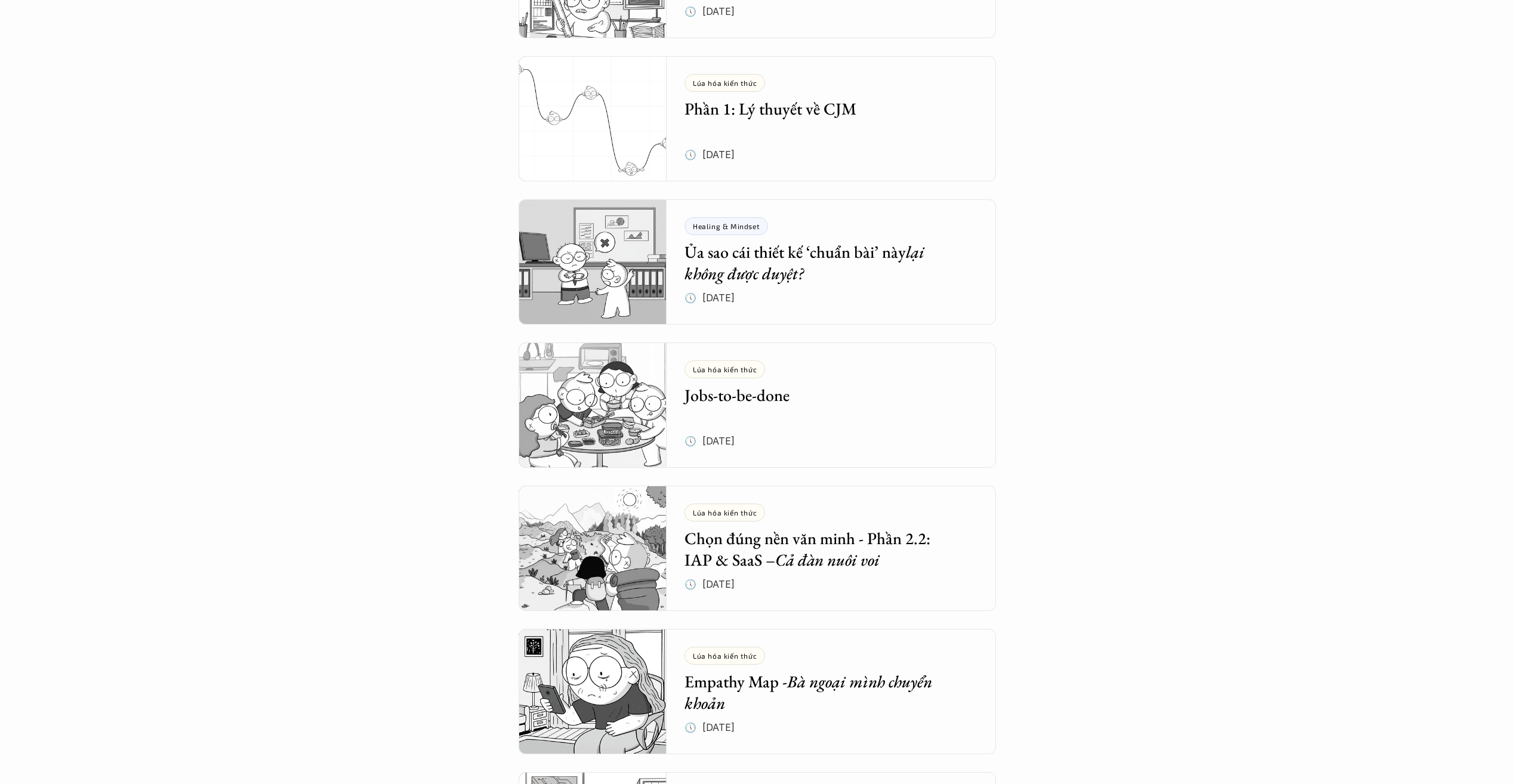
click at [790, 536] on h5 "Chọn đúng nền văn minh - Phần 2.2: IAP & SaaS – Cả đàn nuôi voi" at bounding box center [822, 549] width 276 height 44
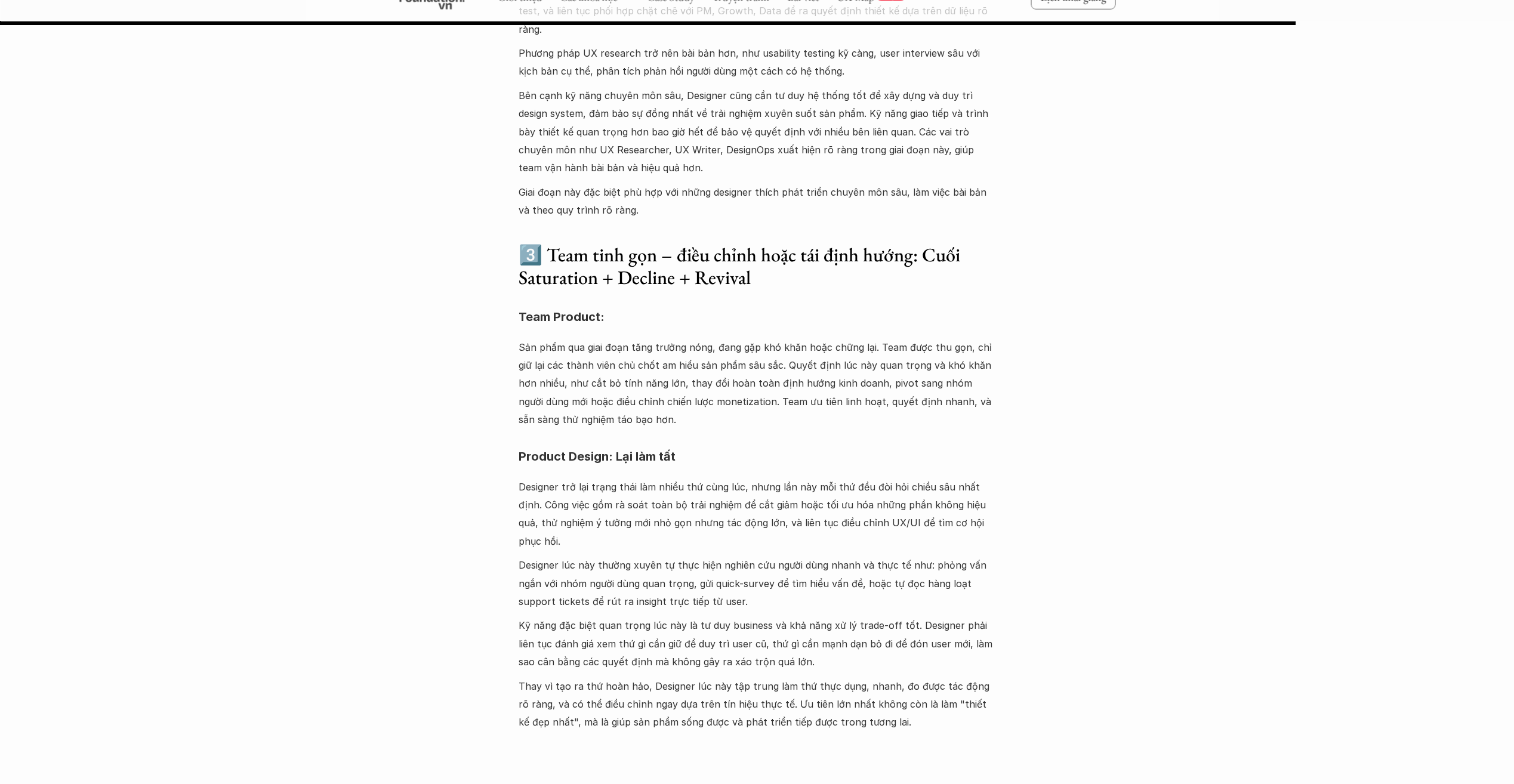
scroll to position [2923, 0]
